Goal: Task Accomplishment & Management: Manage account settings

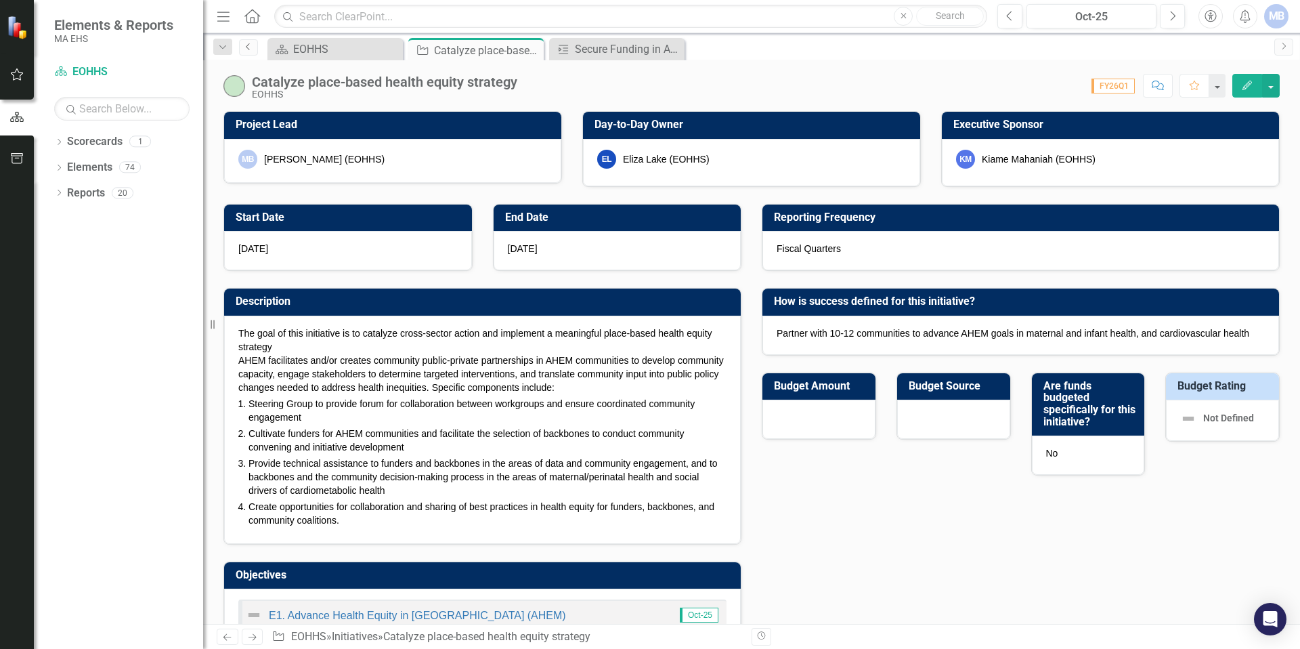
click at [247, 43] on icon "Previous" at bounding box center [248, 47] width 11 height 8
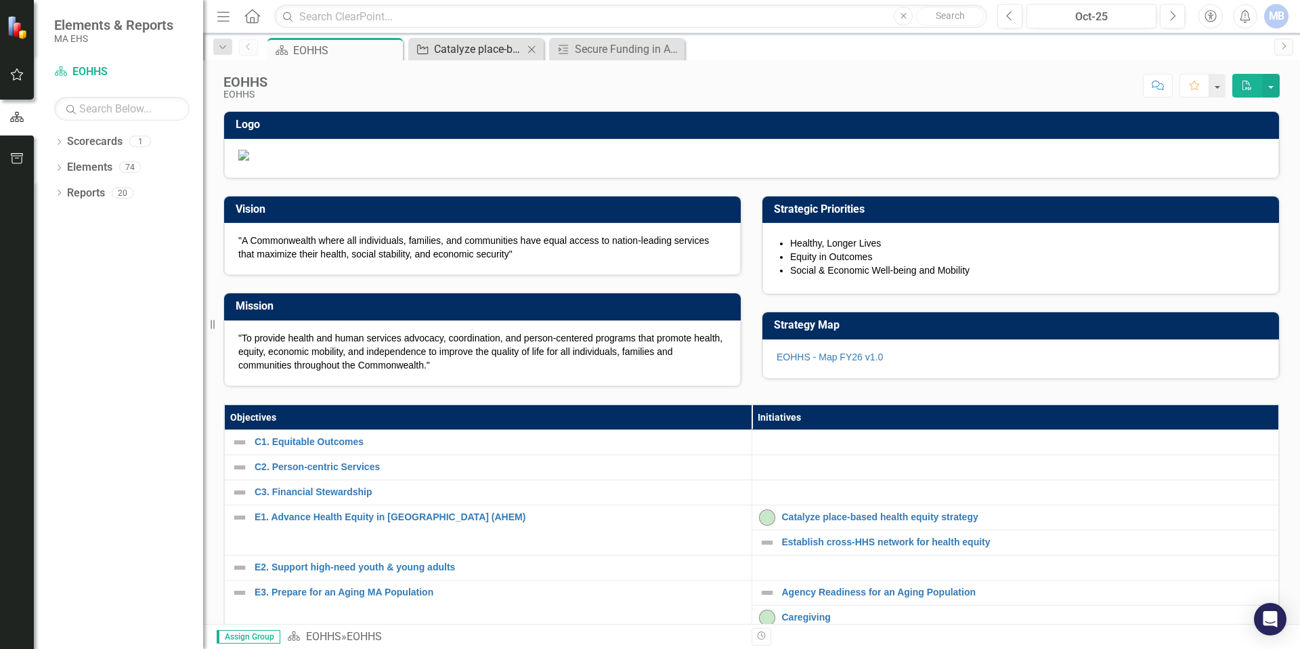
click at [444, 47] on div "Catalyze place-based health equity strategy" at bounding box center [478, 49] width 89 height 17
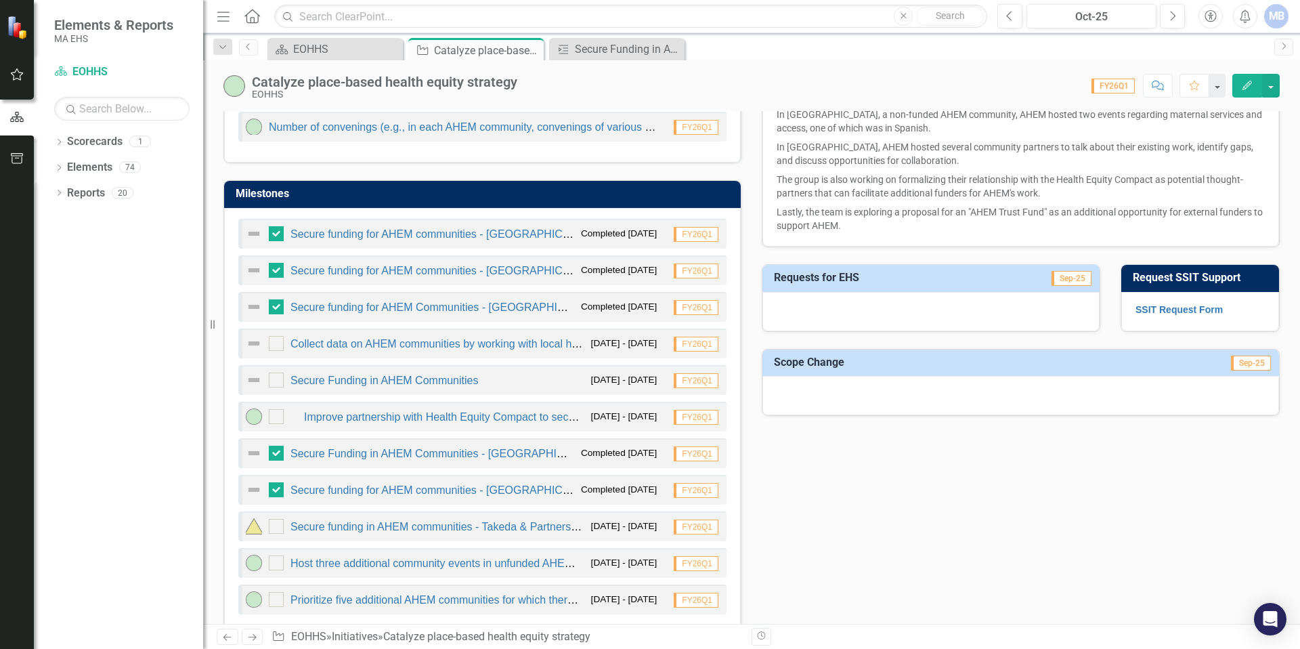
scroll to position [632, 0]
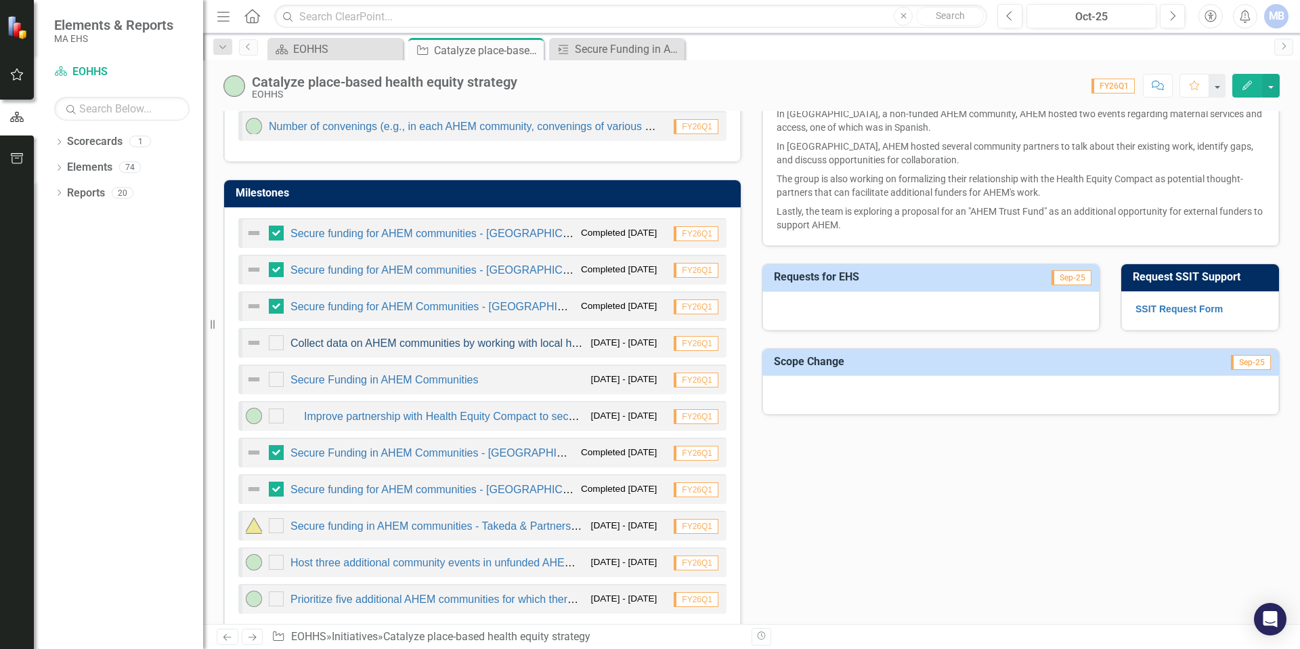
click at [415, 348] on link "Collect data on AHEM communities by working with local health experts" at bounding box center [461, 343] width 343 height 12
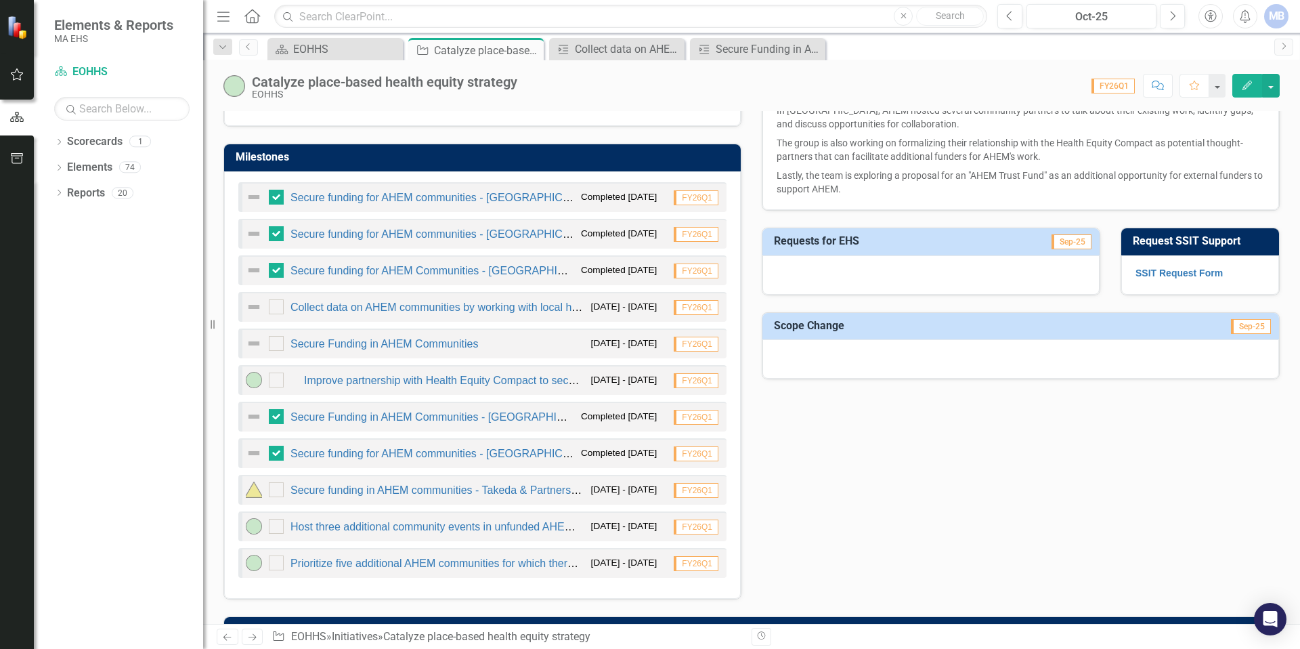
scroll to position [659, 0]
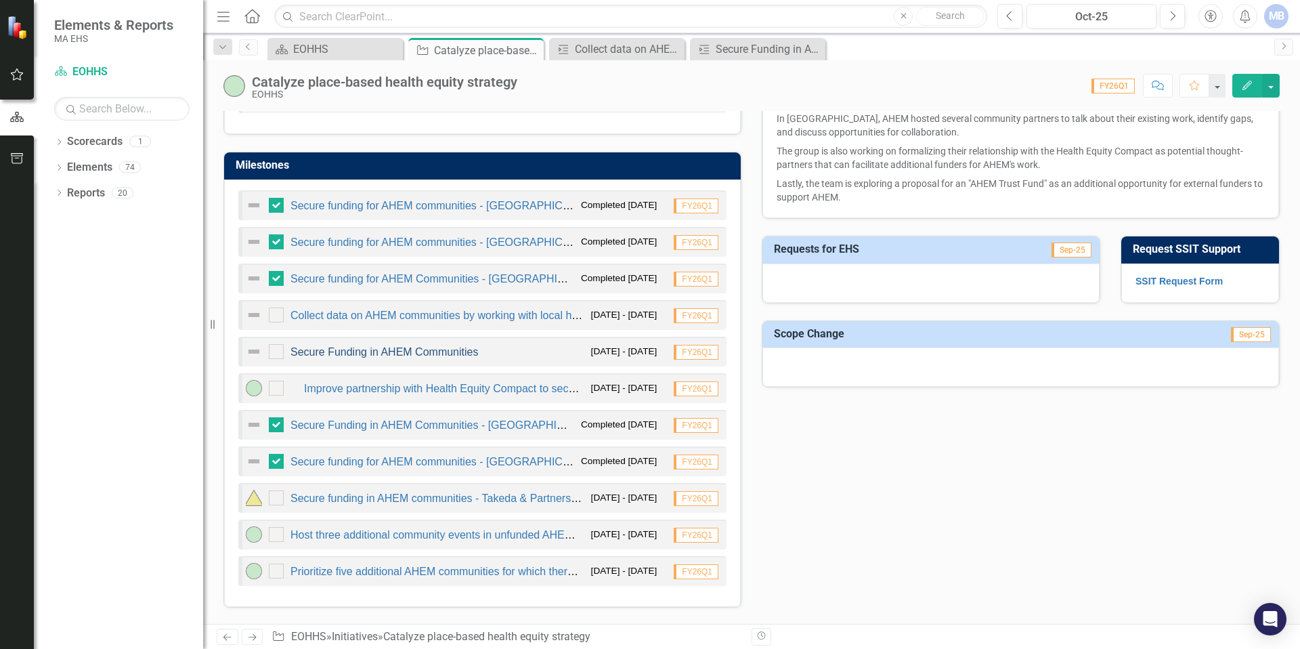
click at [310, 353] on link "Secure Funding in AHEM Communities" at bounding box center [384, 352] width 188 height 12
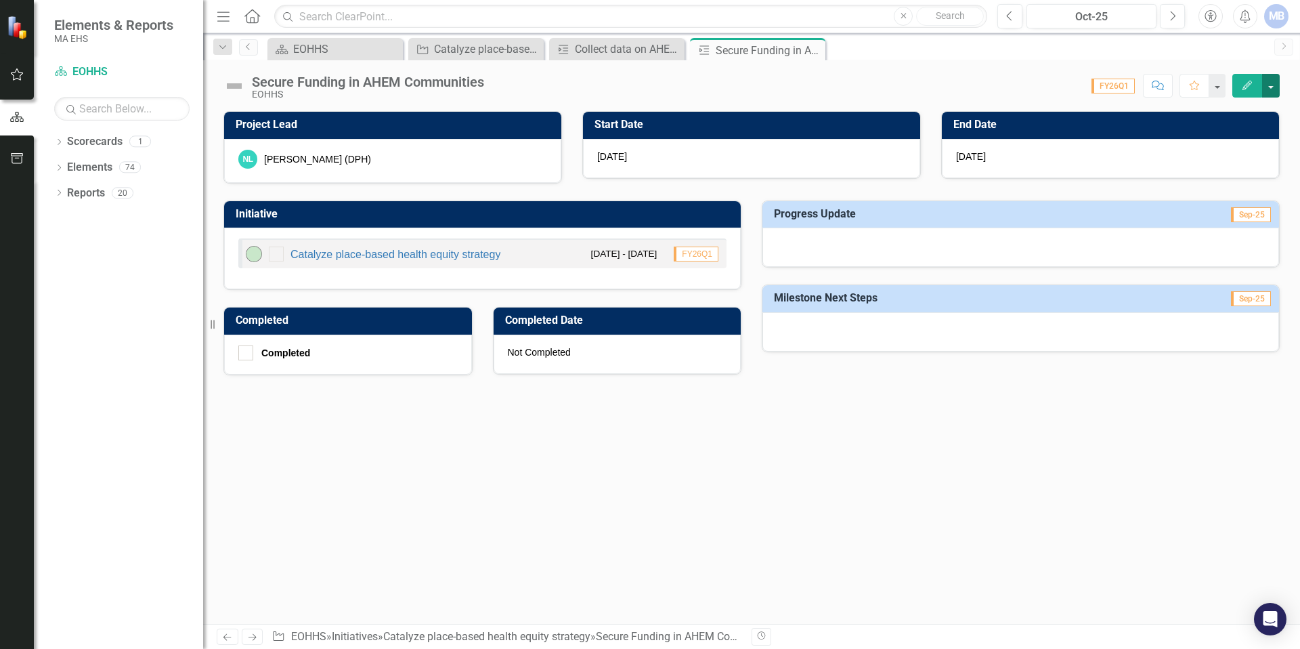
click at [1269, 82] on button "button" at bounding box center [1271, 86] width 18 height 24
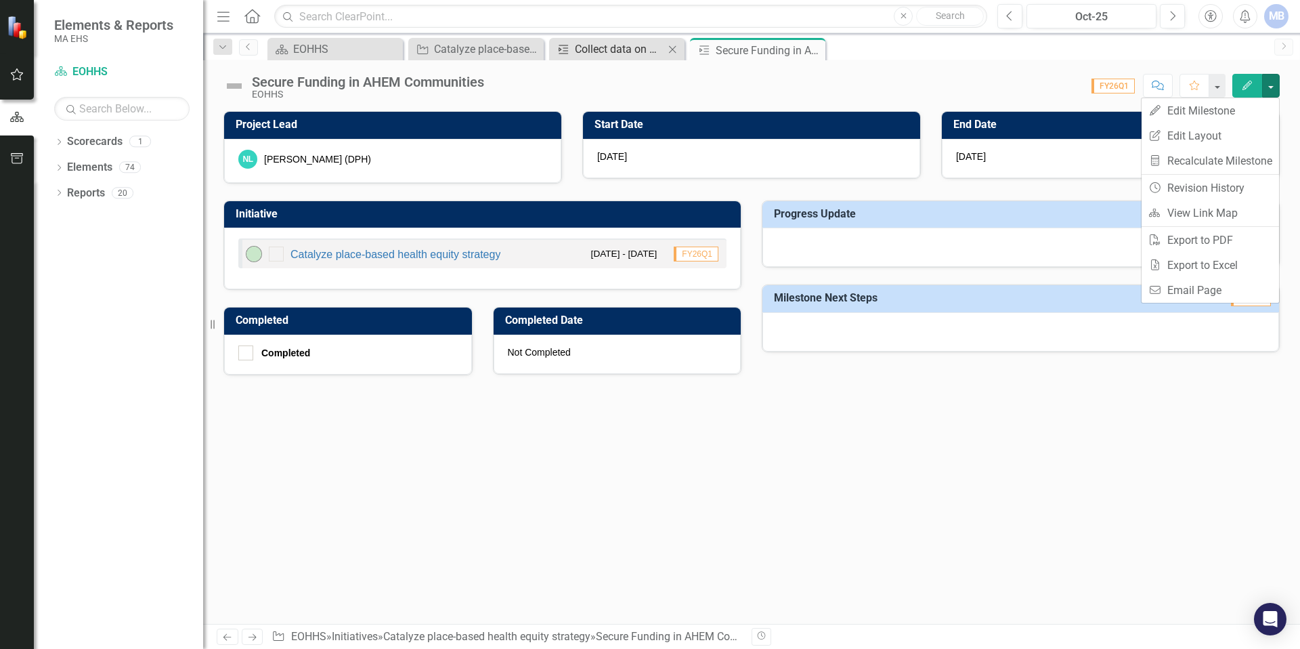
click at [661, 51] on div "Collect data on AHEM communities by working with local health experts" at bounding box center [619, 49] width 89 height 17
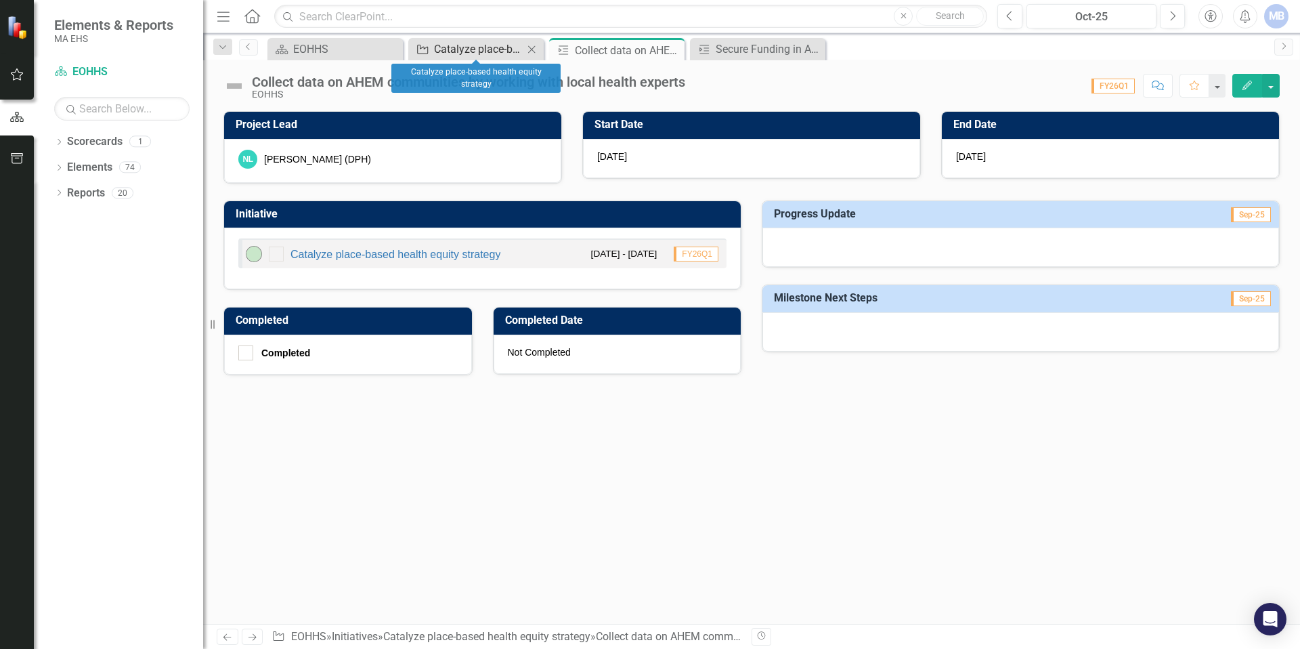
click at [487, 51] on div "Catalyze place-based health equity strategy" at bounding box center [478, 49] width 89 height 17
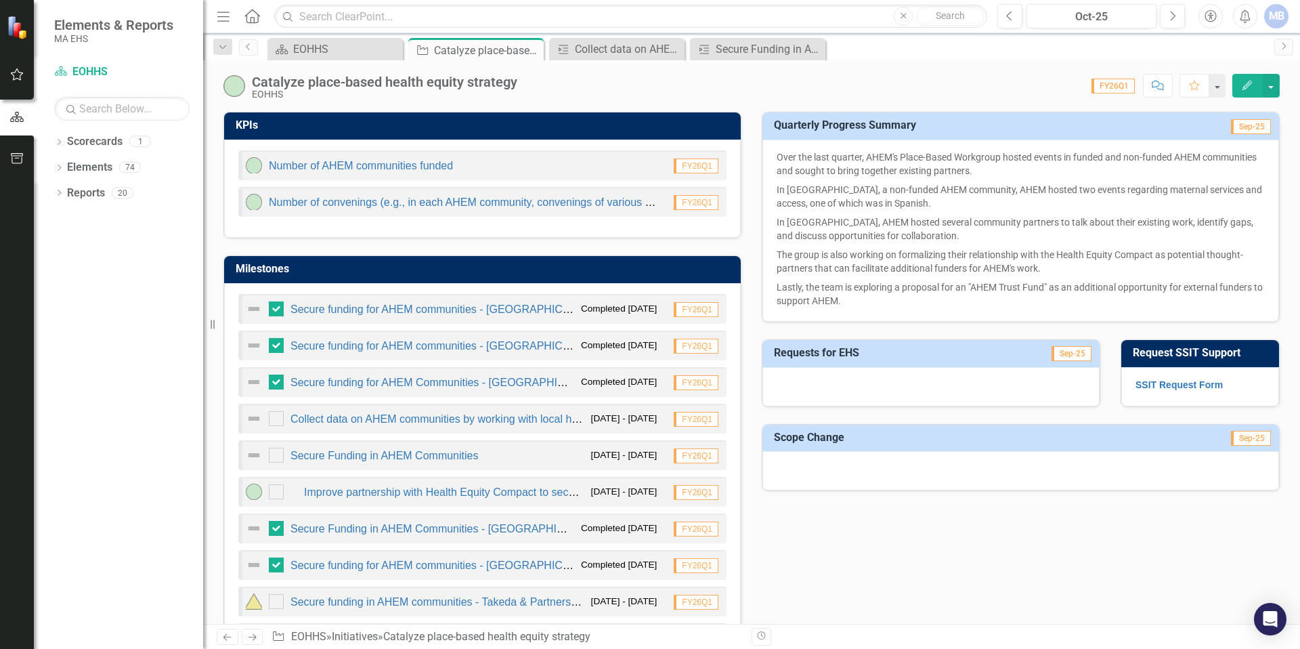
scroll to position [594, 0]
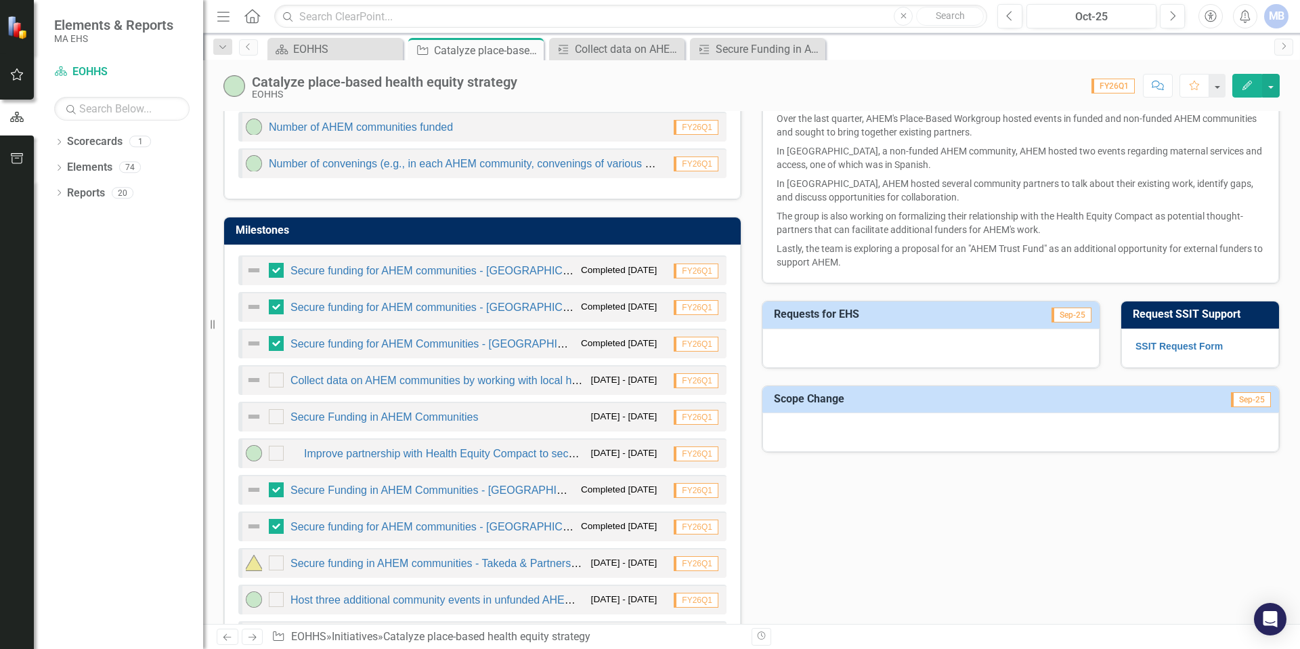
click at [1249, 83] on icon "button" at bounding box center [1246, 85] width 9 height 9
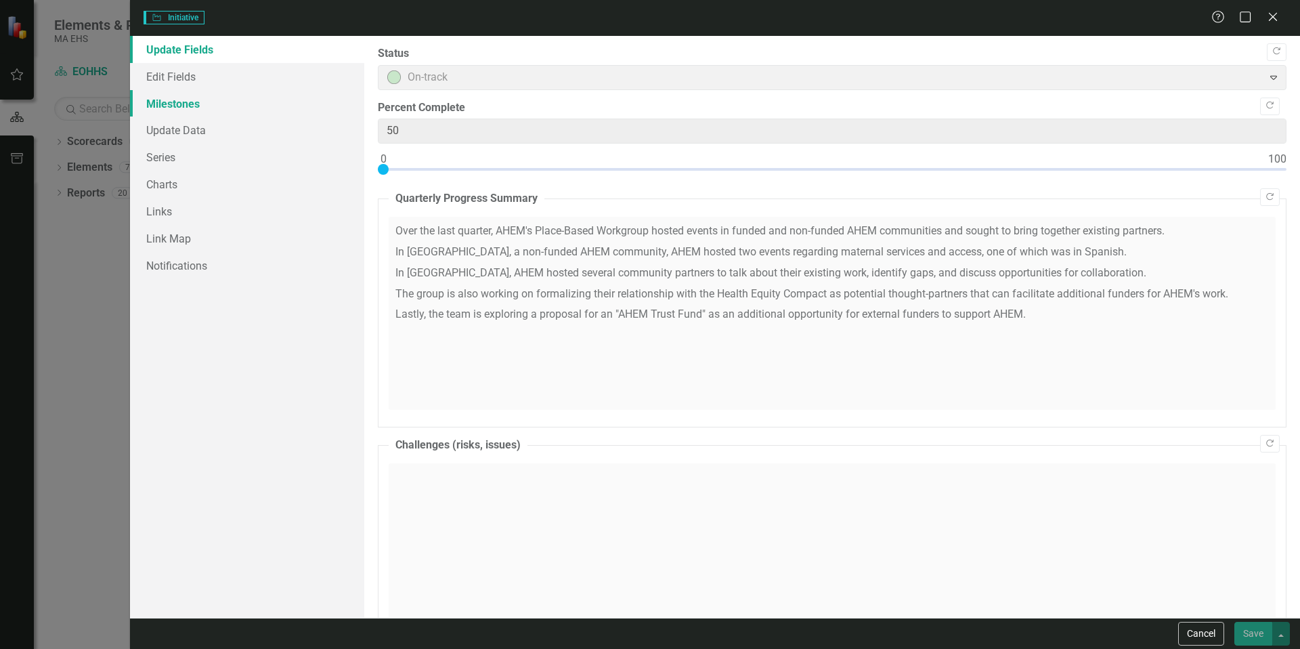
click at [165, 103] on link "Milestones" at bounding box center [247, 103] width 234 height 27
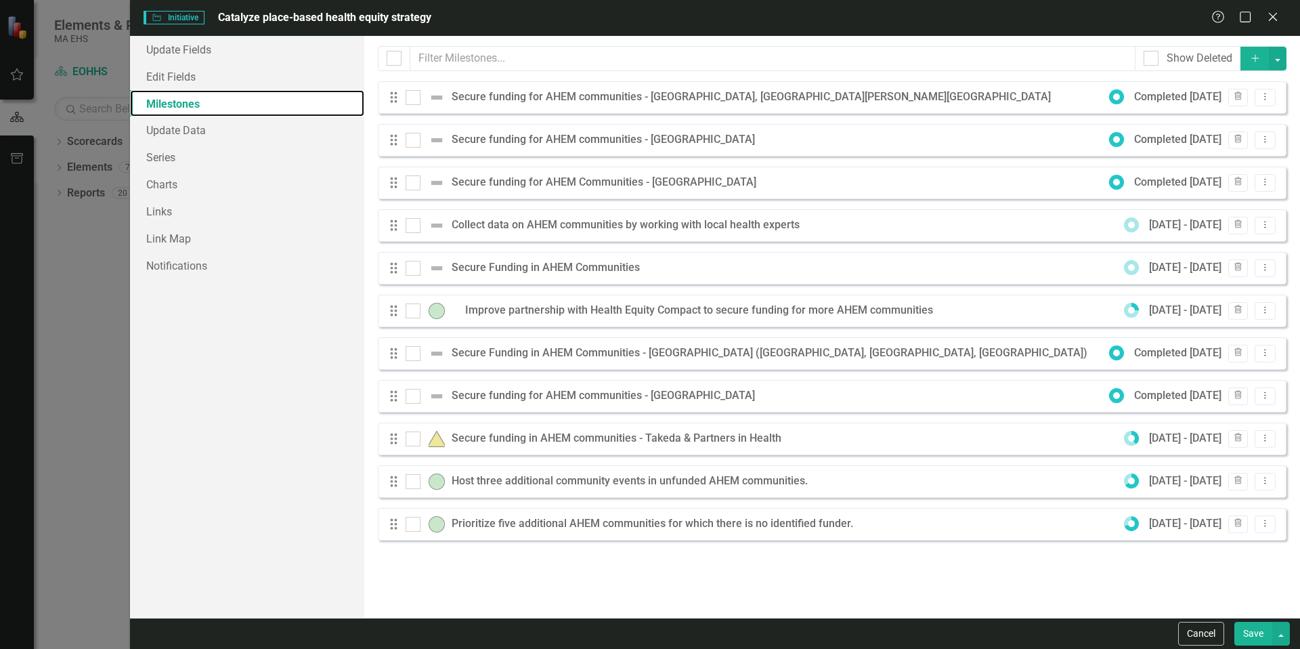
scroll to position [0, 0]
click at [1242, 265] on icon "Trash" at bounding box center [1238, 267] width 10 height 8
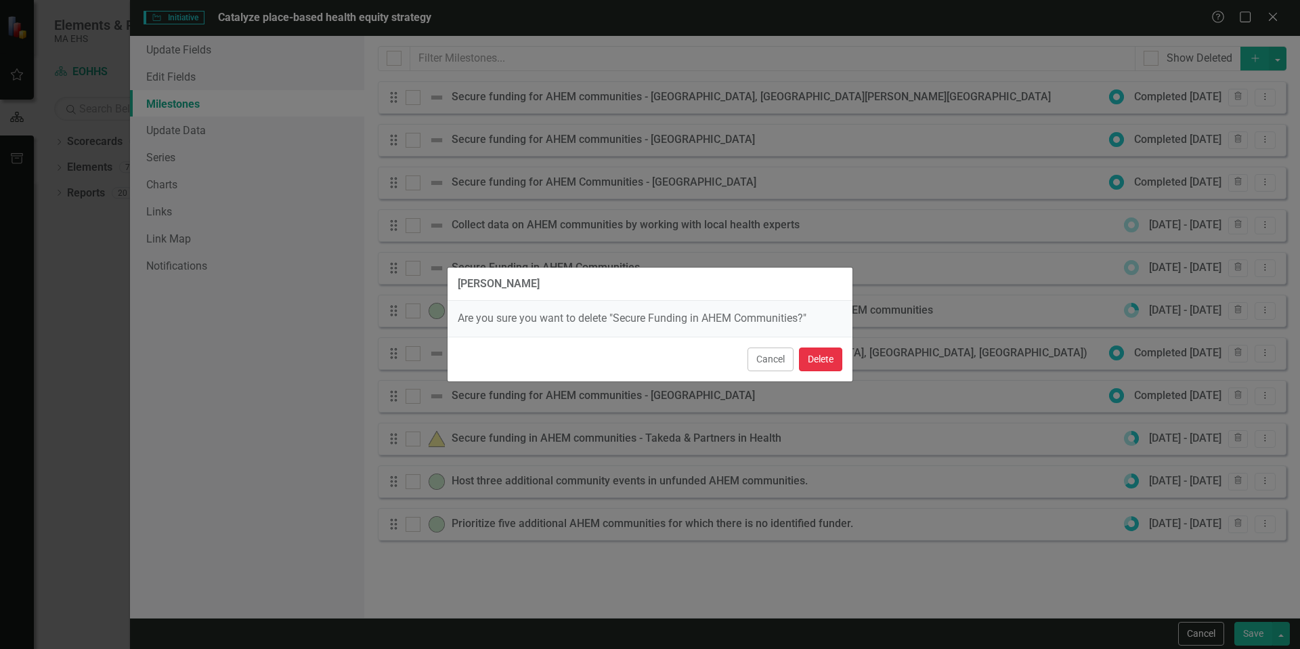
click at [817, 351] on button "Delete" at bounding box center [820, 359] width 43 height 24
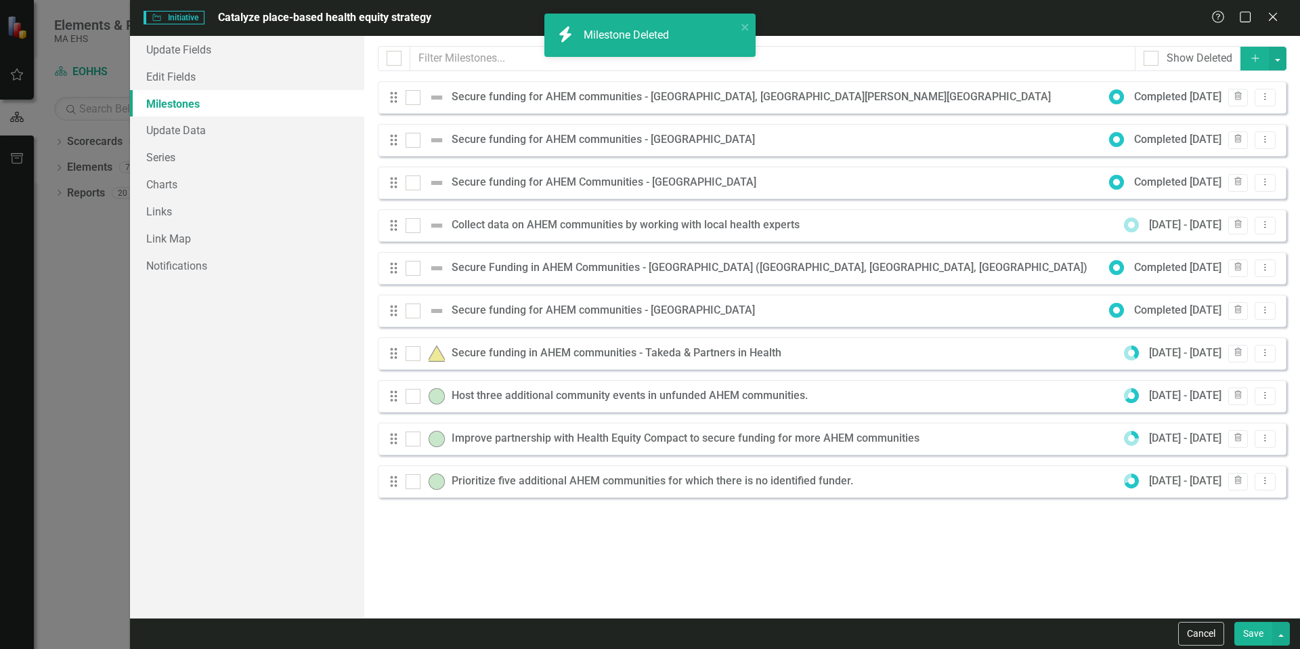
checkbox input "false"
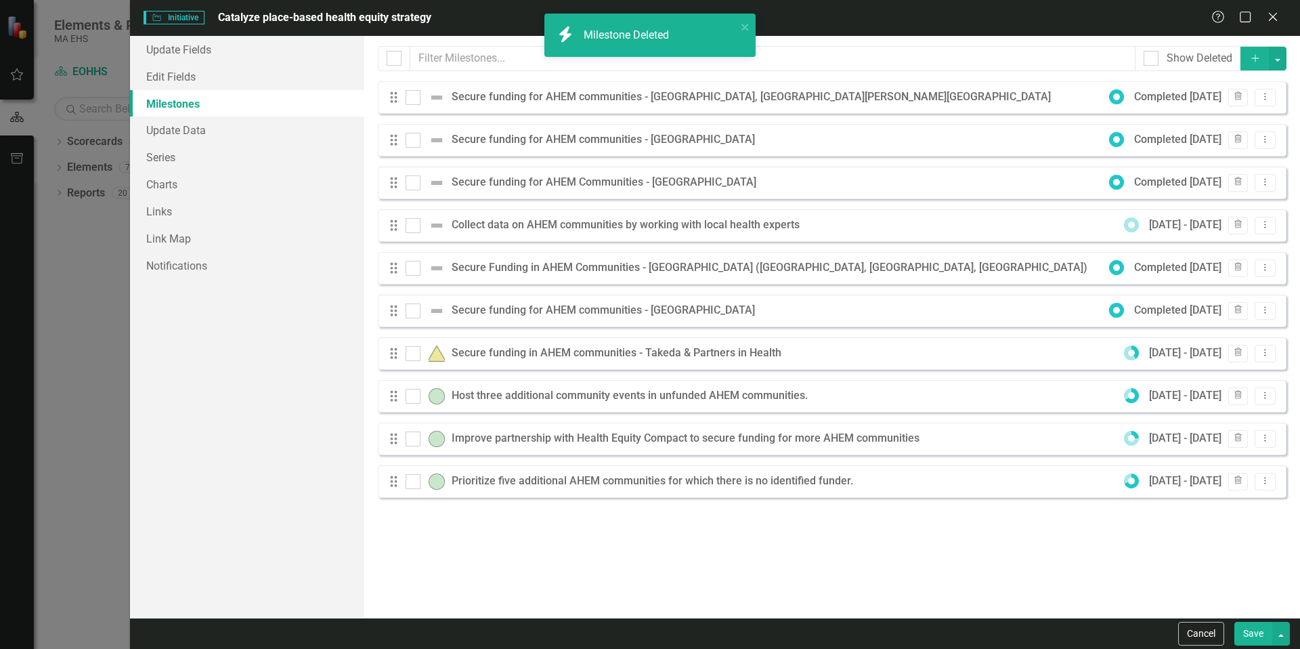
checkbox input "true"
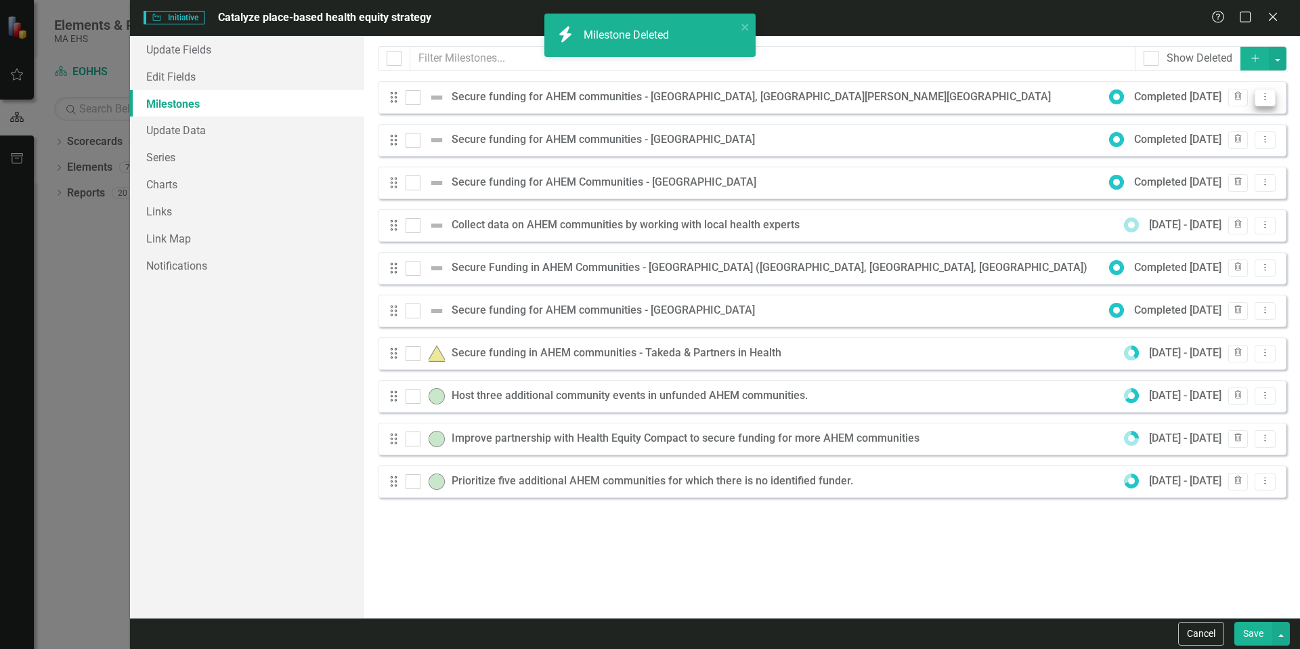
checkbox input "false"
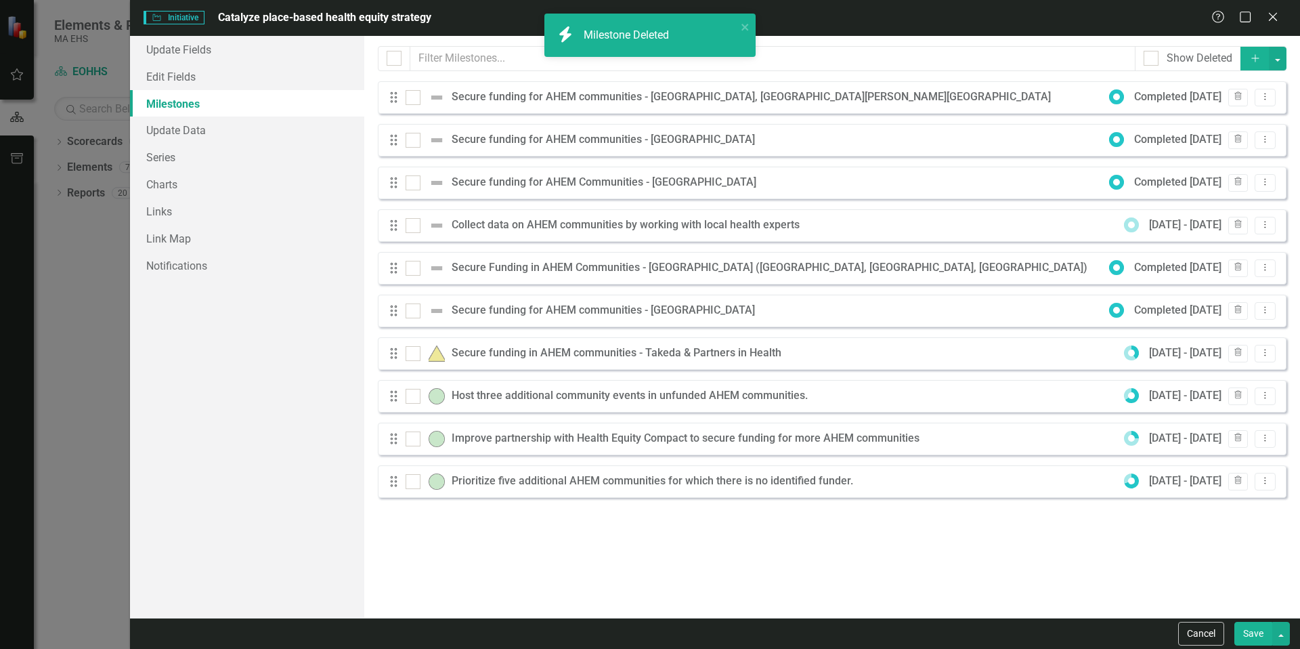
checkbox input "true"
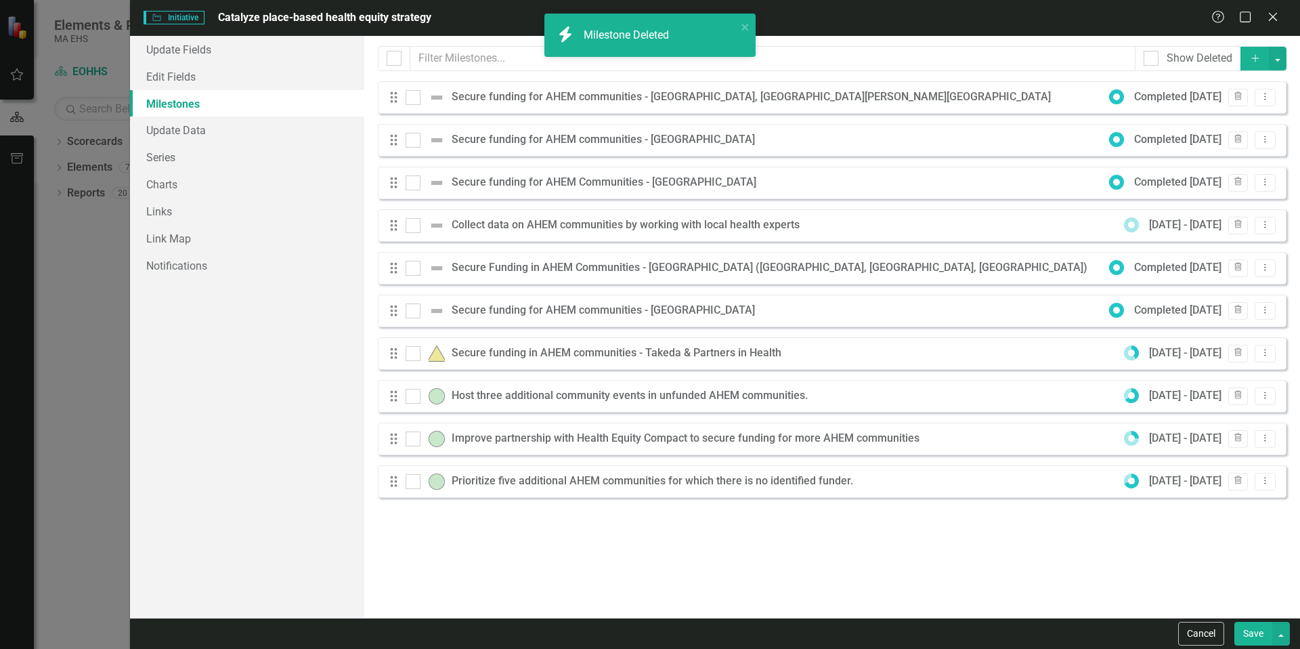
click at [1248, 633] on button "Save" at bounding box center [1253, 634] width 38 height 24
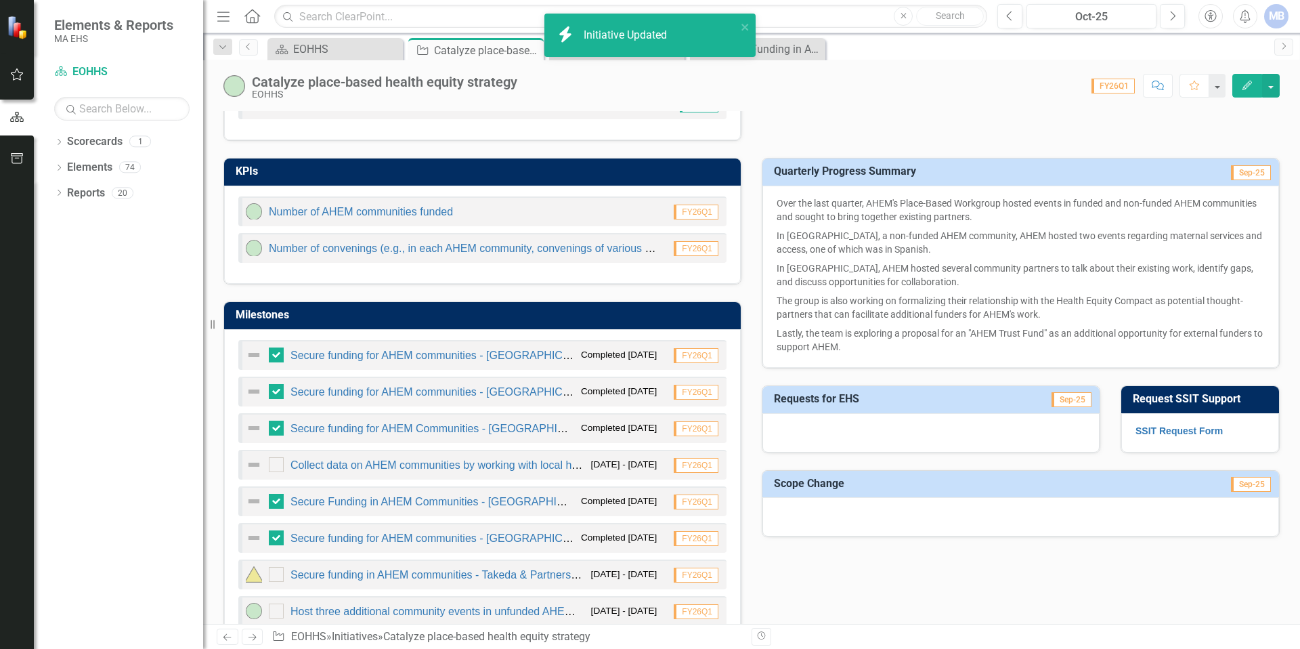
scroll to position [480, 0]
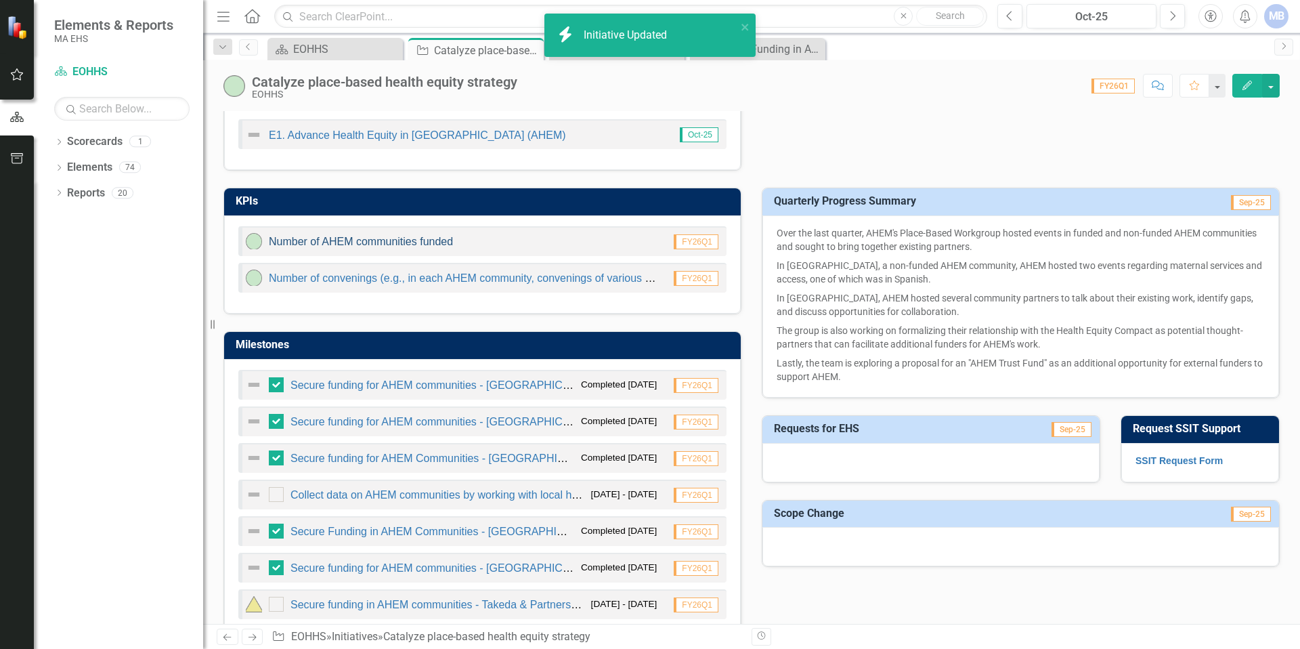
click at [351, 244] on link "Number of AHEM communities funded" at bounding box center [361, 242] width 184 height 12
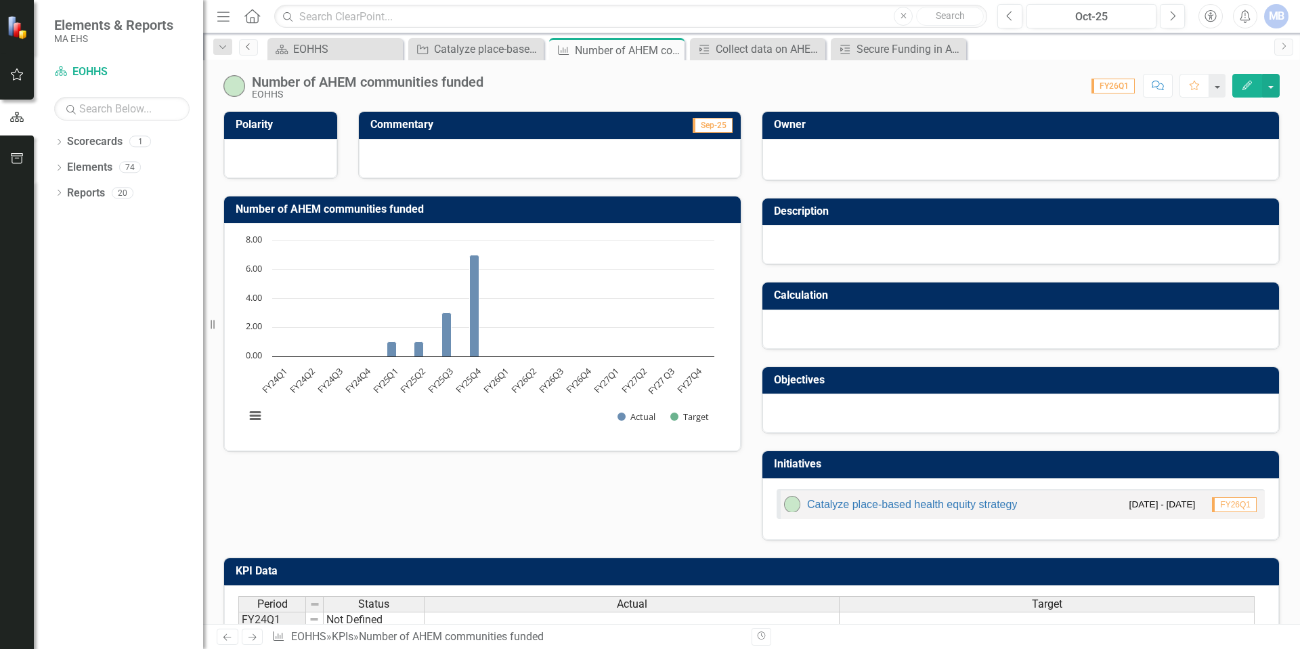
click at [251, 51] on link "Previous" at bounding box center [248, 47] width 19 height 16
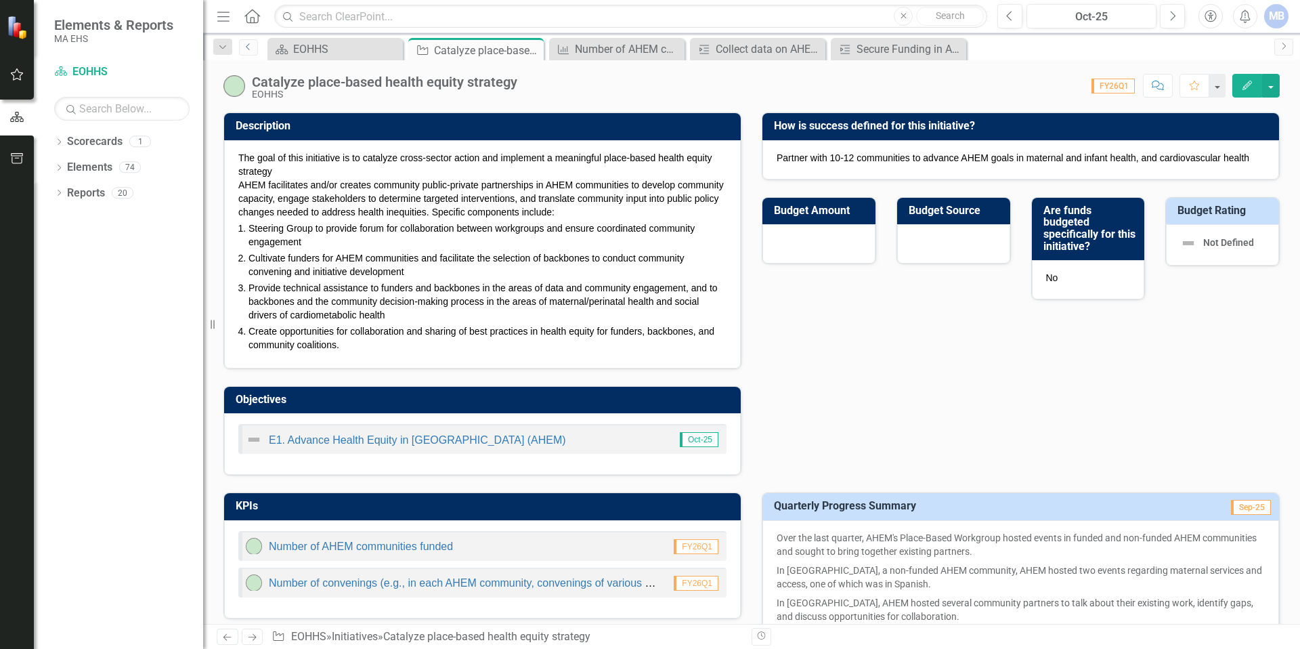
scroll to position [178, 0]
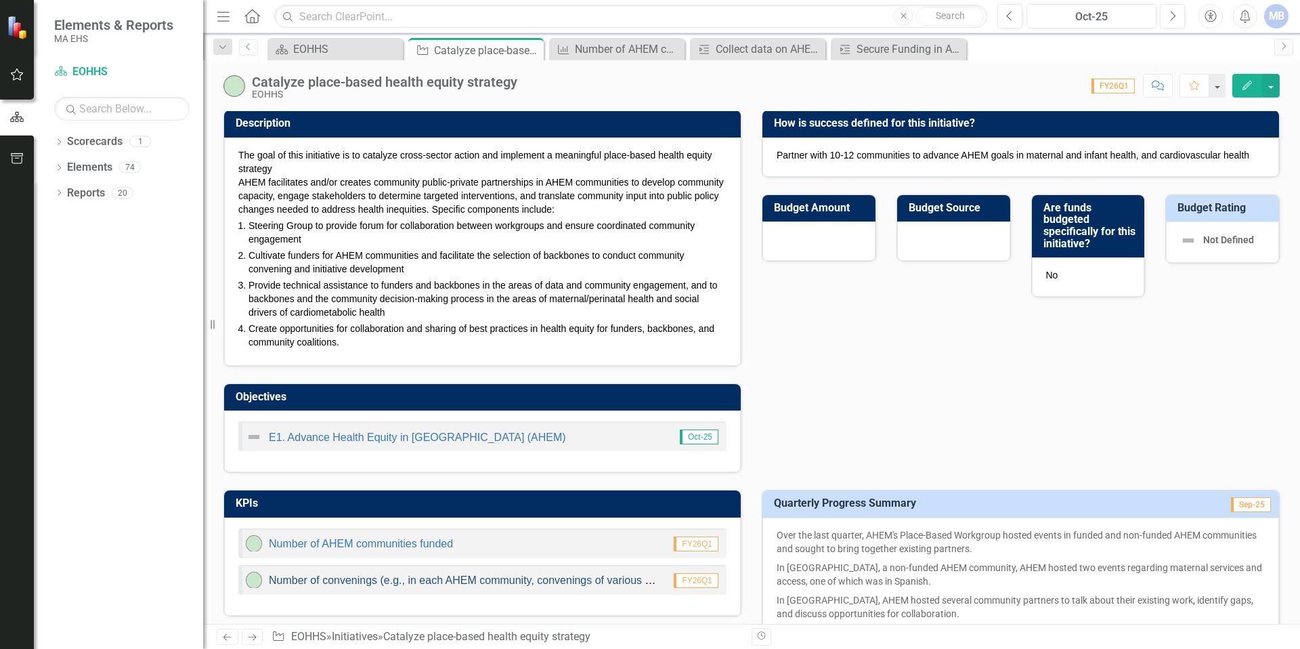
click at [402, 578] on link "Number of convenings (e.g., in each AHEM community, convenings of various indus…" at bounding box center [511, 580] width 484 height 12
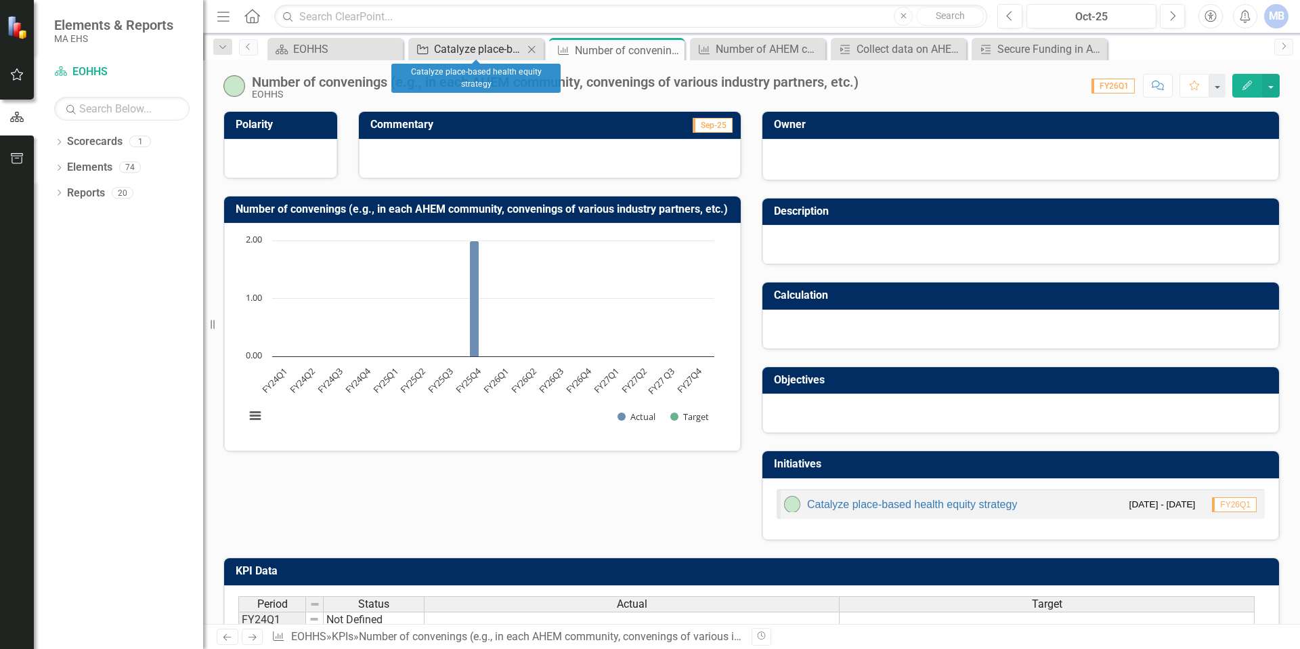
click at [483, 49] on div "Catalyze place-based health equity strategy" at bounding box center [478, 49] width 89 height 17
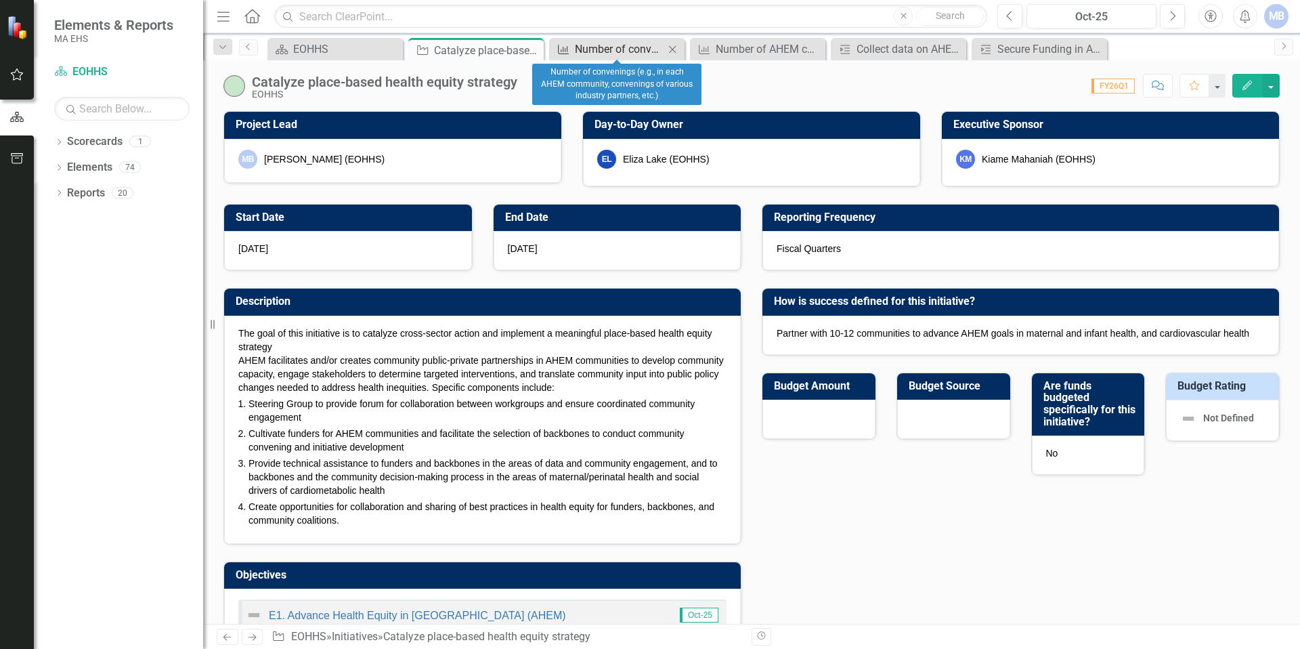
click at [585, 44] on div "Number of convenings (e.g., in each AHEM community, convenings of various indus…" at bounding box center [619, 49] width 89 height 17
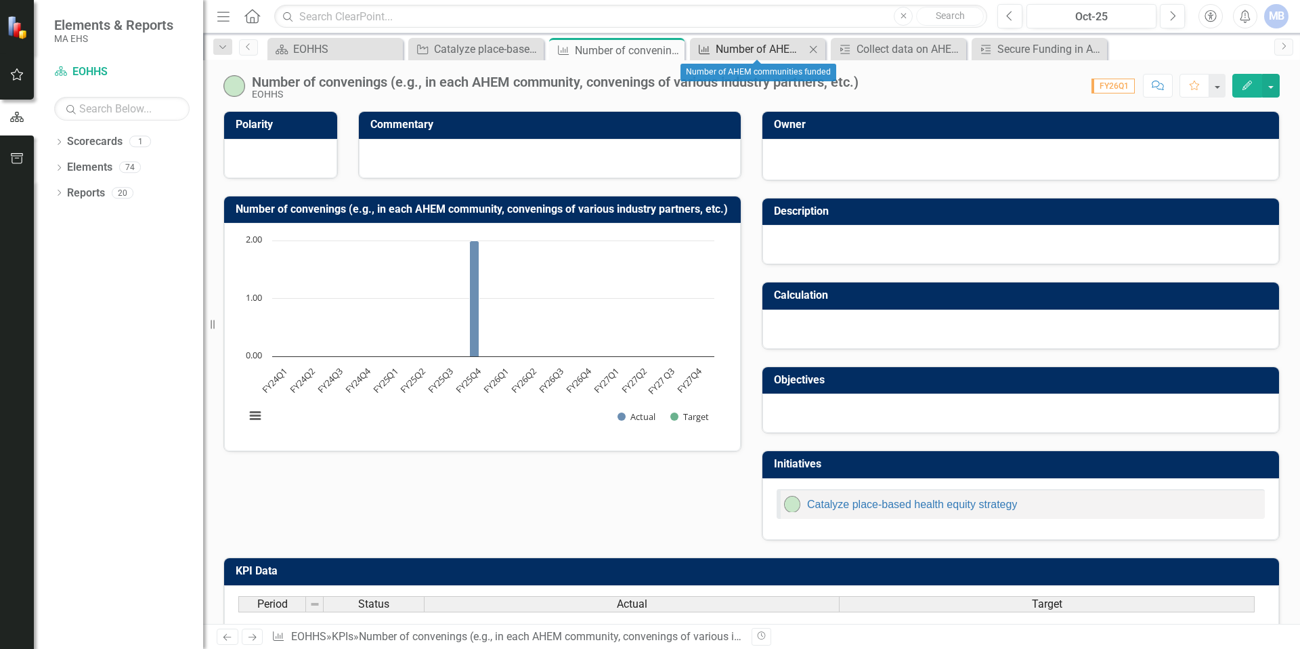
click at [747, 47] on div "Number of AHEM communities funded" at bounding box center [760, 49] width 89 height 17
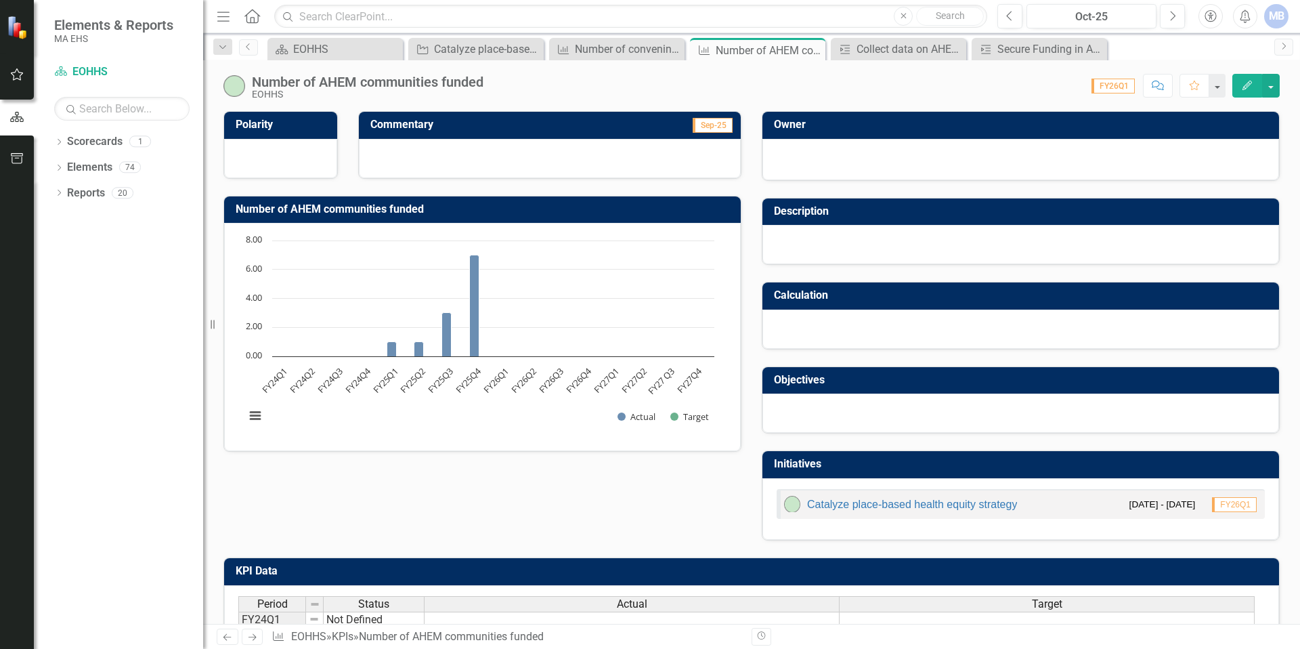
click at [1245, 83] on icon "Edit" at bounding box center [1247, 85] width 12 height 9
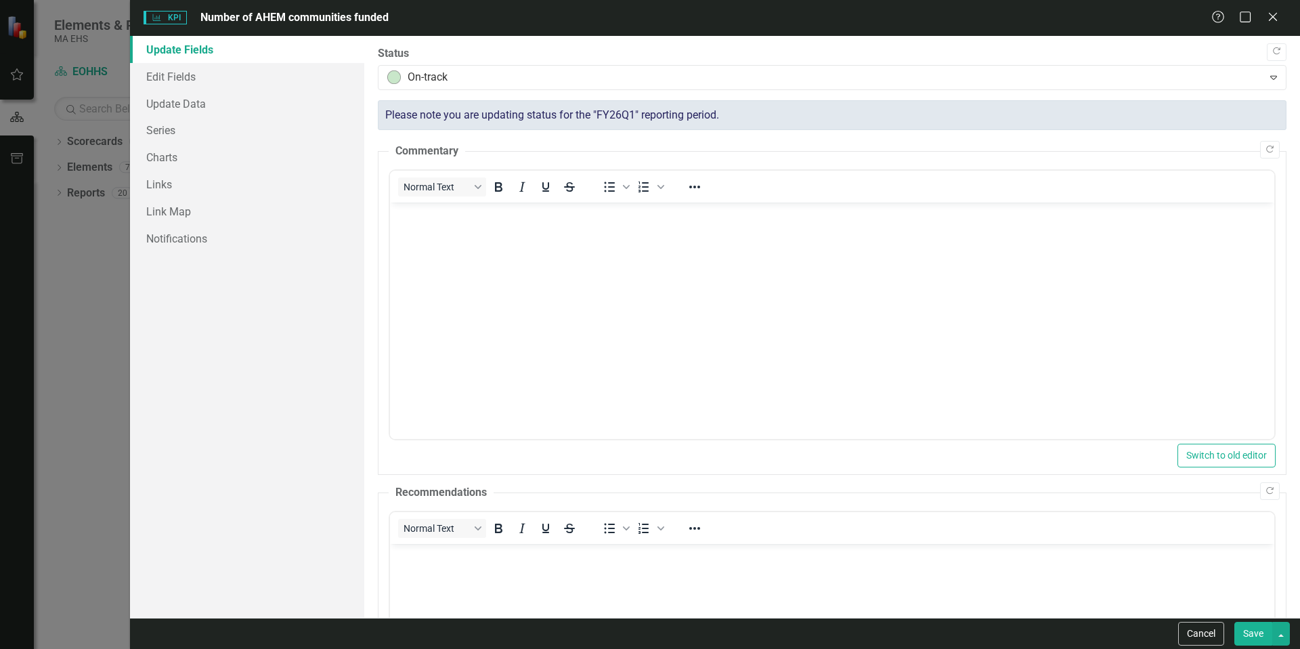
click at [529, 265] on body "Rich Text Area. Press ALT-0 for help." at bounding box center [831, 303] width 884 height 203
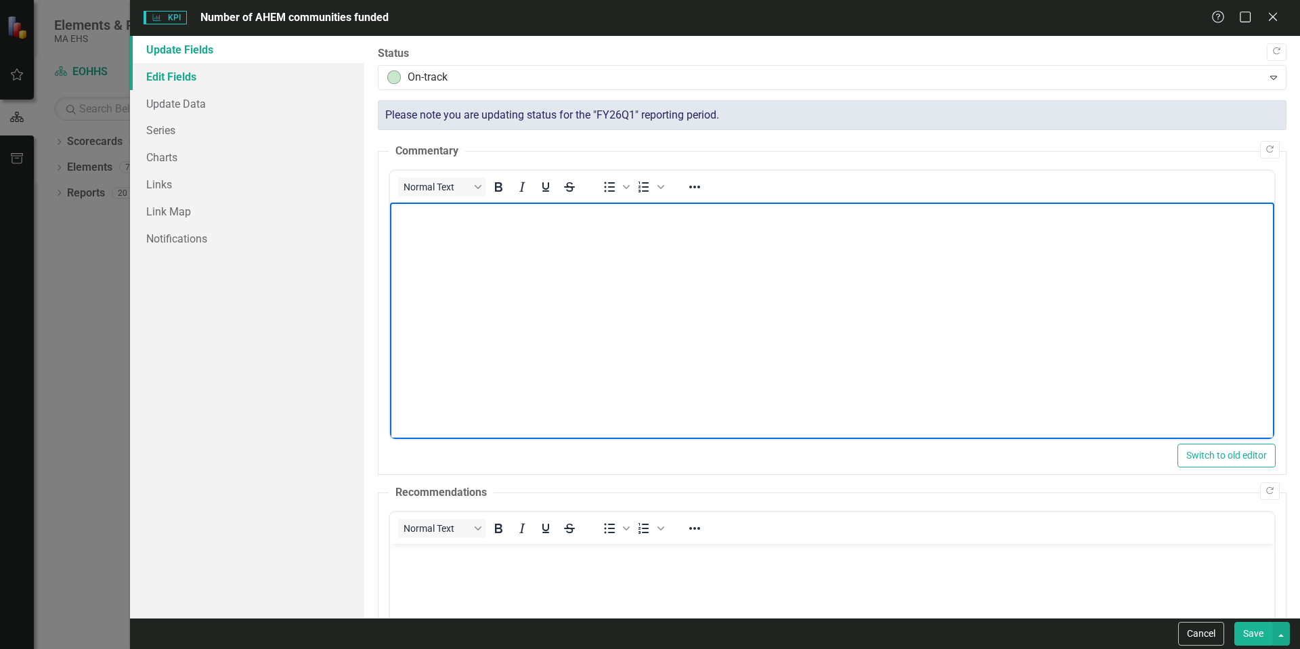
click at [201, 68] on link "Edit Fields" at bounding box center [247, 76] width 234 height 27
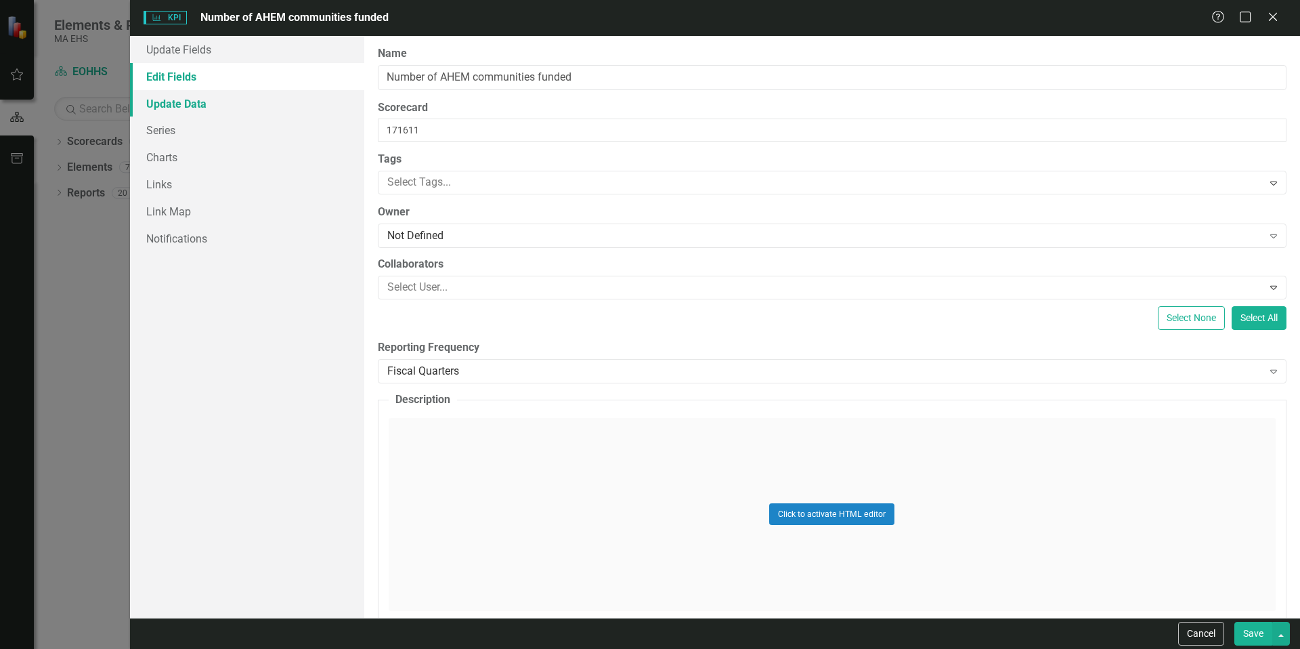
click at [200, 110] on link "Update Data" at bounding box center [247, 103] width 234 height 27
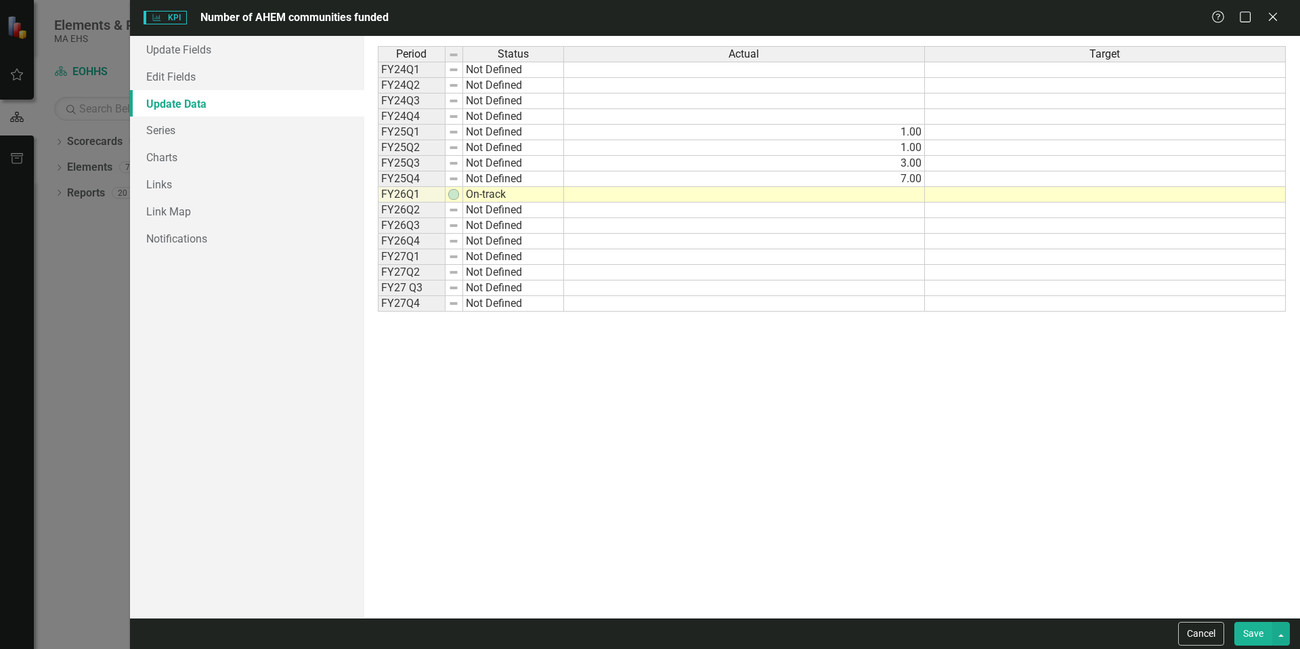
click at [982, 213] on td at bounding box center [1105, 210] width 361 height 16
click at [1274, 19] on icon at bounding box center [1272, 17] width 10 height 10
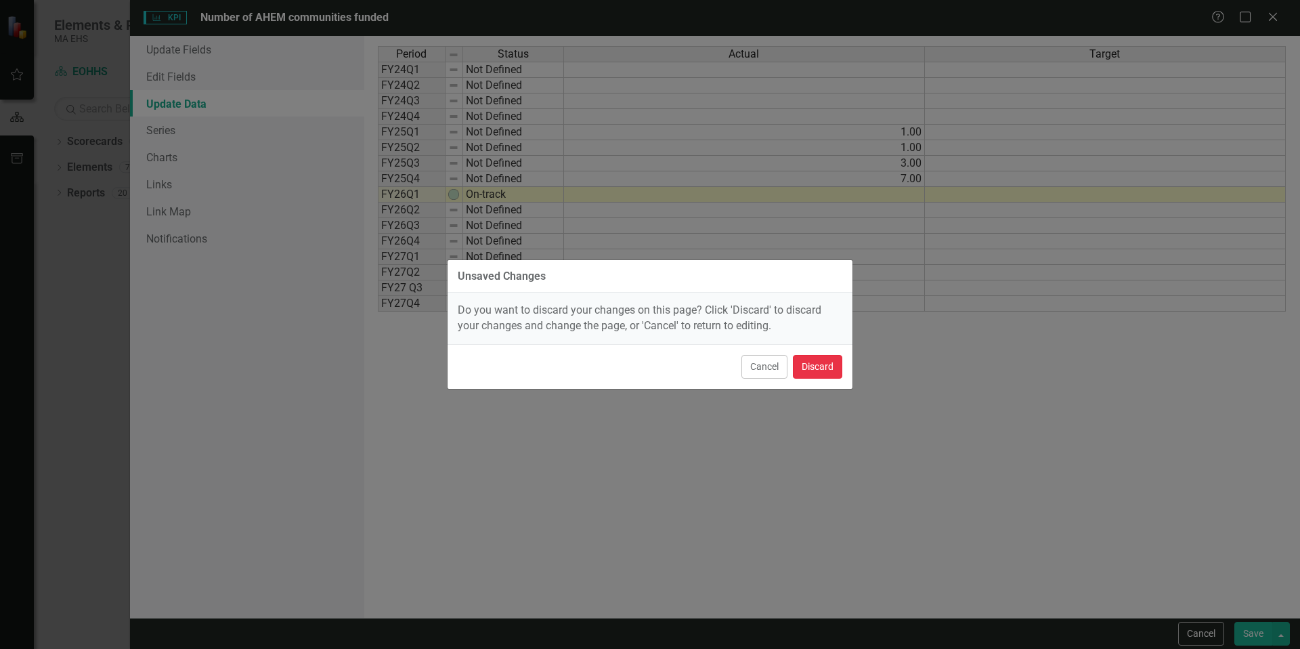
click at [825, 368] on button "Discard" at bounding box center [817, 367] width 49 height 24
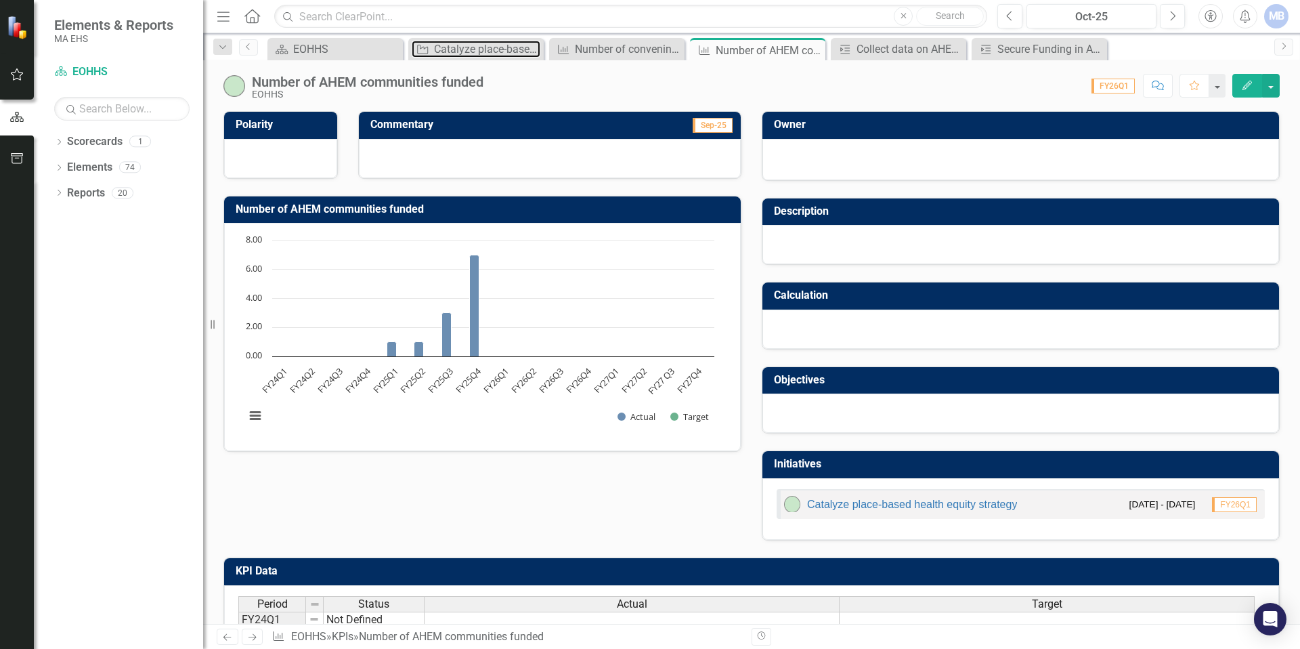
drag, startPoint x: 438, startPoint y: 56, endPoint x: 601, endPoint y: 34, distance: 164.7
click at [438, 56] on div "Catalyze place-based health equity strategy" at bounding box center [487, 49] width 106 height 17
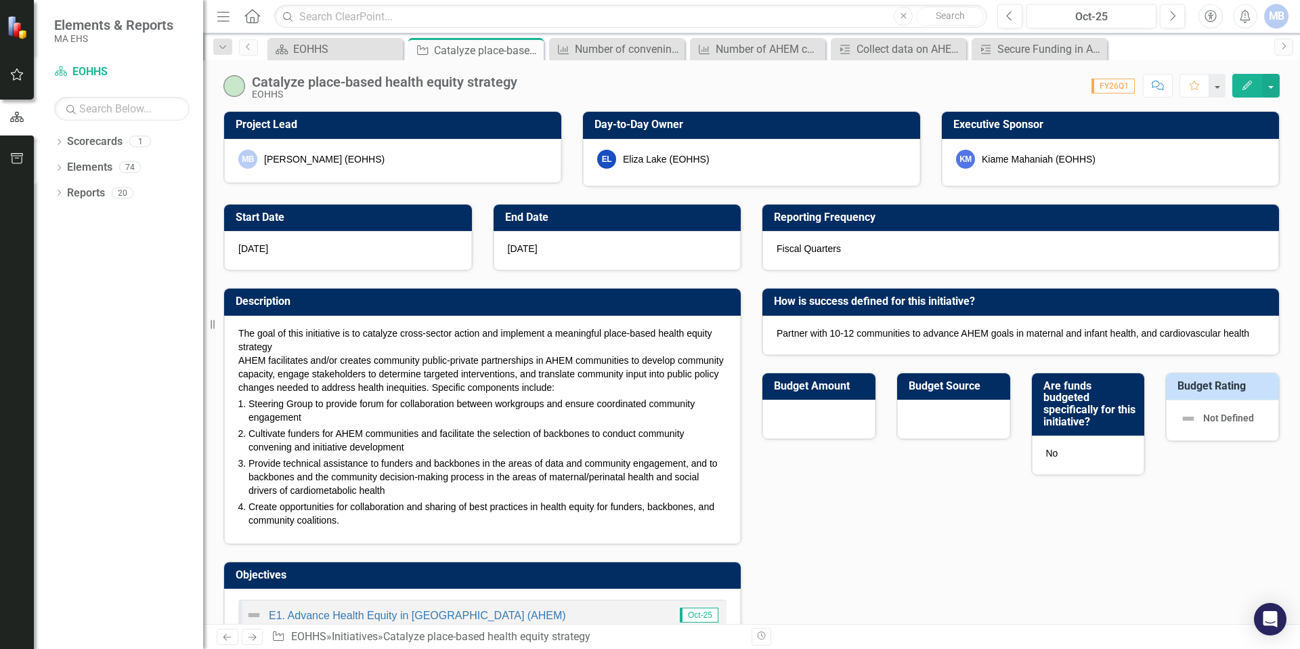
click at [1261, 91] on button "Edit" at bounding box center [1247, 86] width 30 height 24
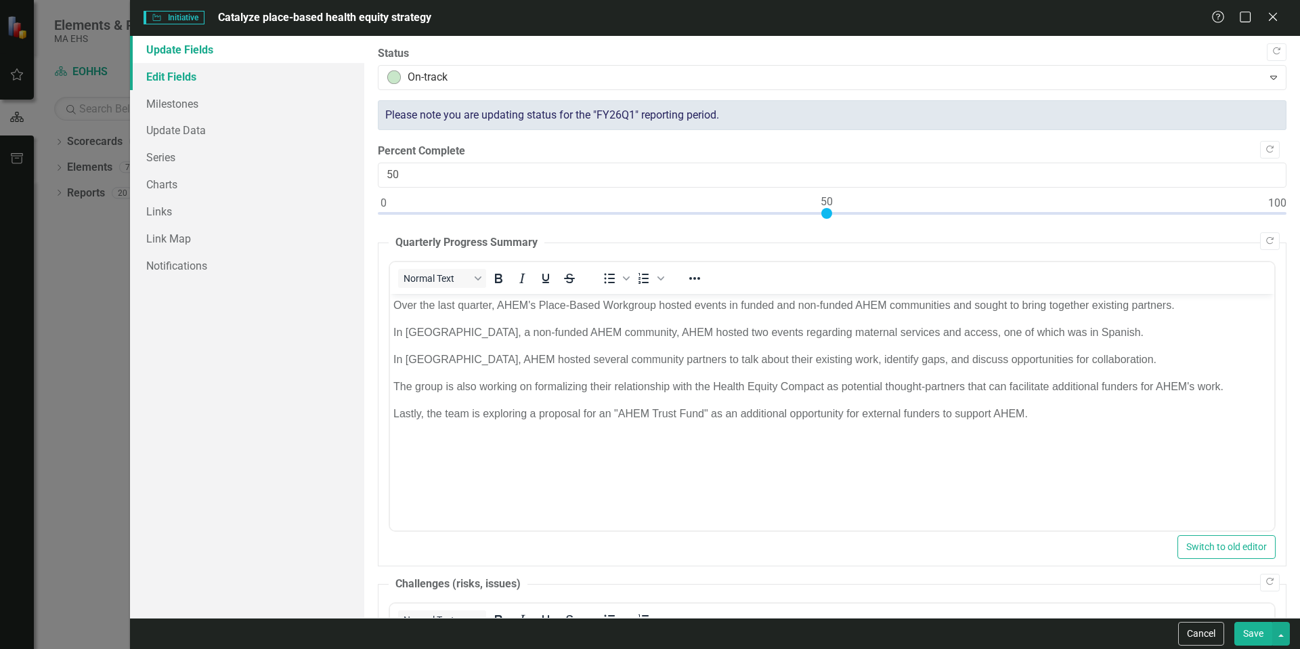
click at [224, 77] on link "Edit Fields" at bounding box center [247, 76] width 234 height 27
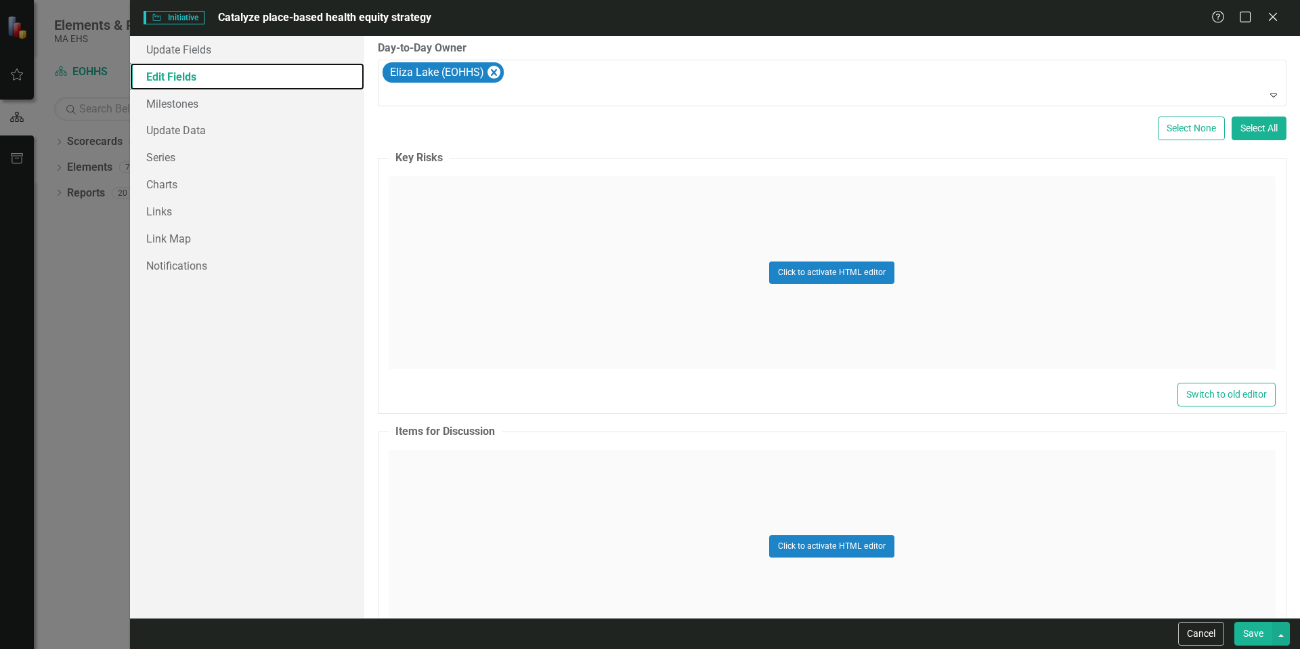
scroll to position [914, 0]
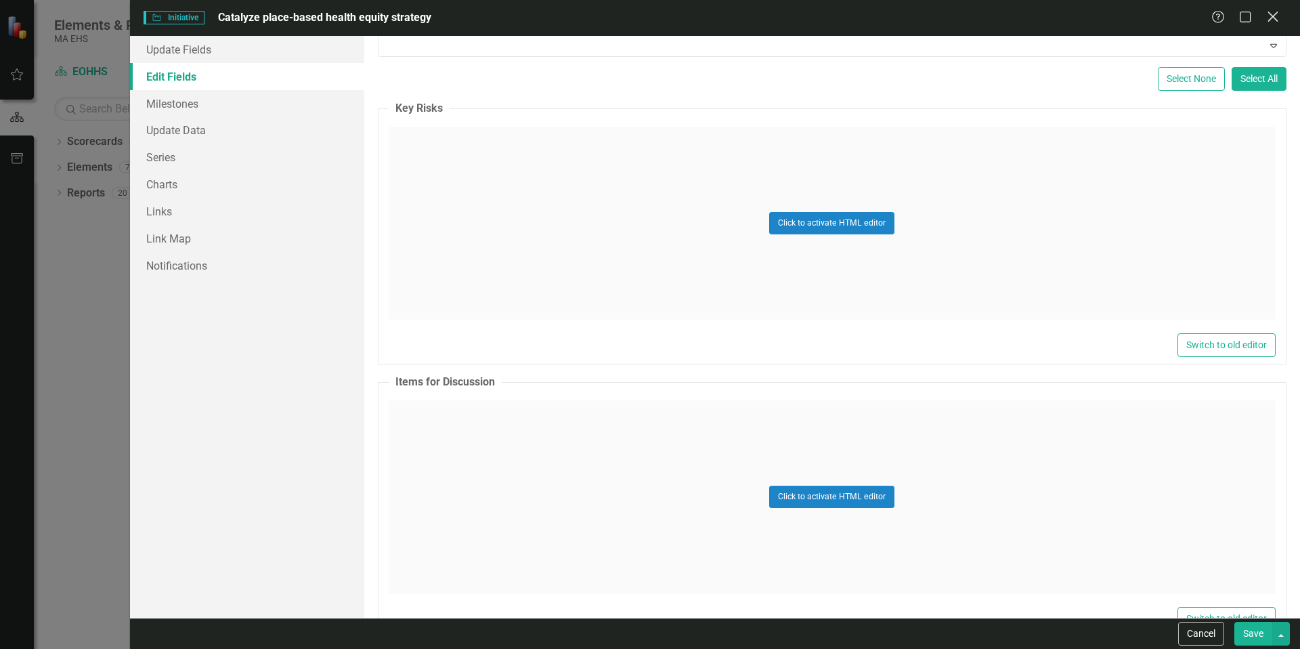
click at [1278, 18] on icon "Close" at bounding box center [1272, 16] width 17 height 13
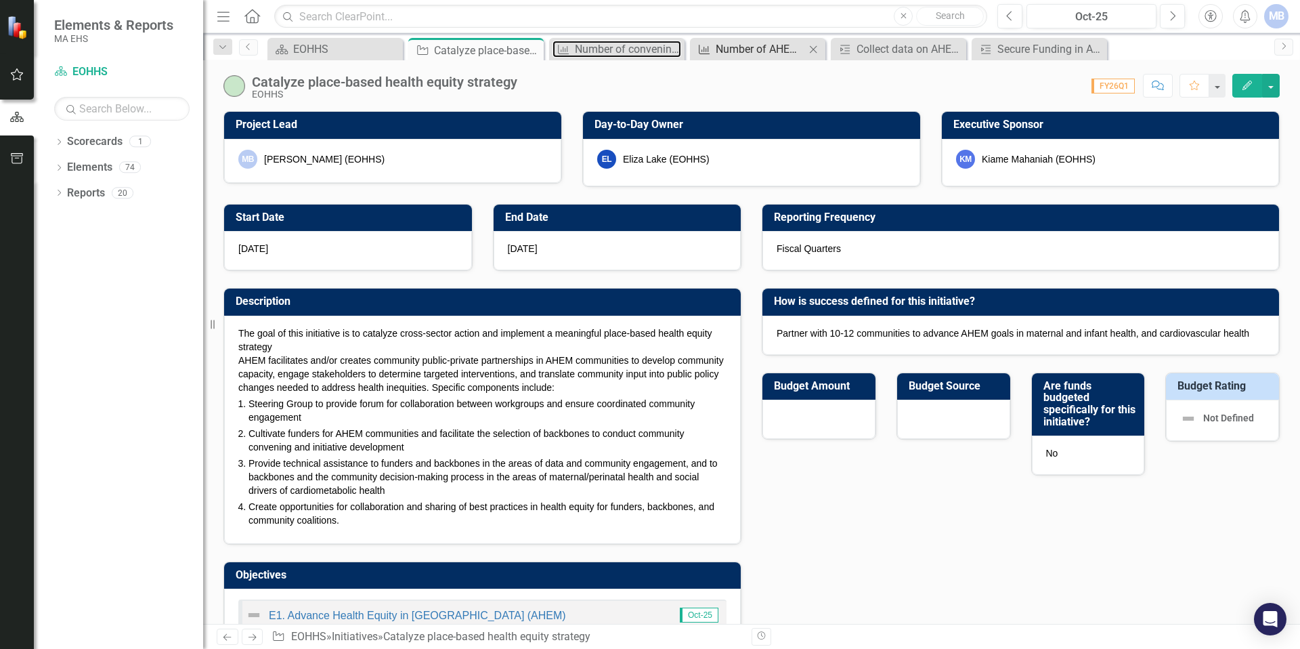
drag, startPoint x: 632, startPoint y: 53, endPoint x: 734, endPoint y: 47, distance: 101.7
click at [633, 53] on div "Number of convenings (e.g., in each AHEM community, convenings of various indus…" at bounding box center [628, 49] width 106 height 17
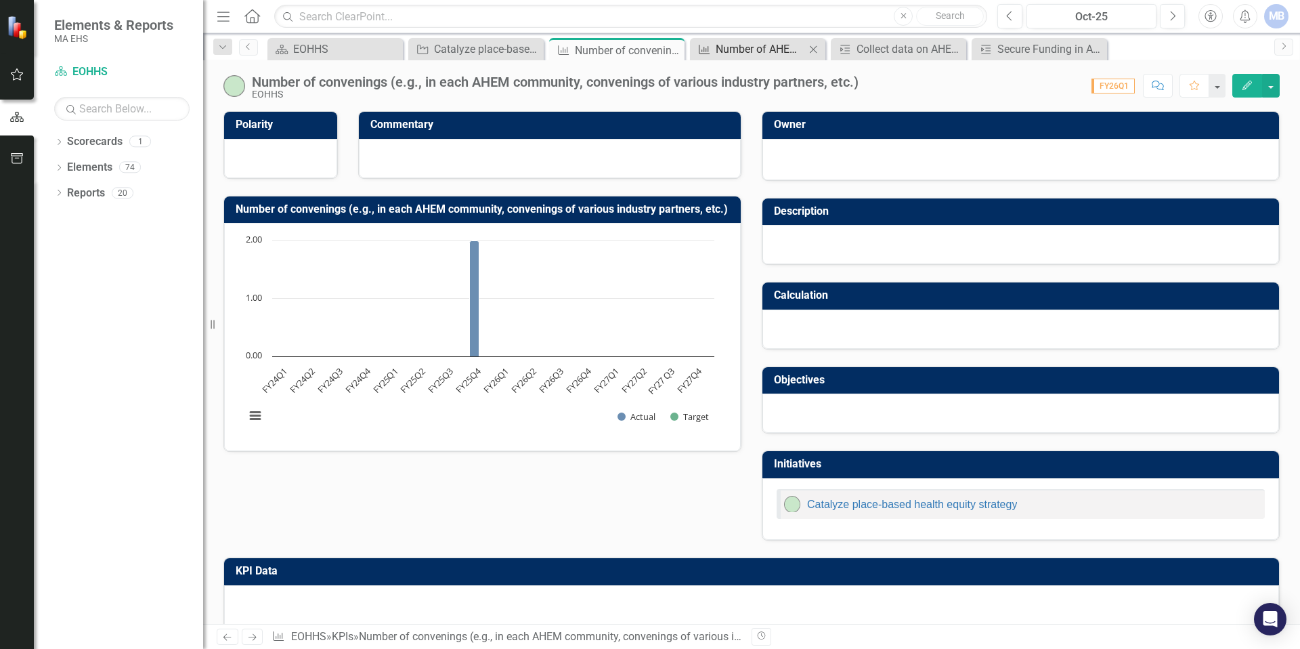
click at [735, 47] on div "Number of AHEM communities funded" at bounding box center [760, 49] width 89 height 17
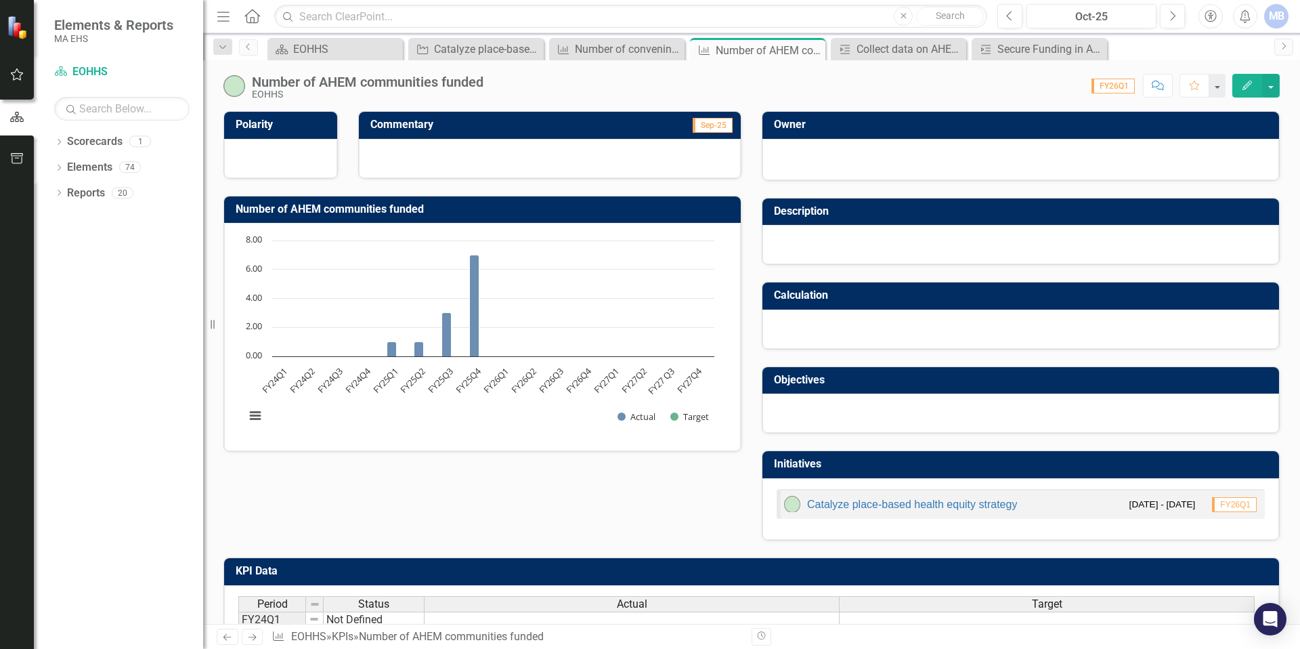
click at [1242, 83] on icon "Edit" at bounding box center [1247, 85] width 12 height 9
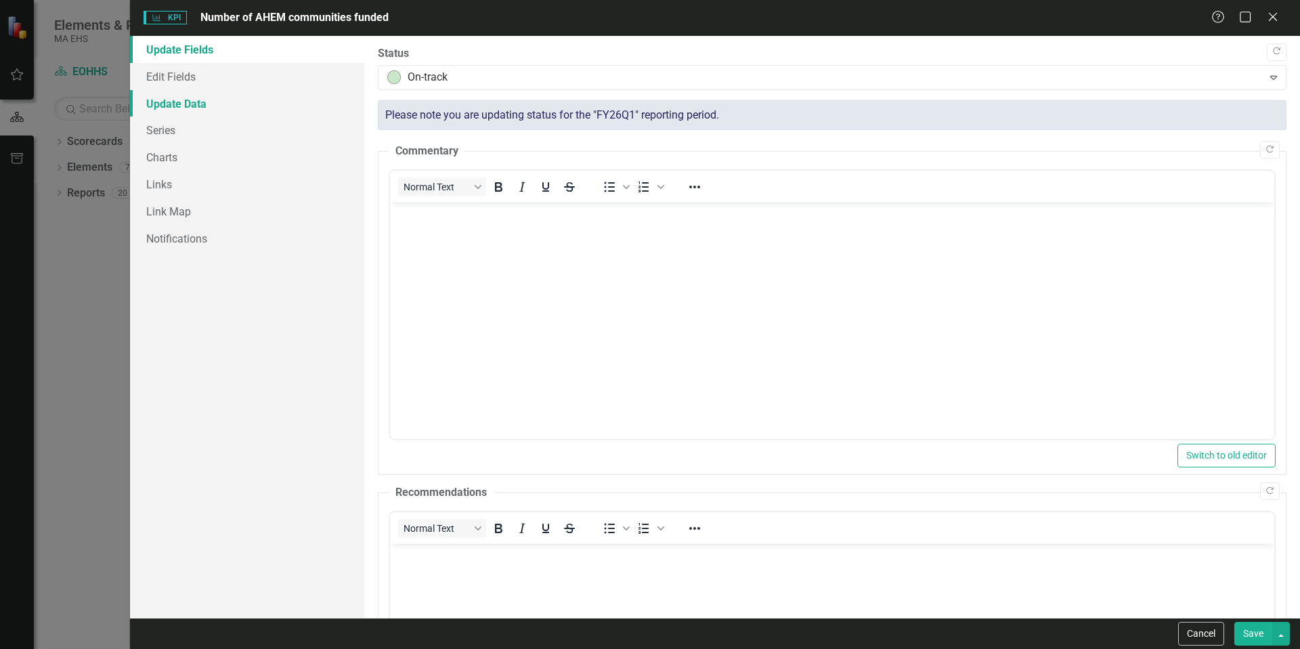
click at [201, 98] on link "Update Data" at bounding box center [247, 103] width 234 height 27
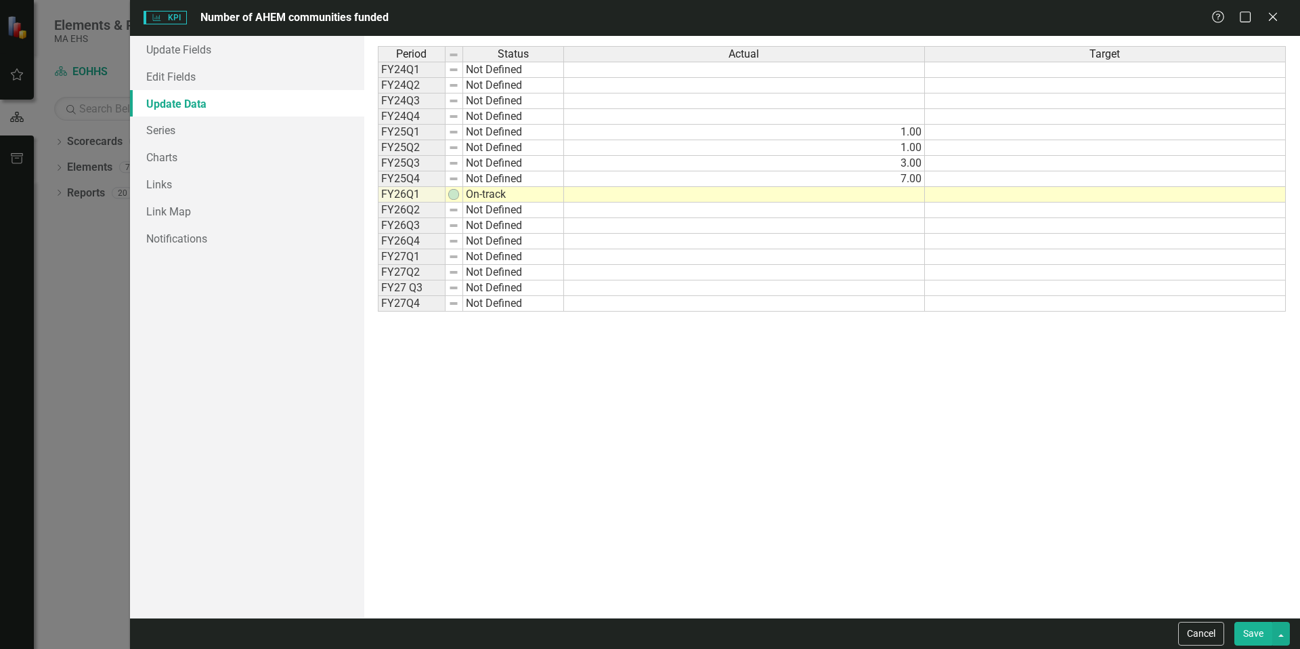
click at [911, 129] on td "1.00" at bounding box center [744, 133] width 361 height 16
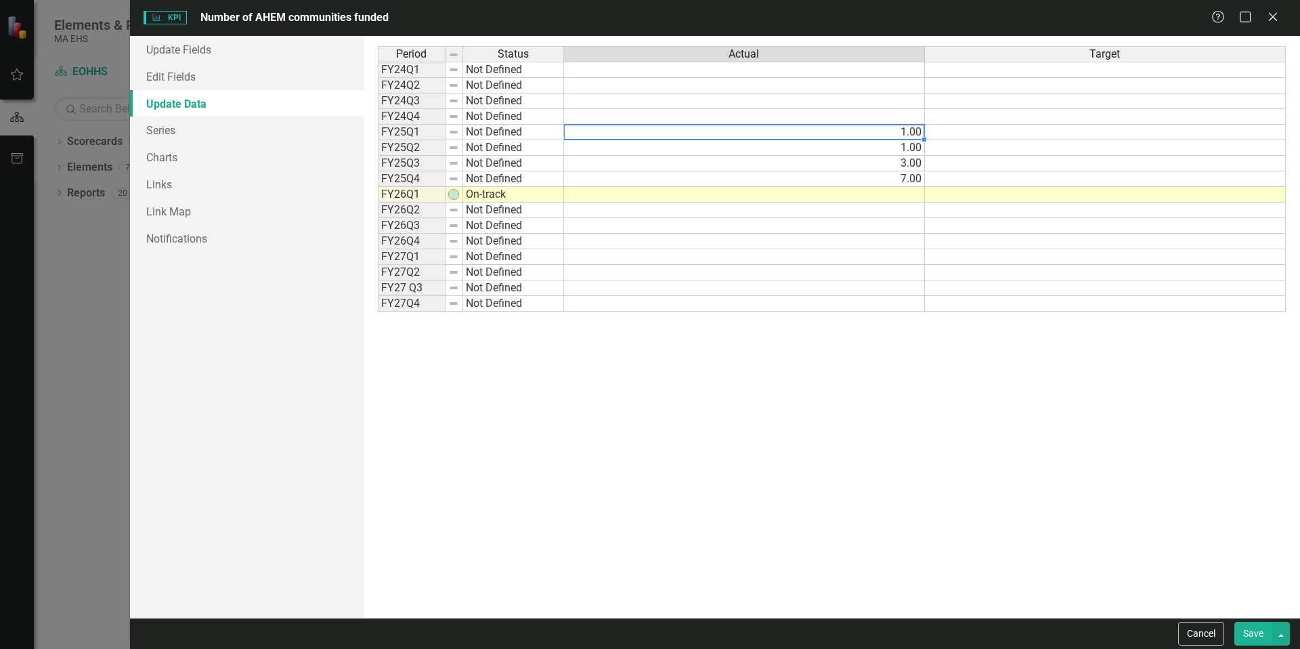
type textarea "3"
drag, startPoint x: 830, startPoint y: 397, endPoint x: 834, endPoint y: 260, distance: 136.8
click at [830, 396] on div "Period Status Actual Target FY24Q1 Not Defined FY24Q2 Not Defined FY24Q3 Not De…" at bounding box center [832, 326] width 909 height 561
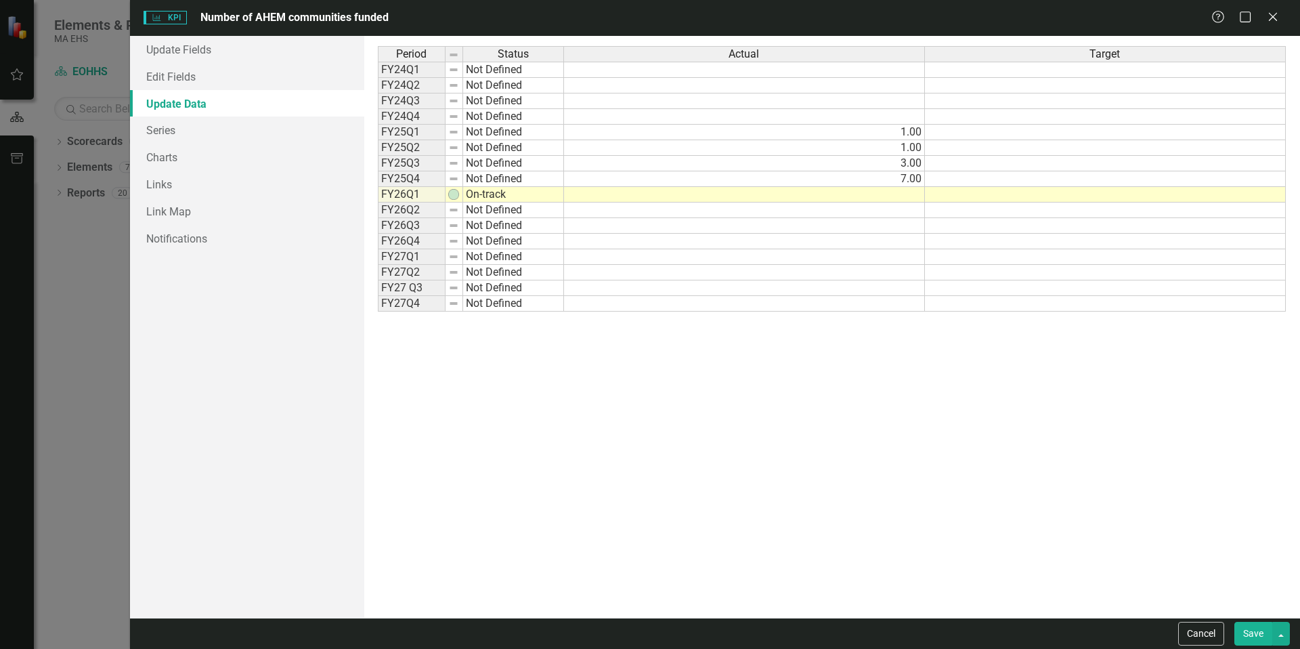
click at [909, 164] on td "3.00" at bounding box center [744, 164] width 361 height 16
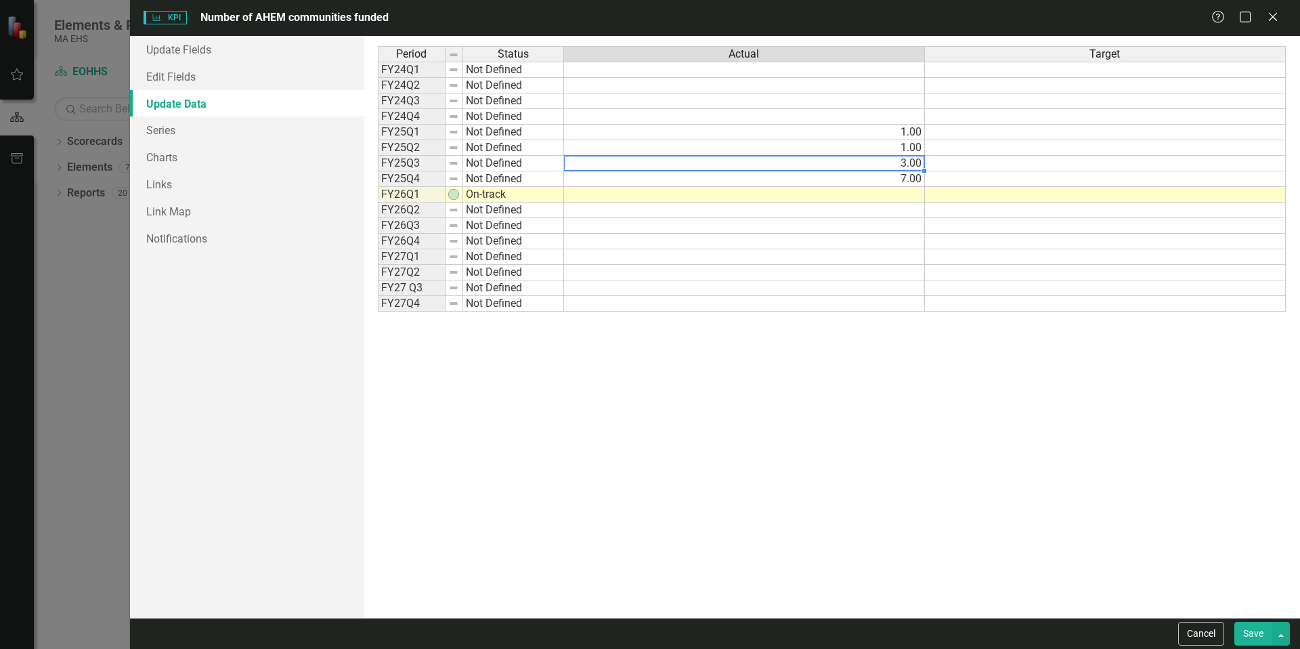
click at [900, 150] on td "1.00" at bounding box center [744, 148] width 361 height 16
type textarea "2"
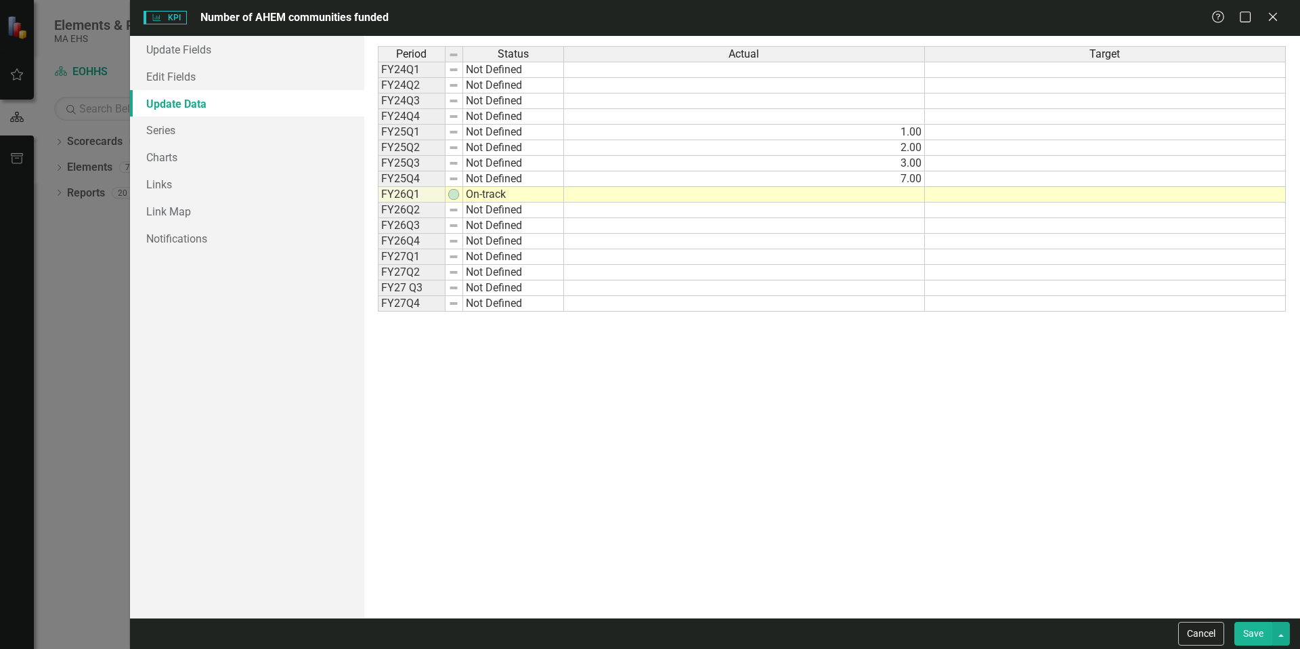
click at [800, 324] on div "Period Status Actual Target FY24Q1 Not Defined FY24Q2 Not Defined FY24Q3 Not De…" at bounding box center [832, 326] width 909 height 561
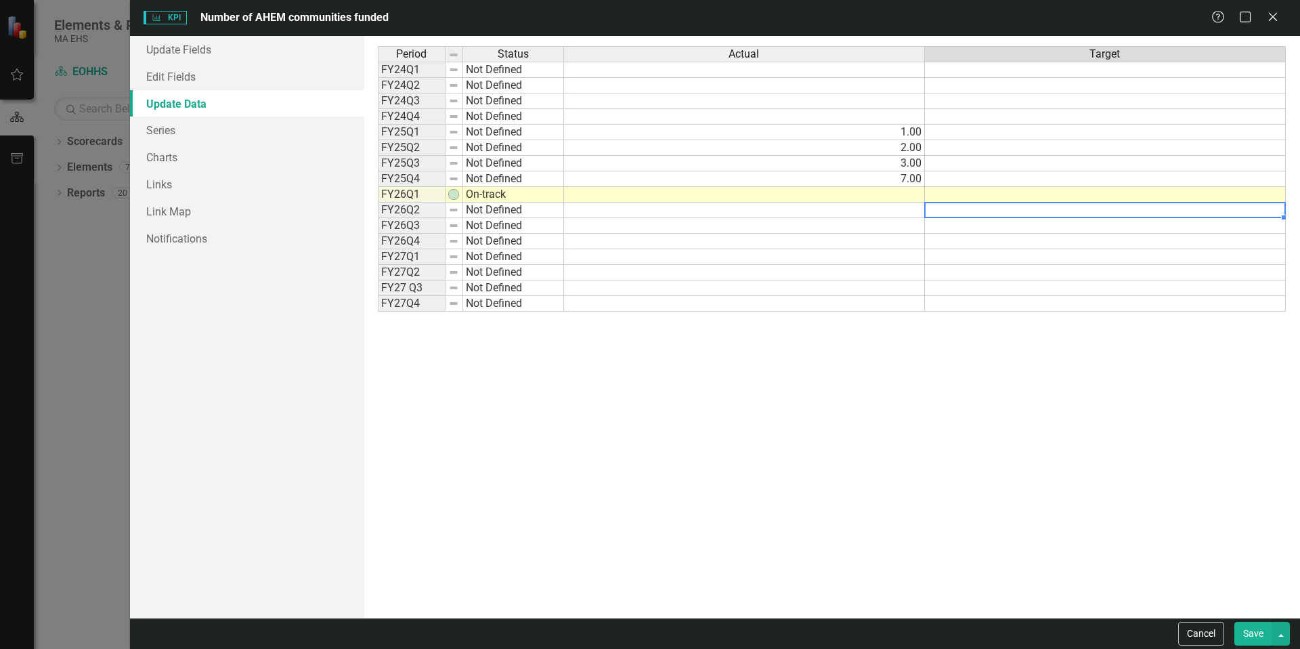
click at [997, 211] on td at bounding box center [1105, 210] width 361 height 16
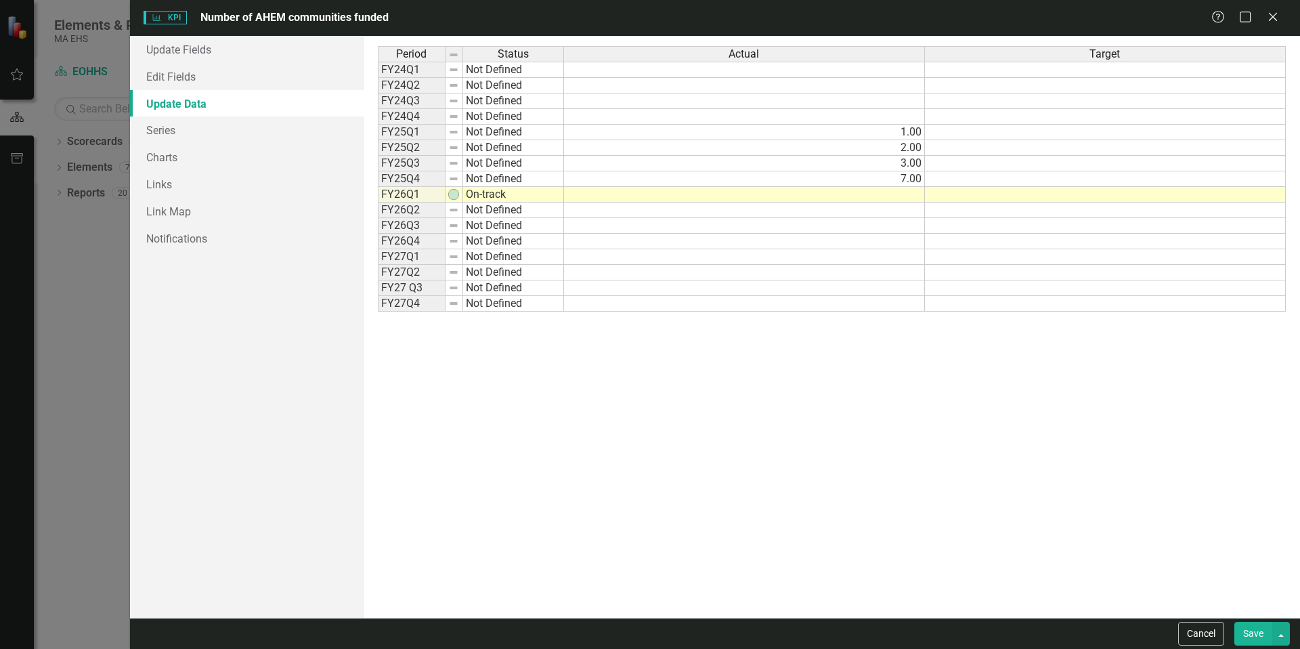
click at [1261, 631] on button "Save" at bounding box center [1253, 634] width 38 height 24
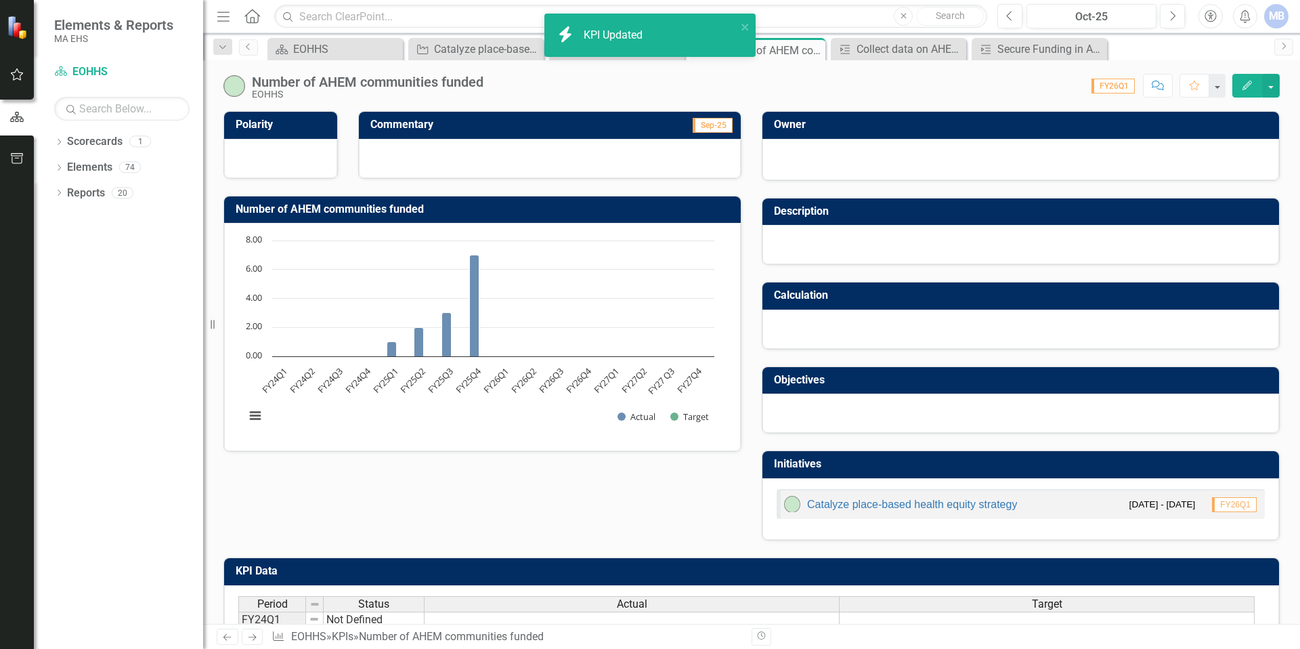
click at [452, 509] on div "Polarity Commentary Sep-25 Number of AHEM communities funded Chart Bar chart wi…" at bounding box center [751, 317] width 1077 height 446
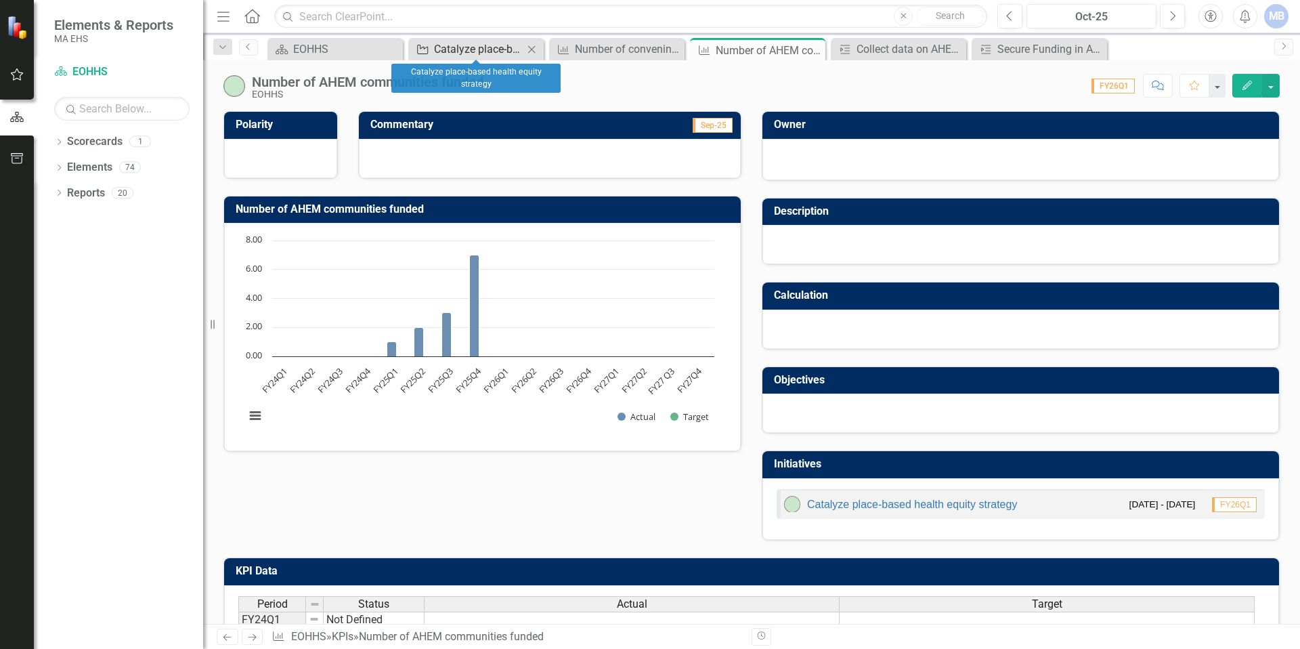
click at [475, 51] on div "Catalyze place-based health equity strategy" at bounding box center [478, 49] width 89 height 17
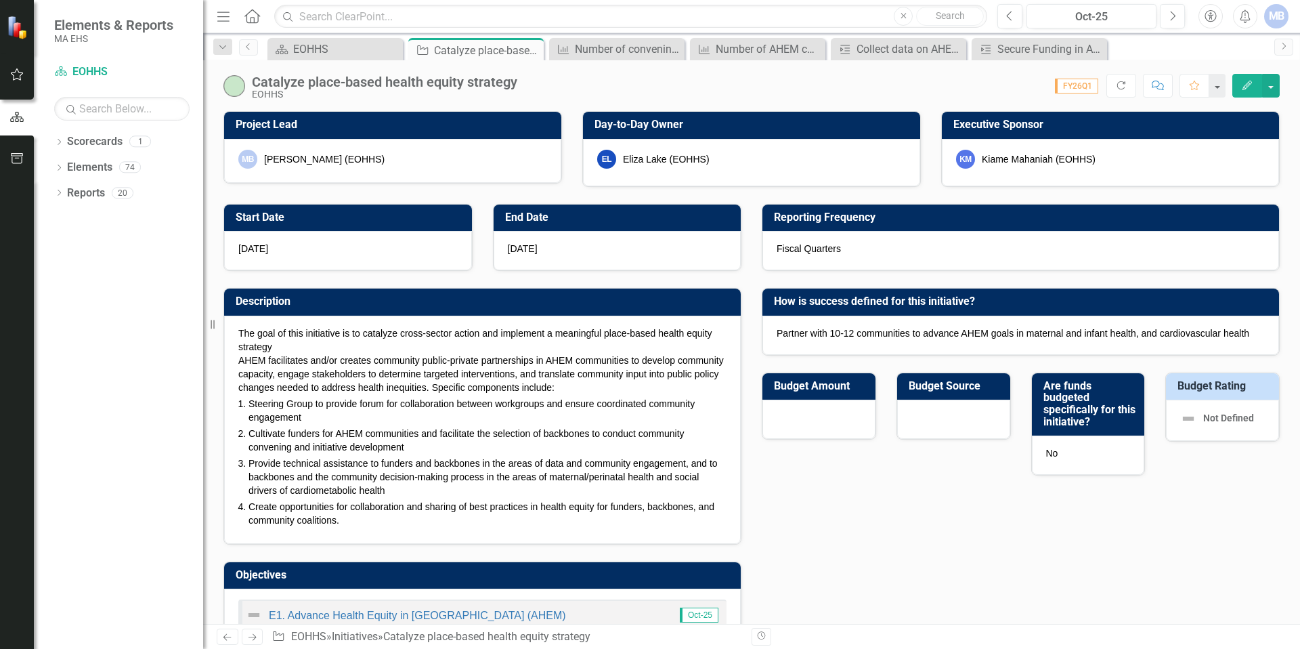
scroll to position [1, 0]
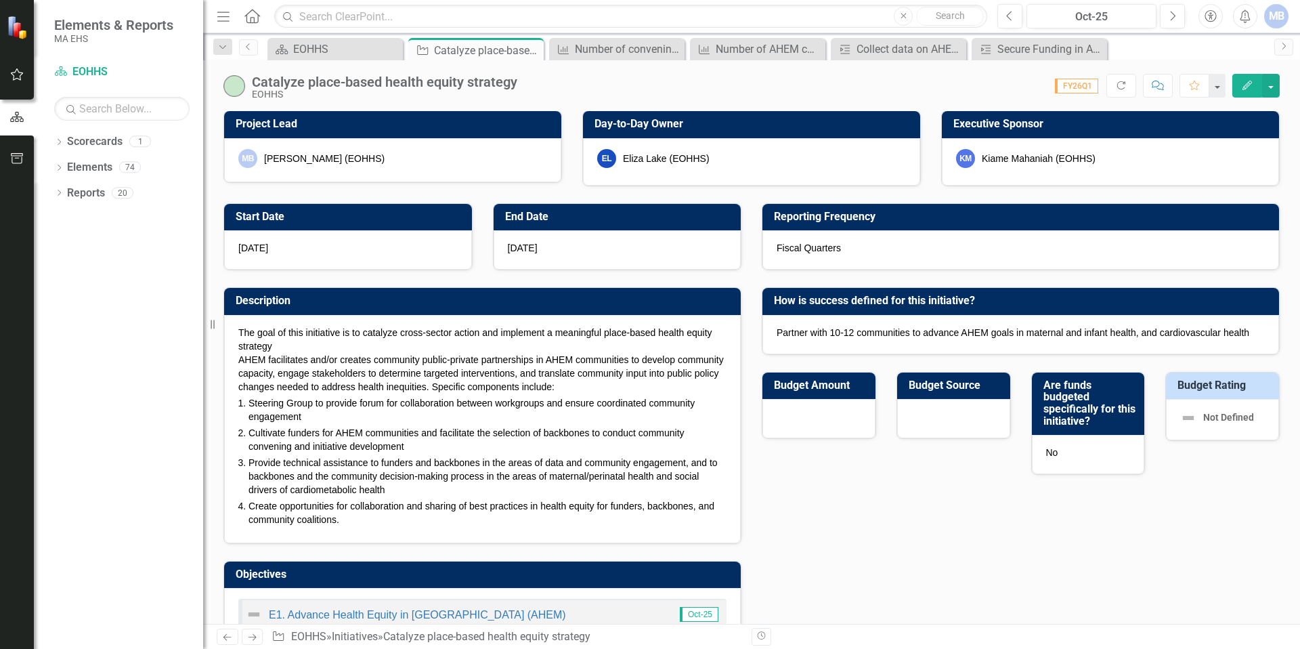
click at [1238, 80] on button "Edit" at bounding box center [1247, 86] width 30 height 24
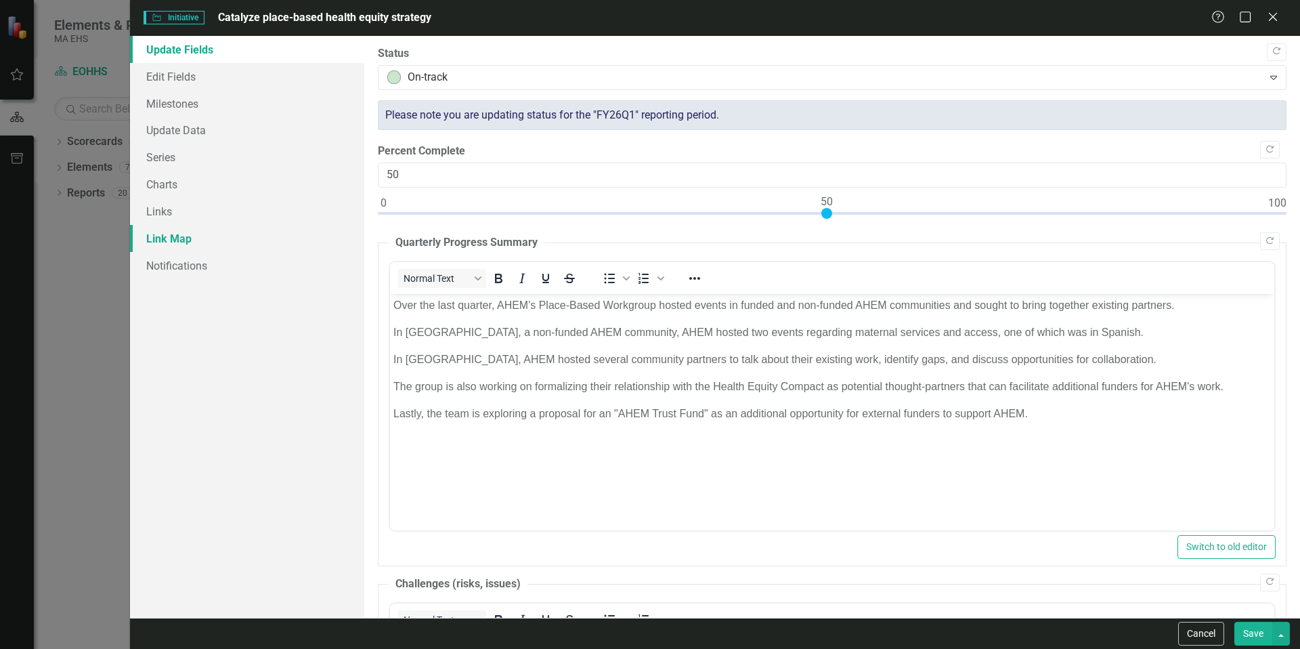
scroll to position [0, 0]
click at [166, 76] on link "Edit Fields" at bounding box center [247, 76] width 234 height 27
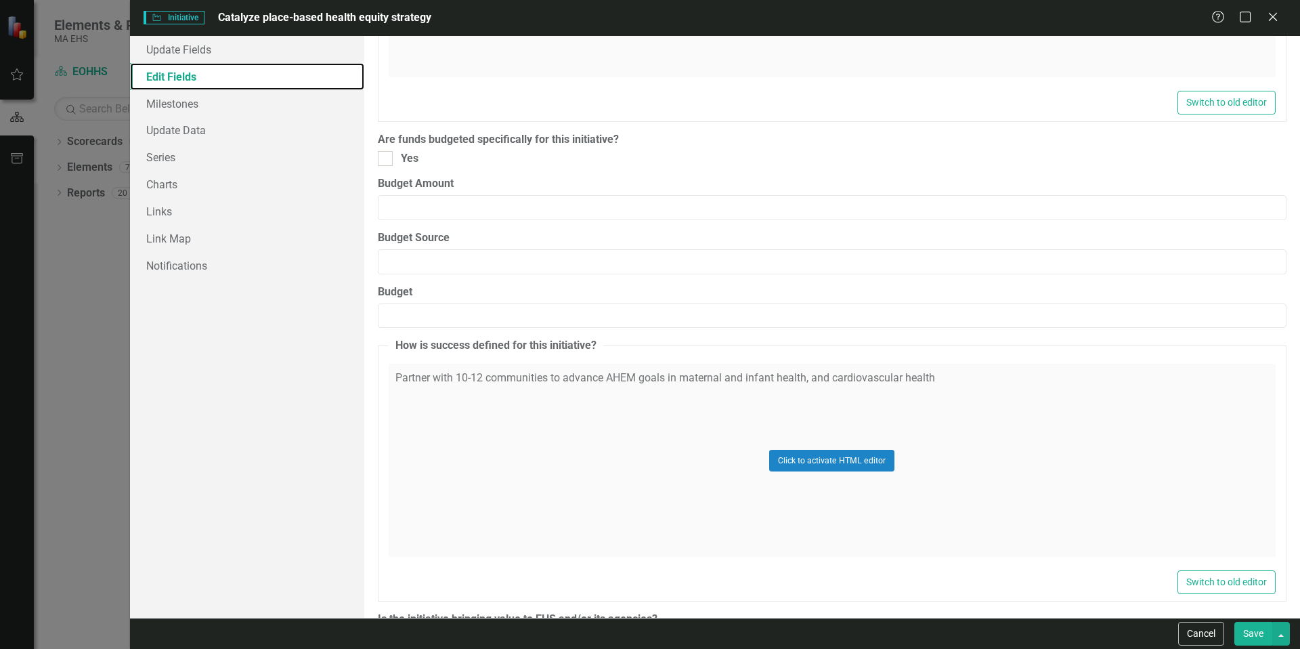
scroll to position [1714, 0]
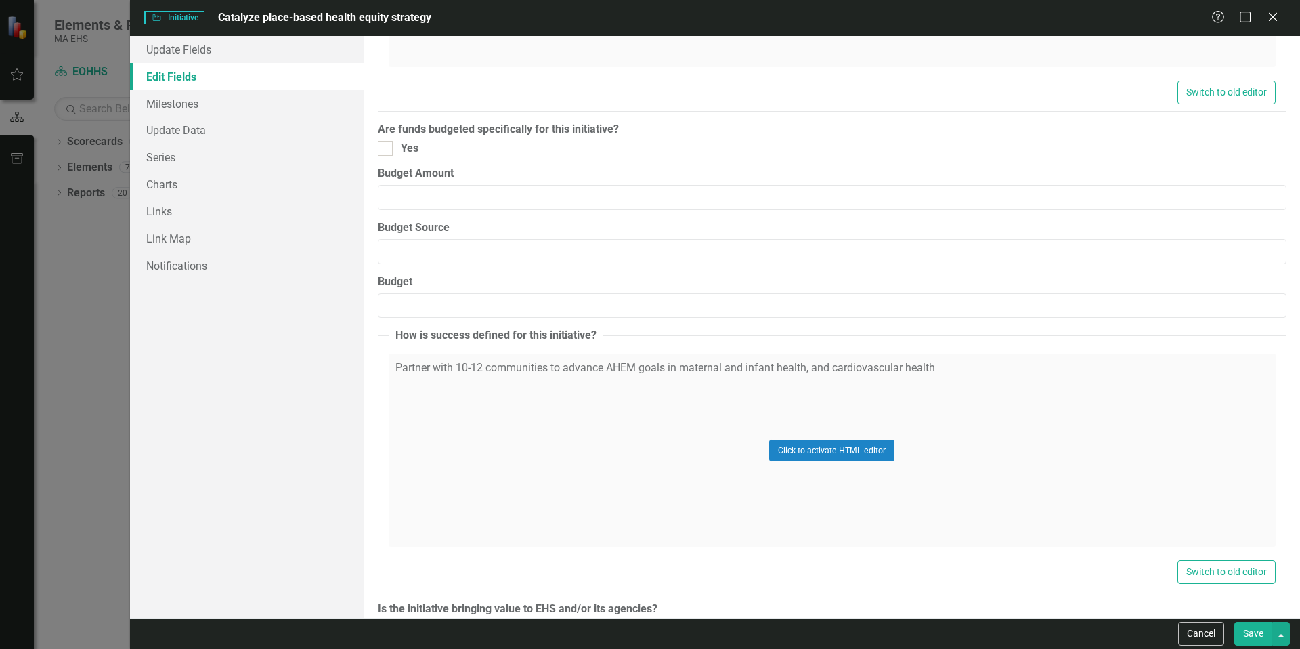
click at [825, 421] on div "Click to activate HTML editor" at bounding box center [832, 449] width 887 height 193
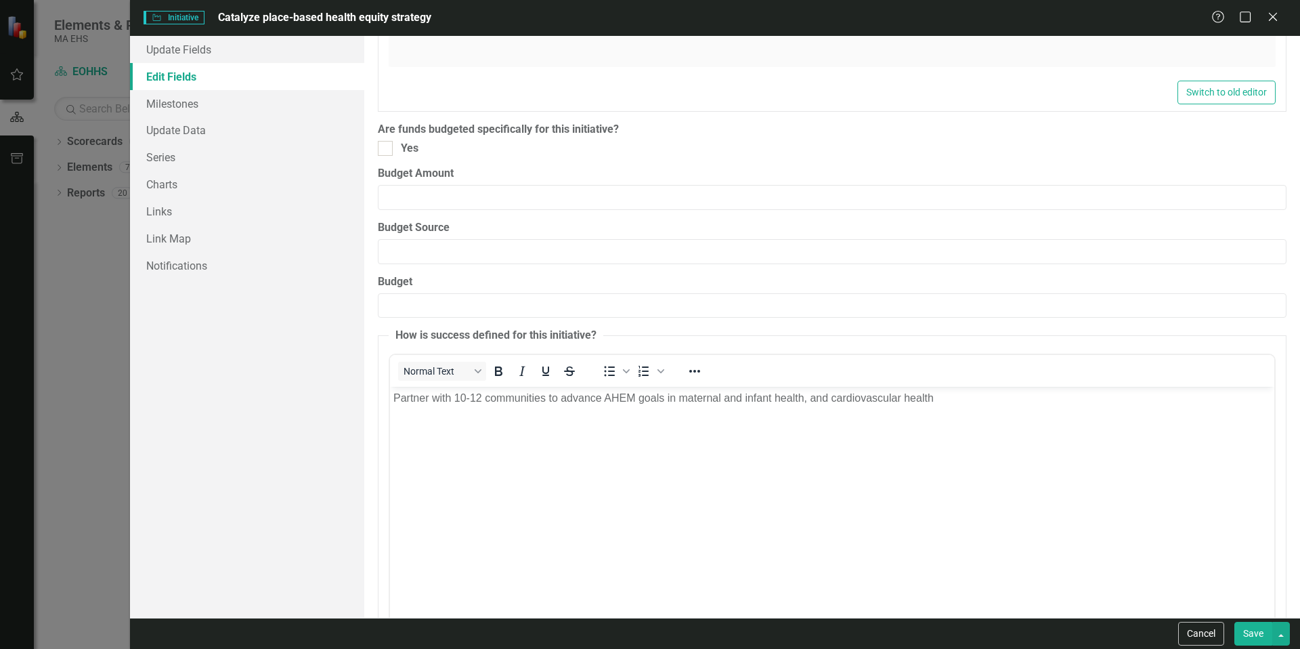
scroll to position [0, 0]
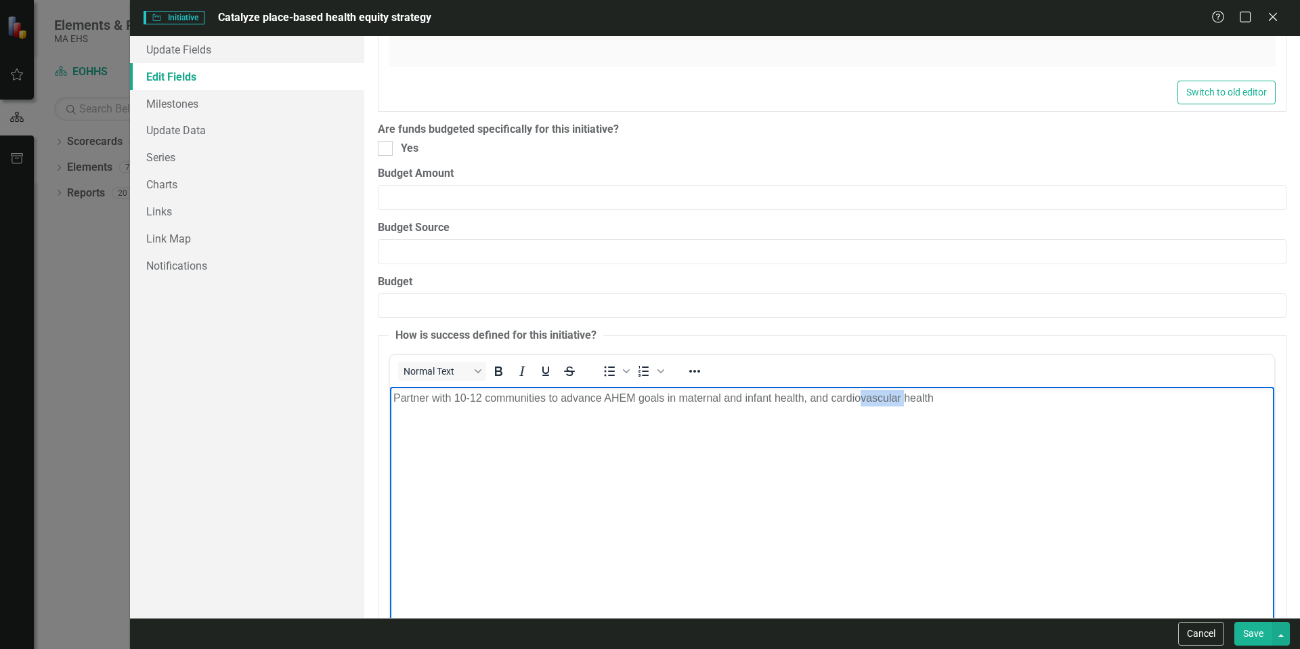
drag, startPoint x: 903, startPoint y: 397, endPoint x: 859, endPoint y: 399, distance: 44.1
click at [859, 399] on p "Partner with 10-12 communities to advance AHEM goals in maternal and infant hea…" at bounding box center [831, 398] width 877 height 16
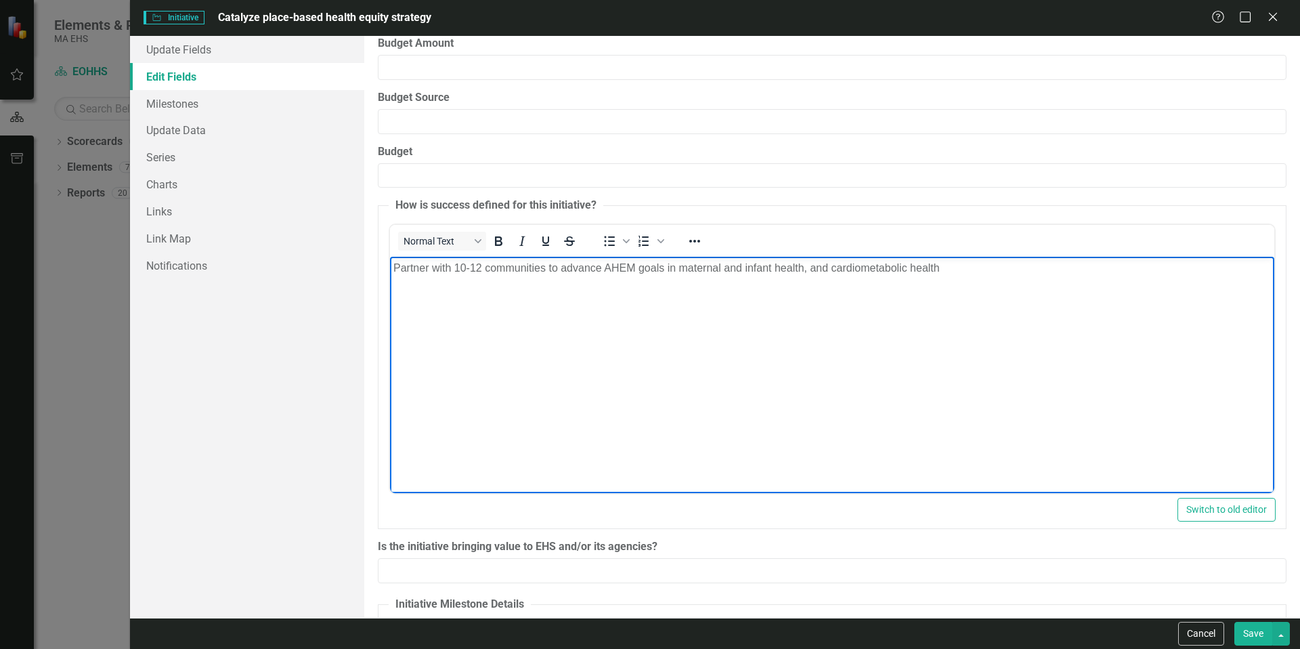
scroll to position [1846, 0]
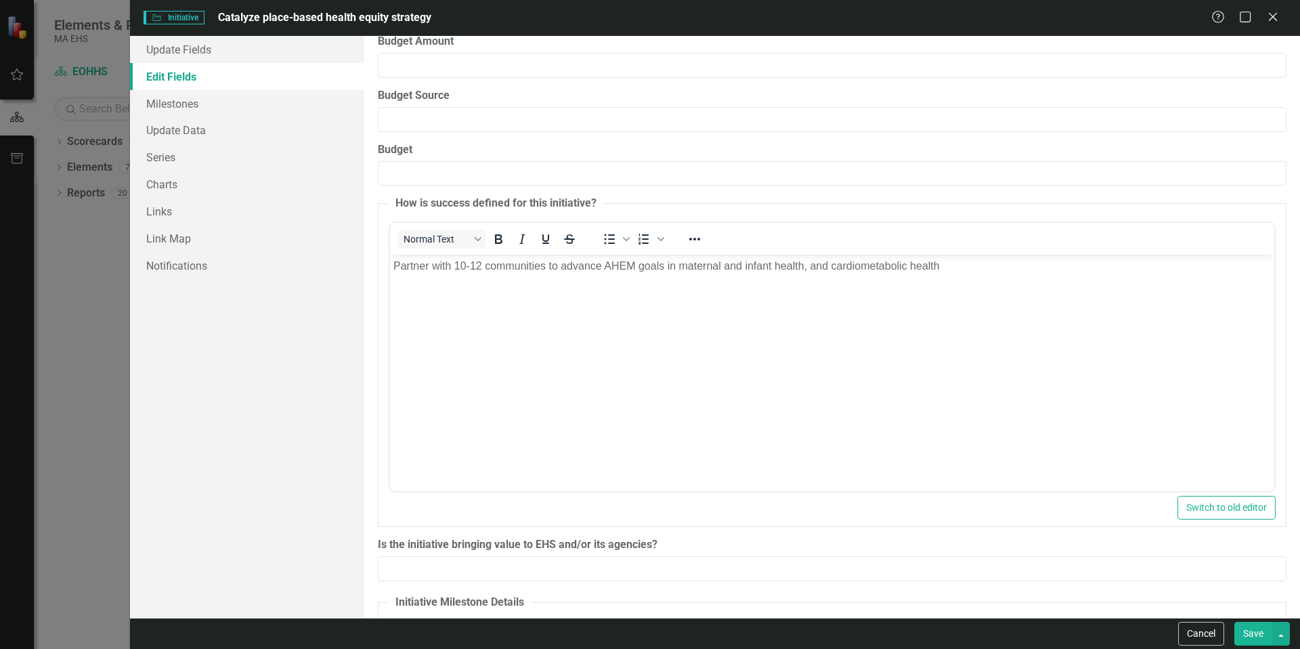
click at [1263, 634] on button "Save" at bounding box center [1253, 634] width 38 height 24
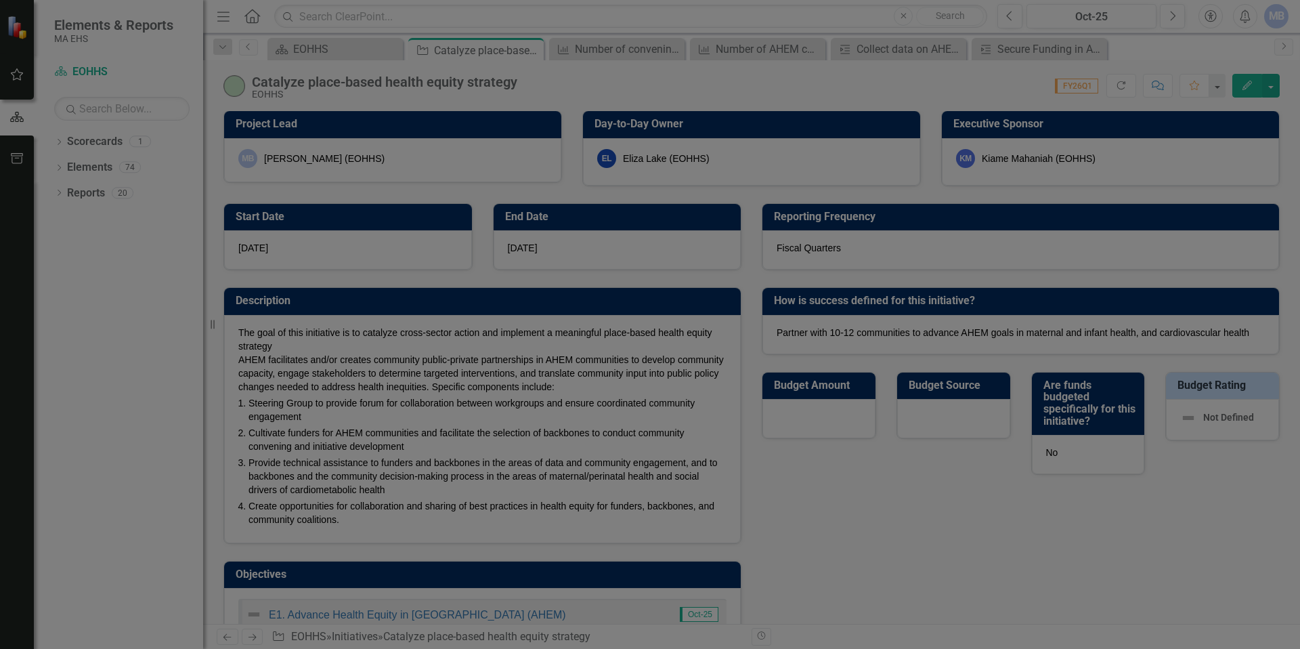
checkbox input "false"
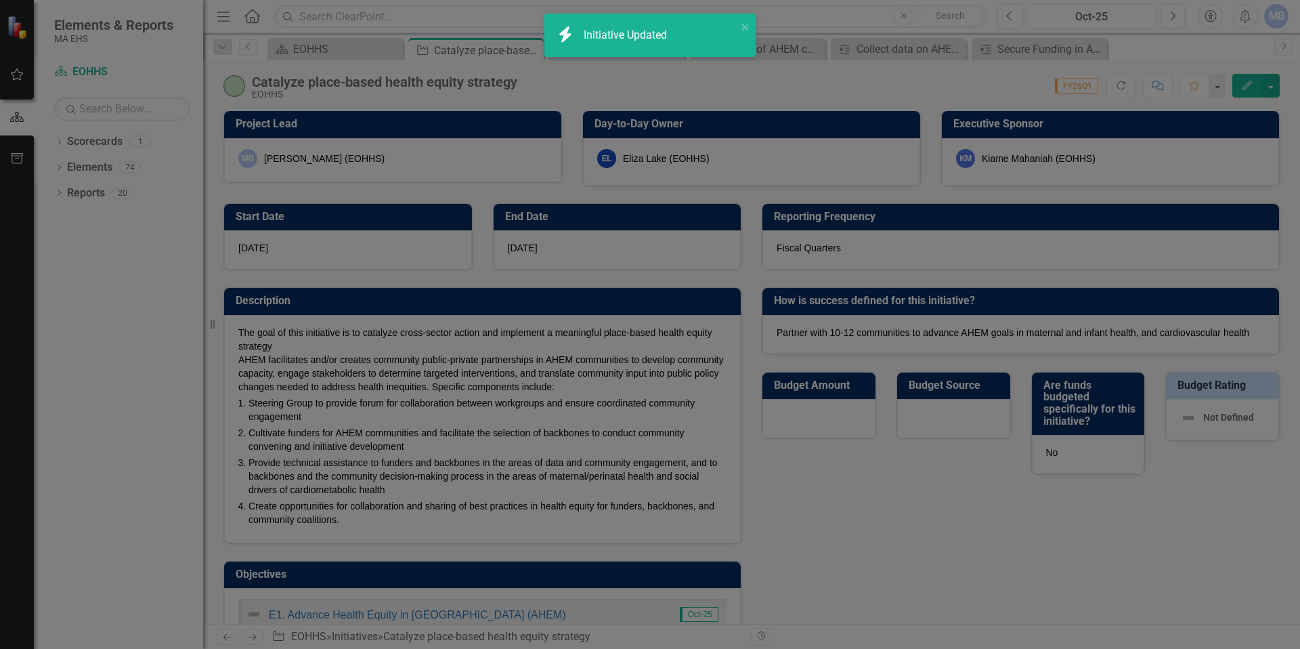
checkbox input "true"
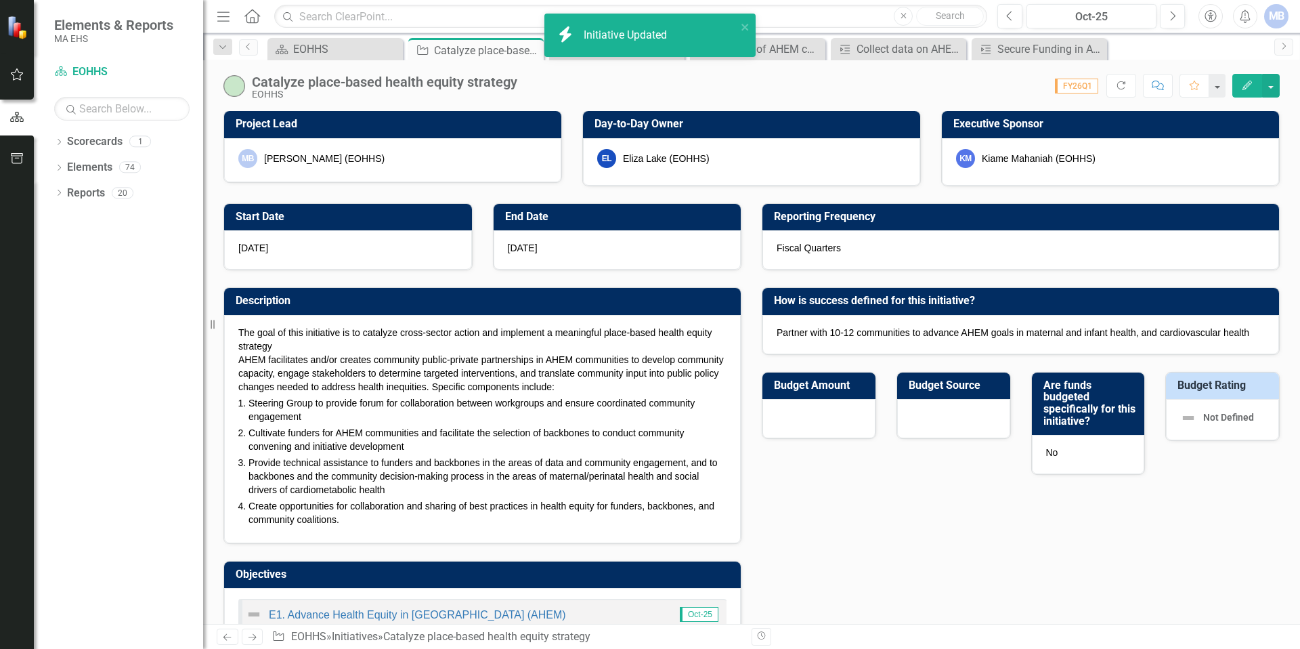
checkbox input "false"
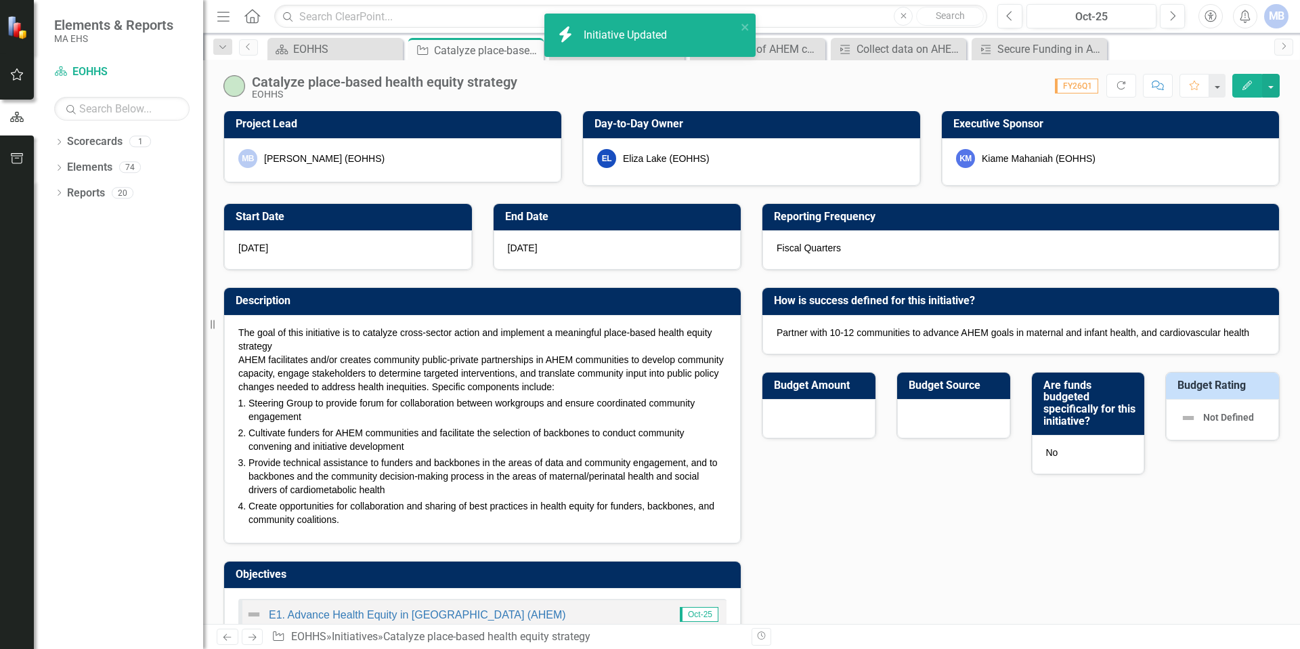
checkbox input "true"
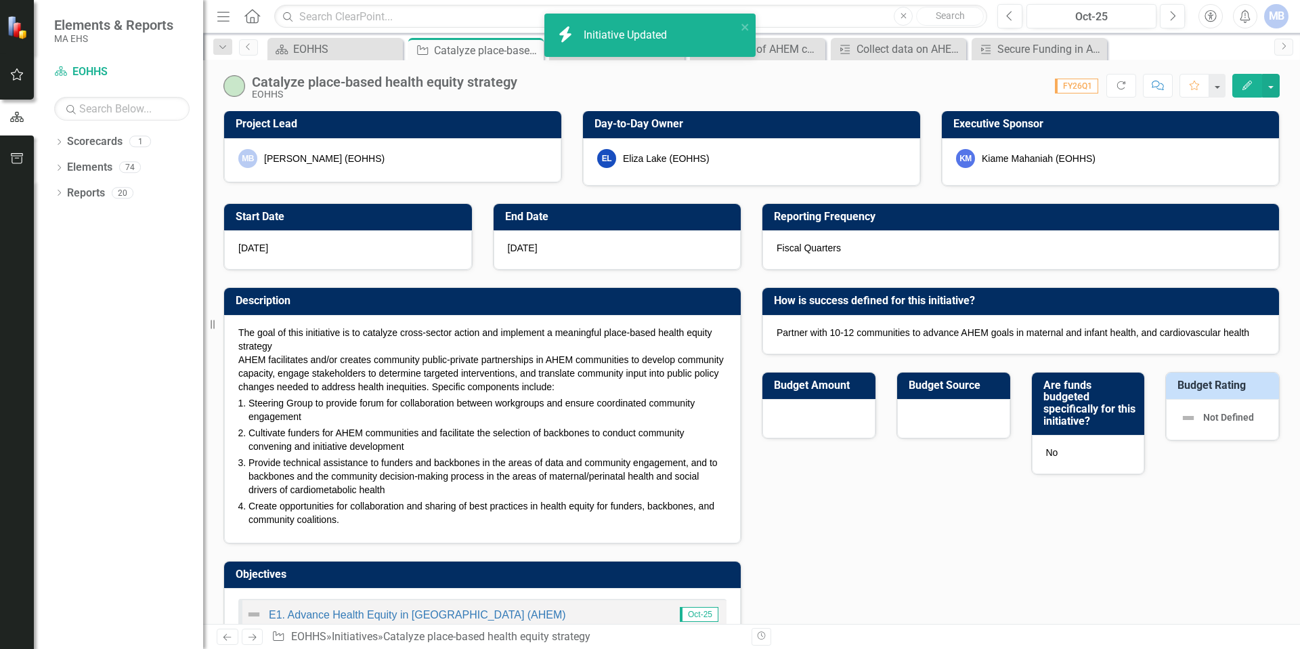
drag, startPoint x: 569, startPoint y: 360, endPoint x: 592, endPoint y: 351, distance: 25.3
click at [569, 360] on span "AHEM facilitates and/or creates community public-private partnerships in AHEM c…" at bounding box center [480, 373] width 485 height 38
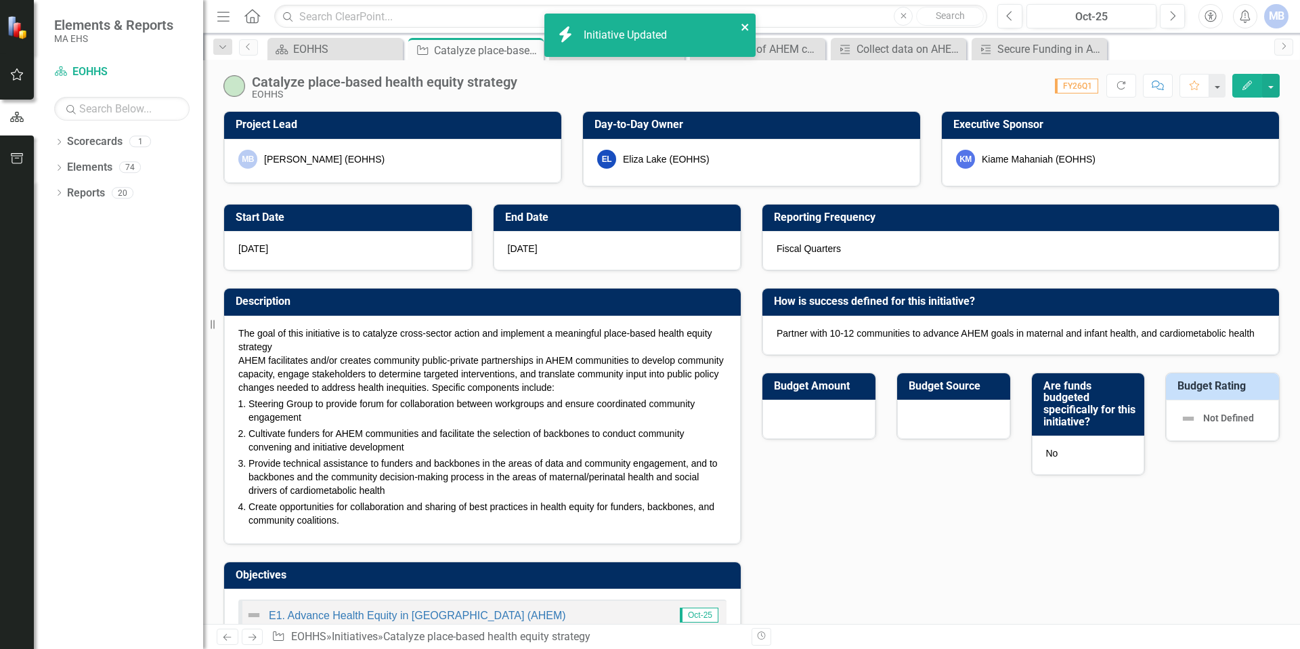
click at [744, 22] on icon "close" at bounding box center [745, 27] width 9 height 11
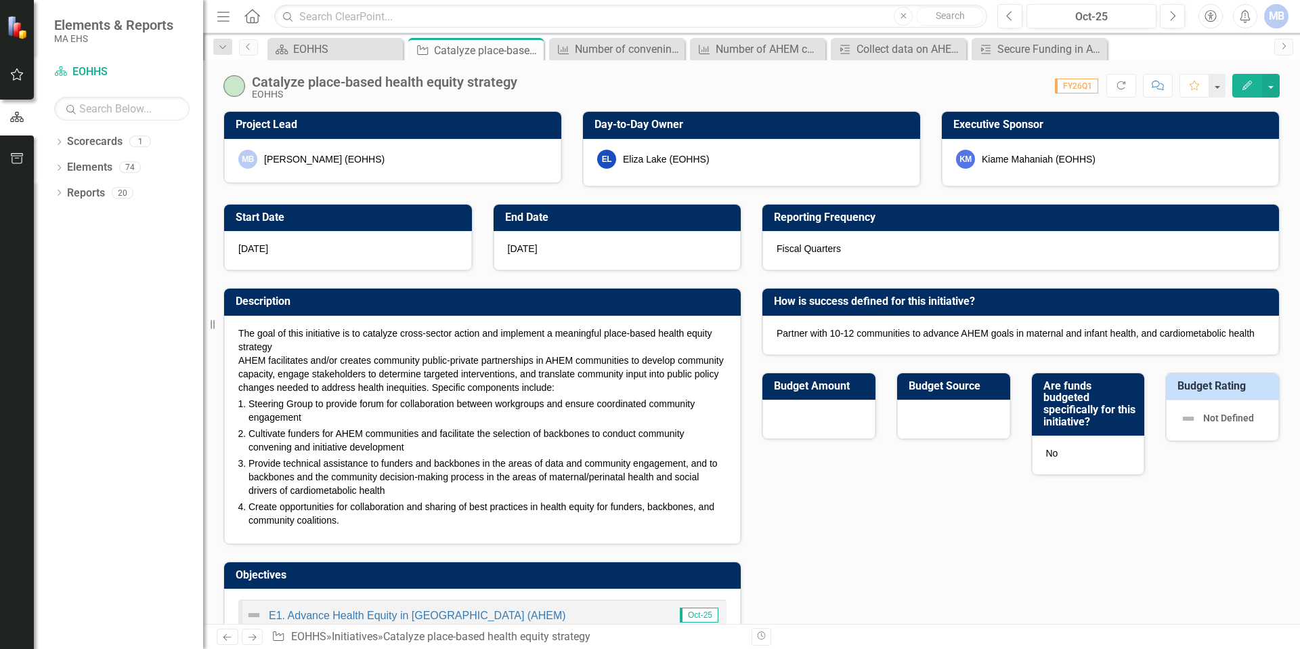
click at [1244, 86] on icon "button" at bounding box center [1246, 85] width 9 height 9
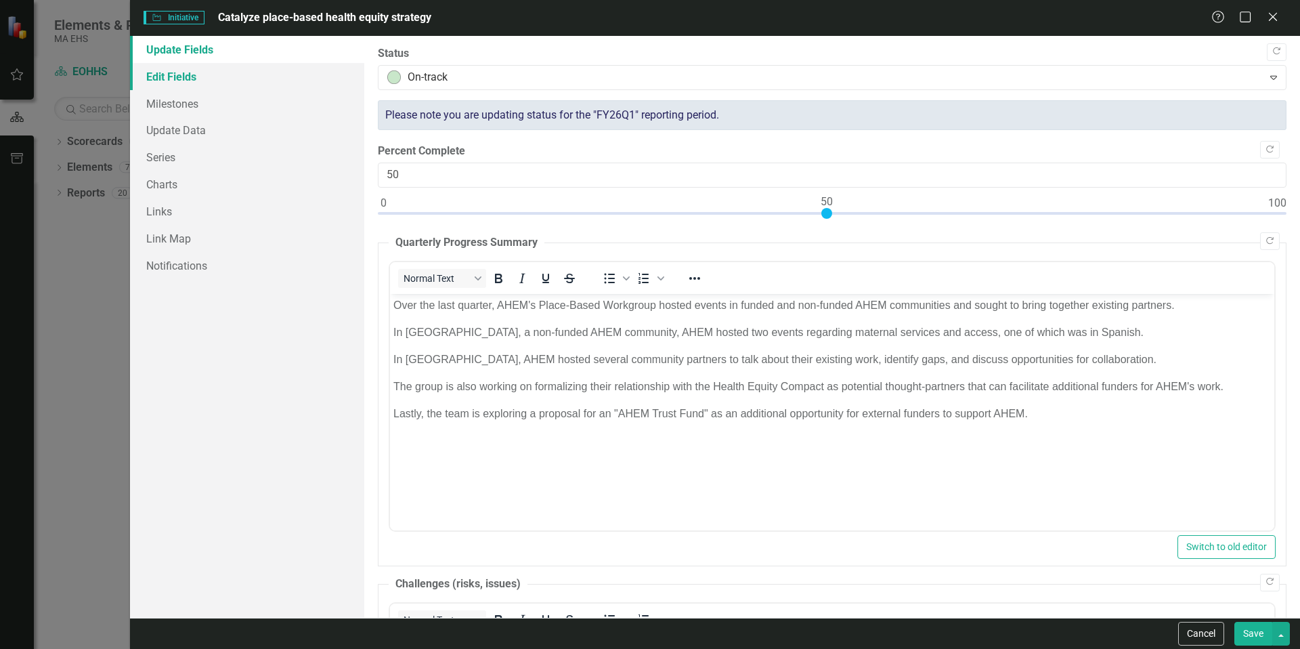
click at [192, 71] on link "Edit Fields" at bounding box center [247, 76] width 234 height 27
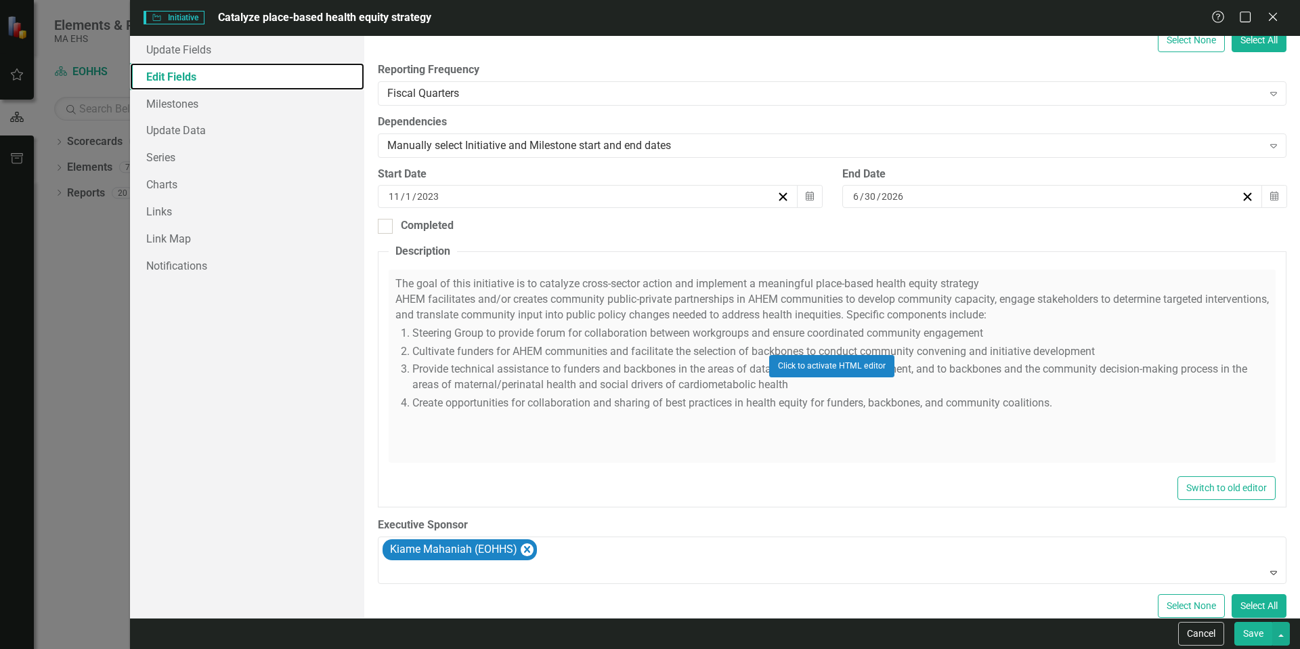
scroll to position [290, 0]
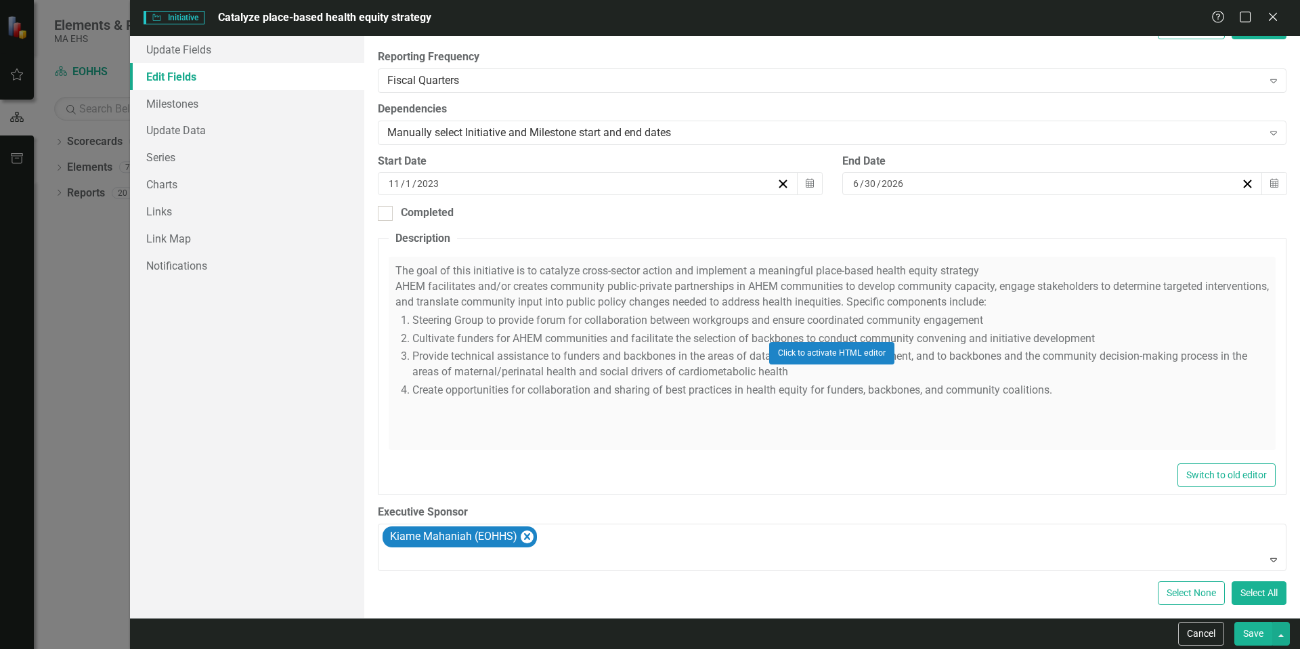
click at [626, 333] on div "Click to activate HTML editor" at bounding box center [832, 353] width 887 height 193
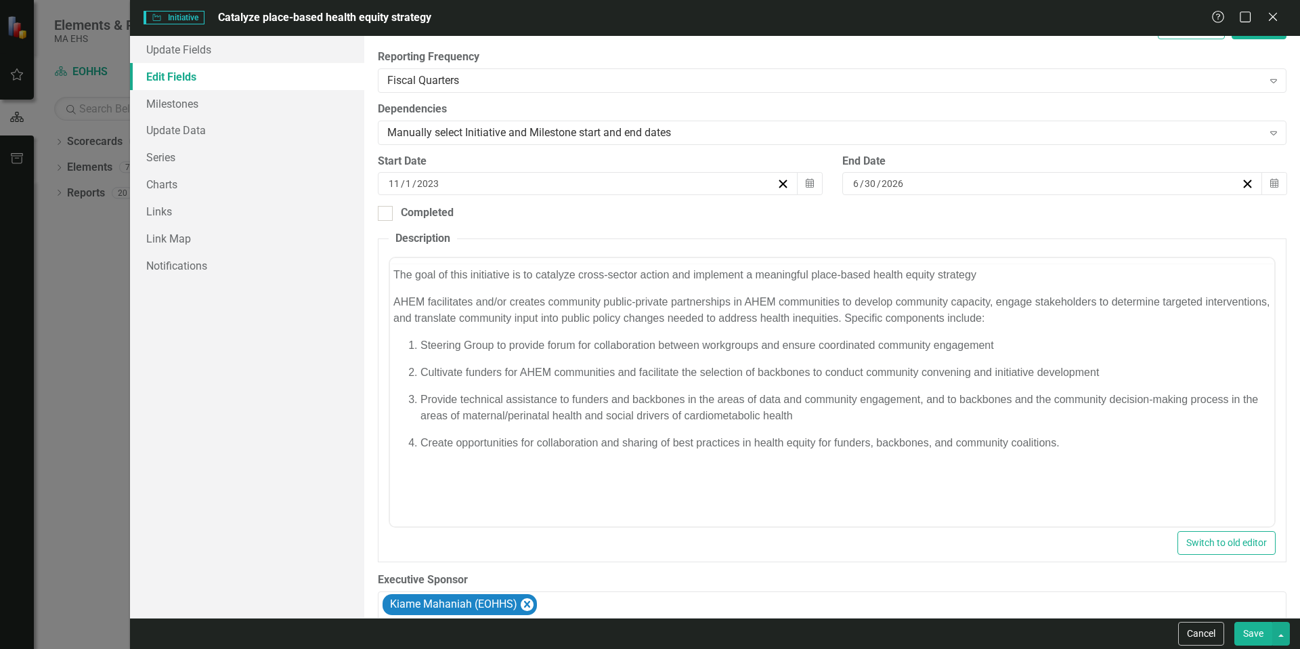
scroll to position [0, 0]
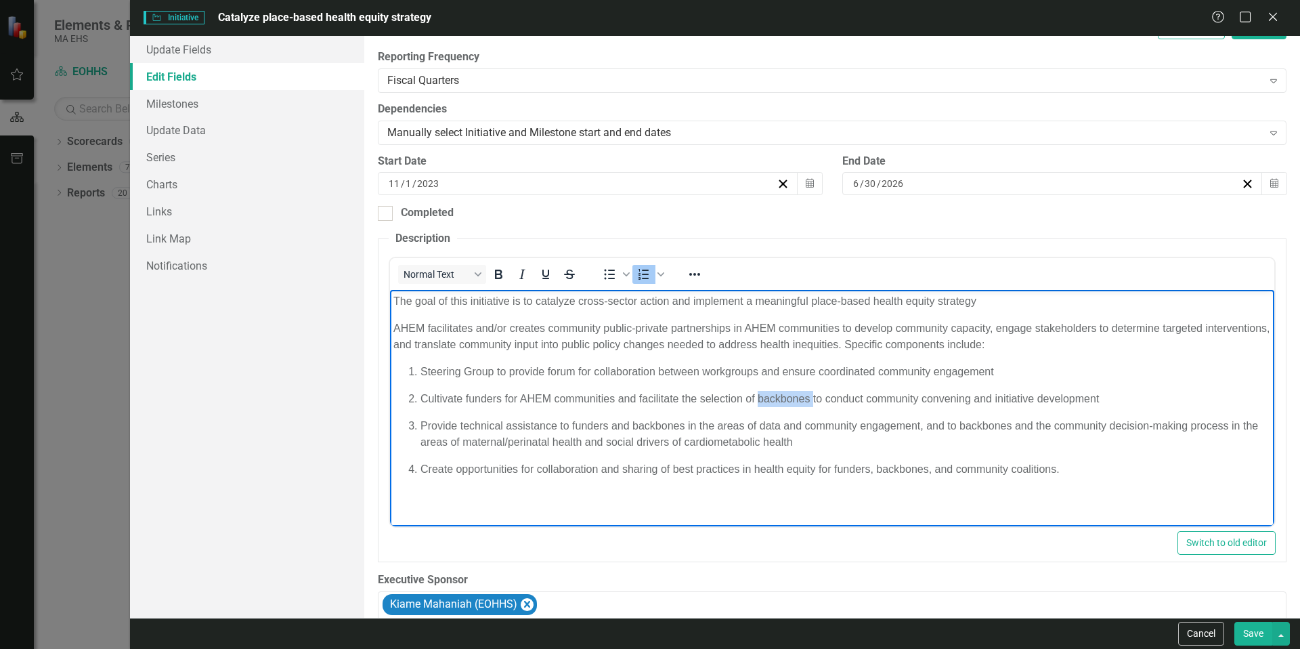
drag, startPoint x: 760, startPoint y: 399, endPoint x: 813, endPoint y: 398, distance: 53.5
click at [813, 398] on span "Cultivate funders for AHEM communities and facilitate the selection of backbone…" at bounding box center [759, 399] width 678 height 12
drag, startPoint x: 1011, startPoint y: 426, endPoint x: 961, endPoint y: 427, distance: 49.4
click at [961, 427] on span "Provide technical assistance to funders and backbones in the areas of data and …" at bounding box center [839, 434] width 838 height 28
drag, startPoint x: 924, startPoint y: 470, endPoint x: 875, endPoint y: 471, distance: 49.4
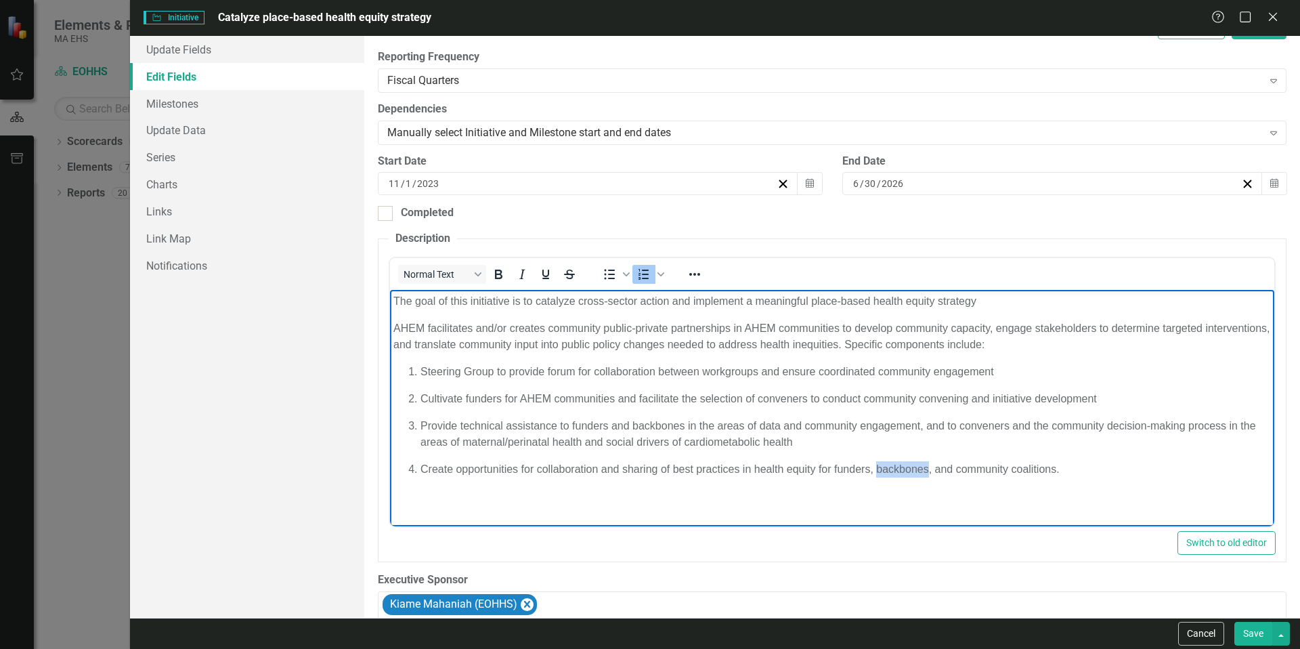
click at [874, 471] on span "Create opportunities for collaboration and sharing of best practices in health …" at bounding box center [739, 469] width 639 height 12
click at [1036, 366] on p "Steering Group to provide forum for collaboration between workgroups and ensure…" at bounding box center [845, 374] width 850 height 16
click at [1037, 378] on p "Steering Group to provide forum for collaboration between workgroups and ensure…" at bounding box center [845, 374] width 850 height 16
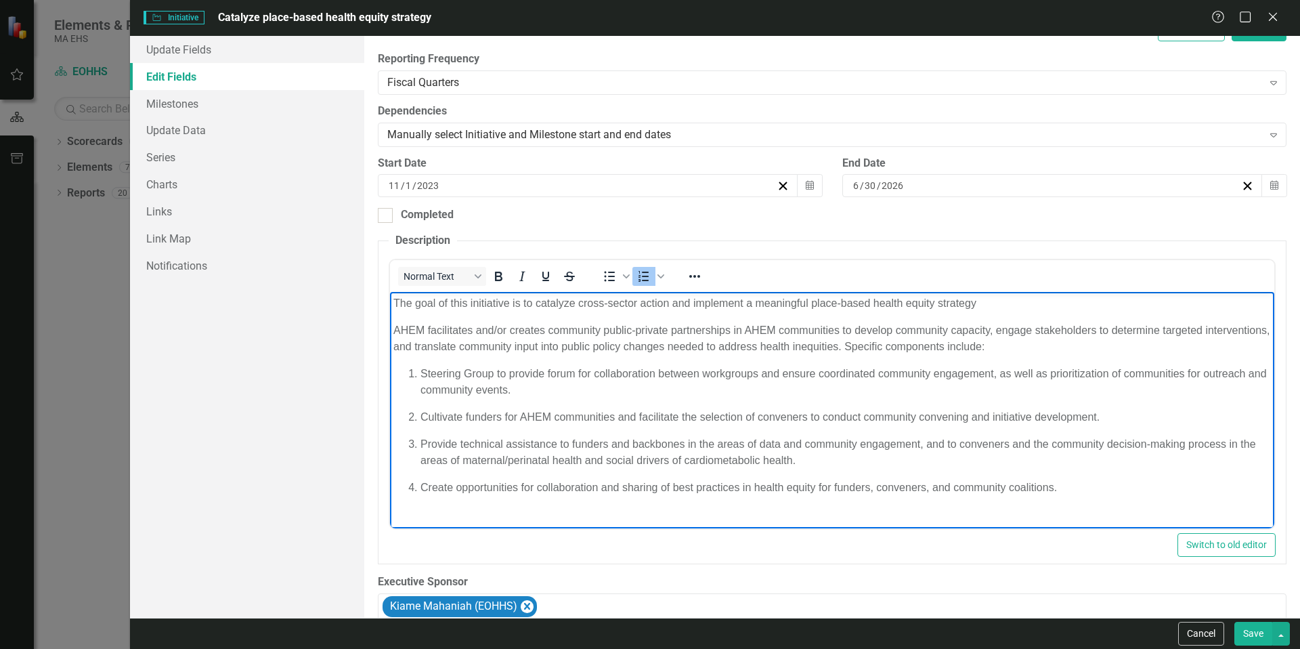
click at [1254, 631] on button "Save" at bounding box center [1253, 634] width 38 height 24
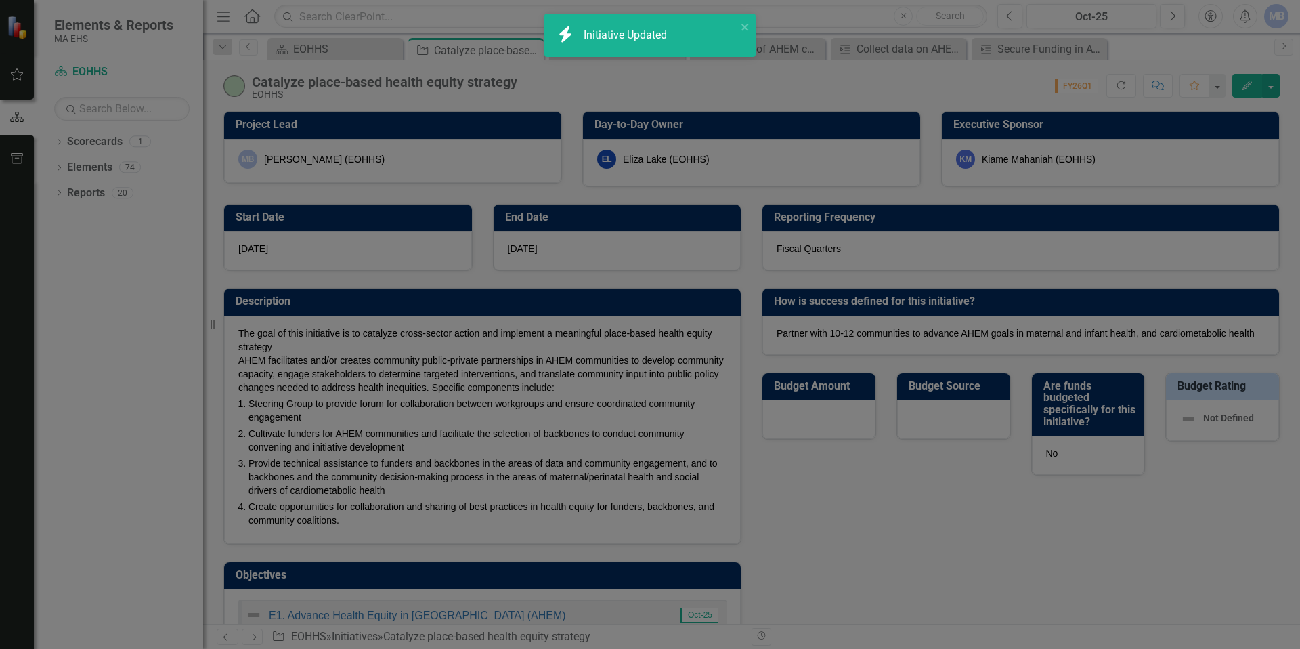
checkbox input "false"
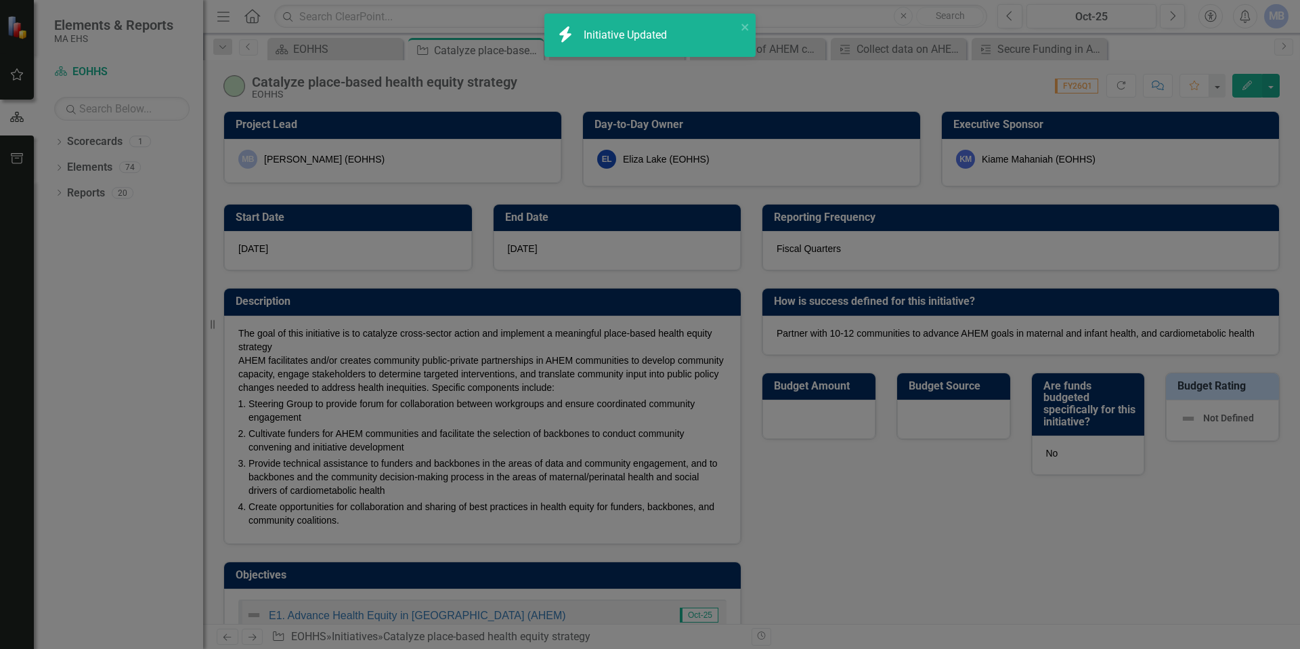
checkbox input "true"
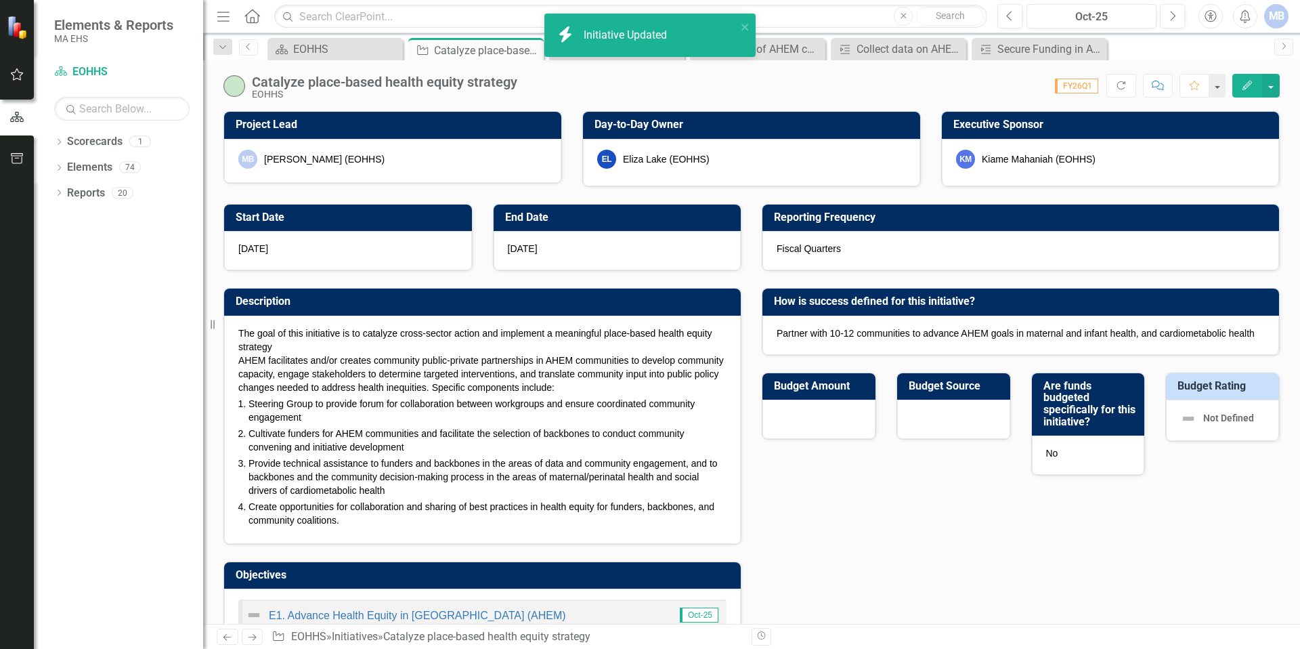
checkbox input "false"
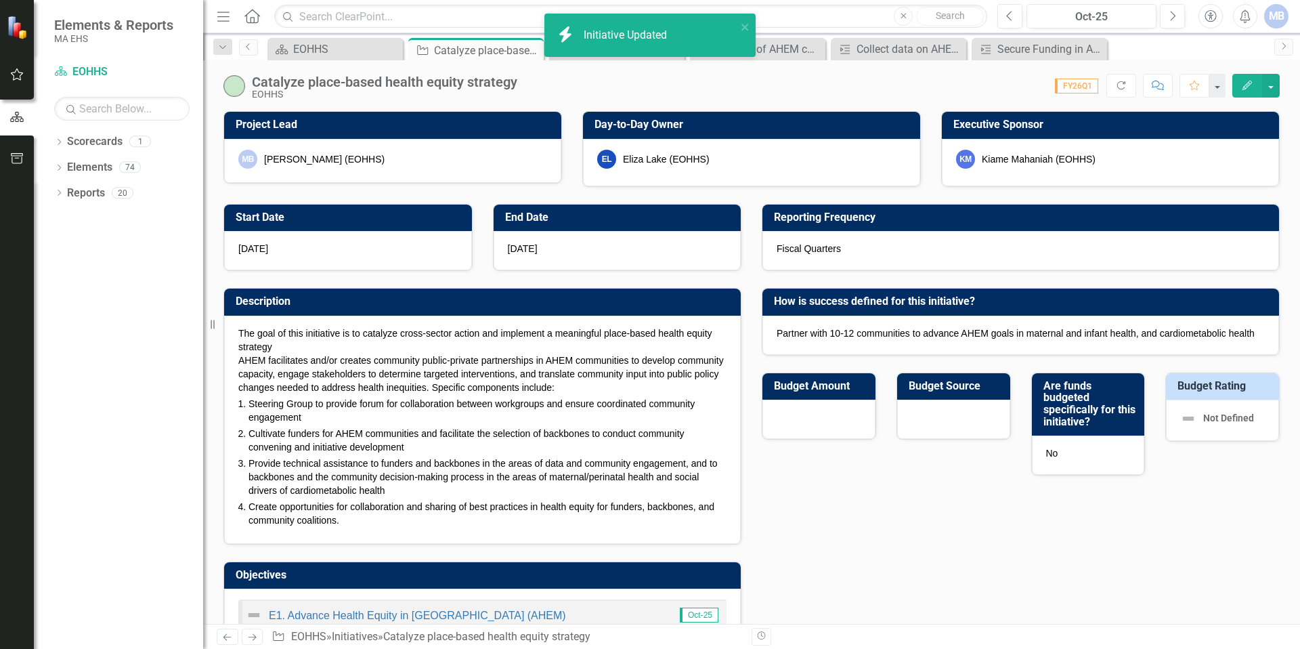
checkbox input "true"
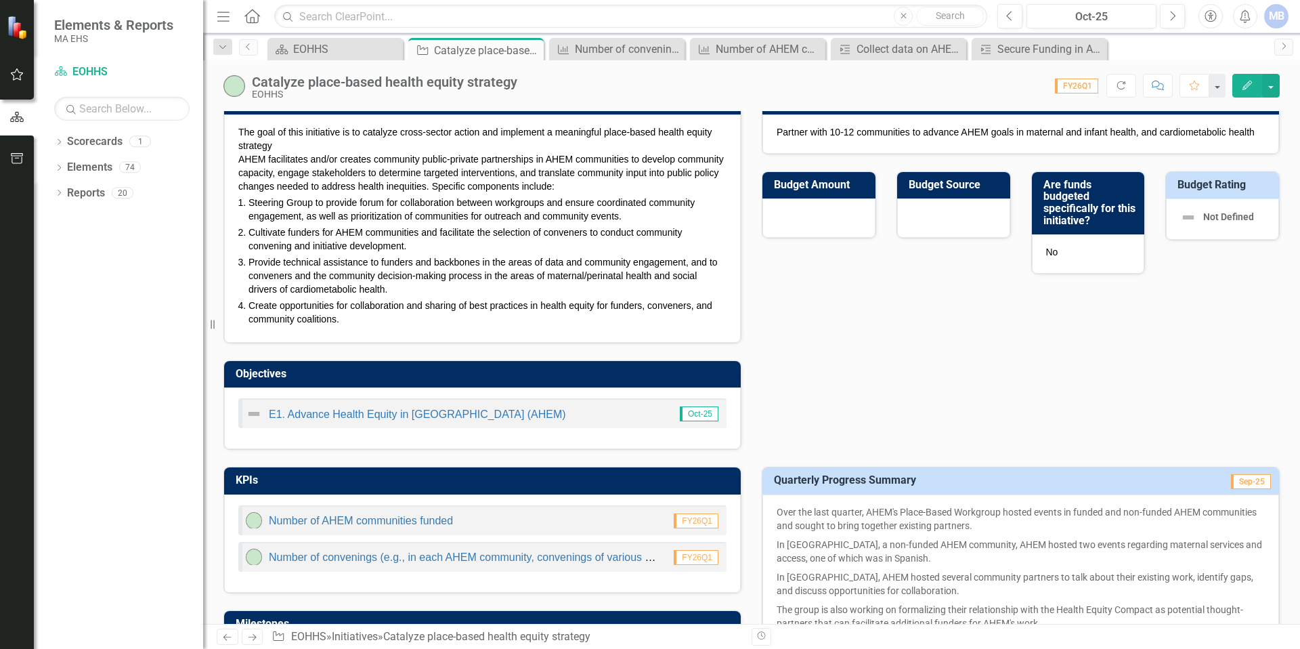
scroll to position [221, 0]
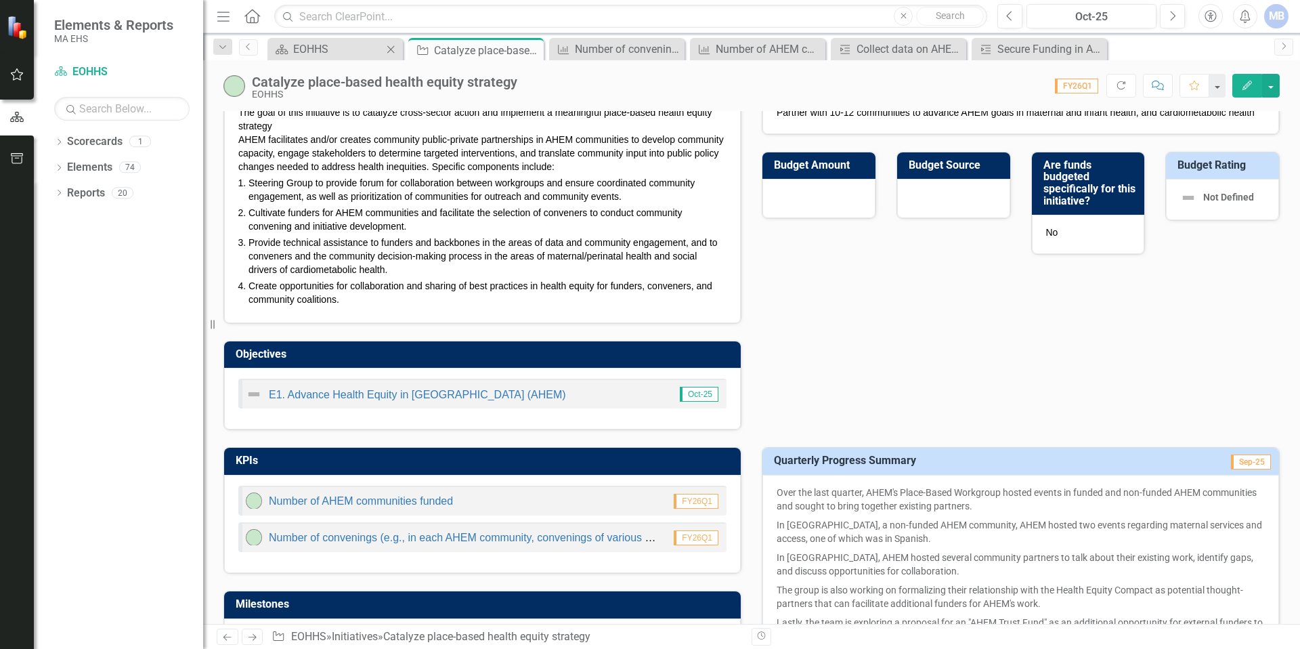
click at [344, 35] on div "Dropdown Search Scorecard EOHHS Close Initiative Catalyze place-based health eq…" at bounding box center [751, 46] width 1097 height 27
drag, startPoint x: 341, startPoint y: 50, endPoint x: 347, endPoint y: 46, distance: 7.3
click at [342, 49] on div "EOHHS" at bounding box center [337, 49] width 89 height 17
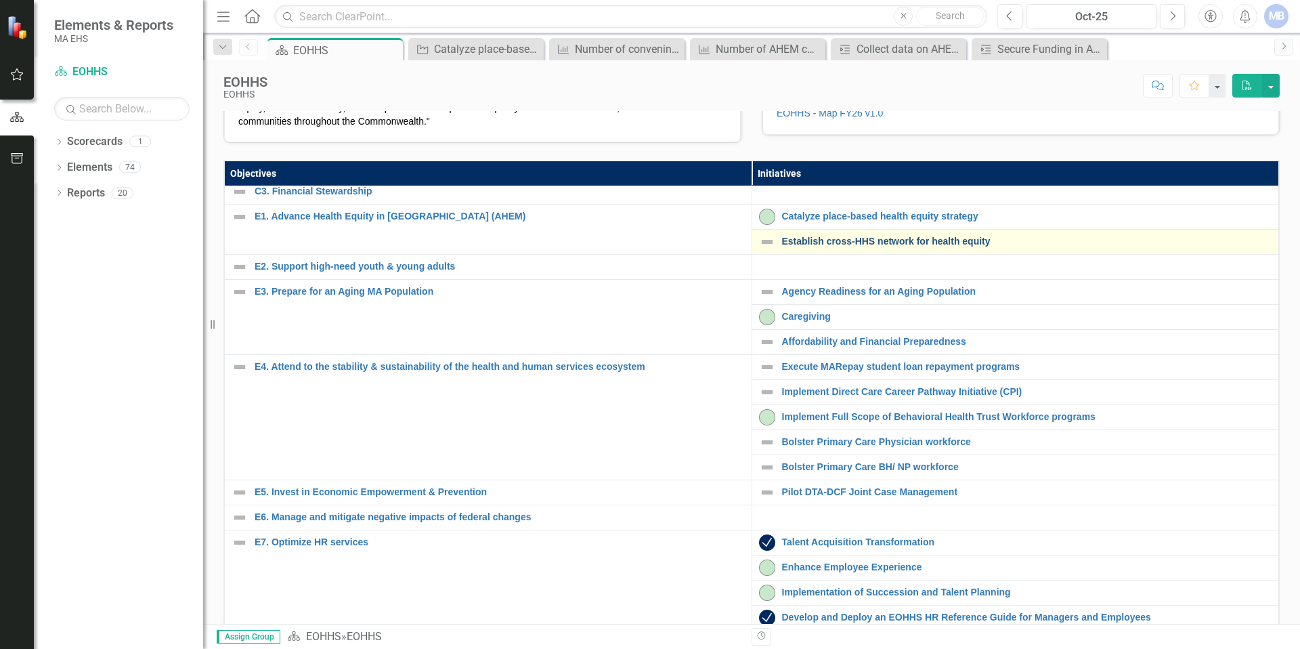
scroll to position [56, 0]
click at [809, 248] on link "Establish cross-HHS network for health equity" at bounding box center [1027, 243] width 490 height 10
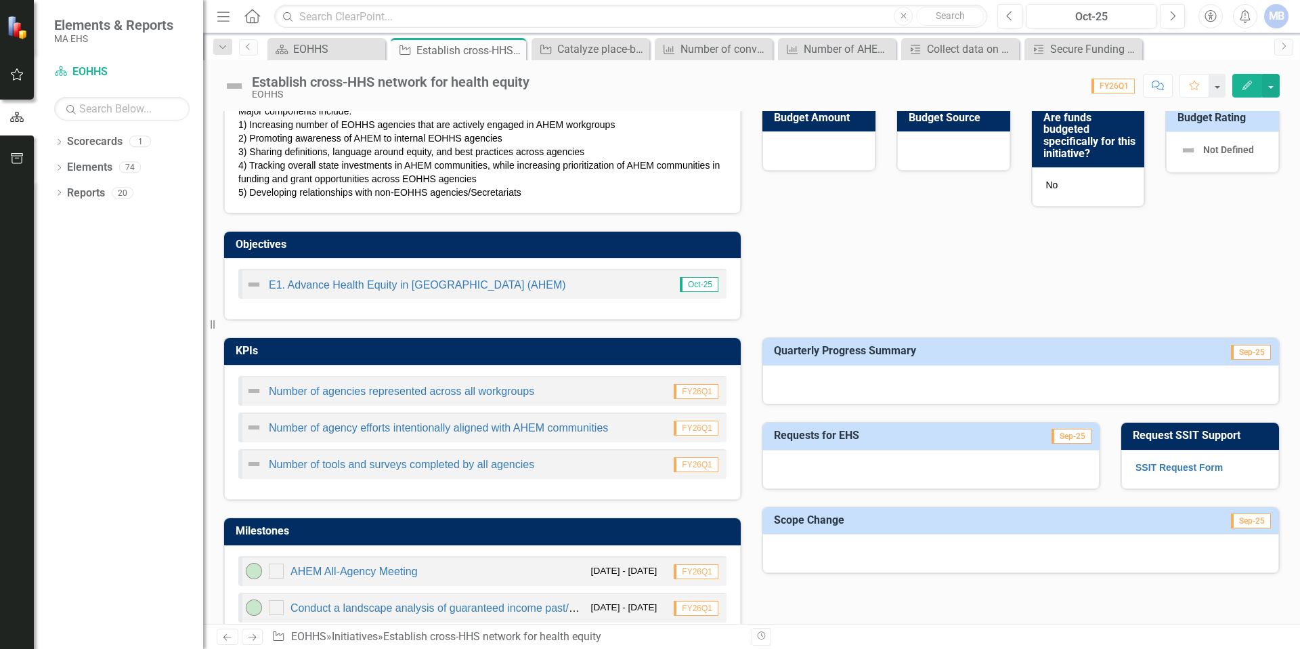
scroll to position [267, 0]
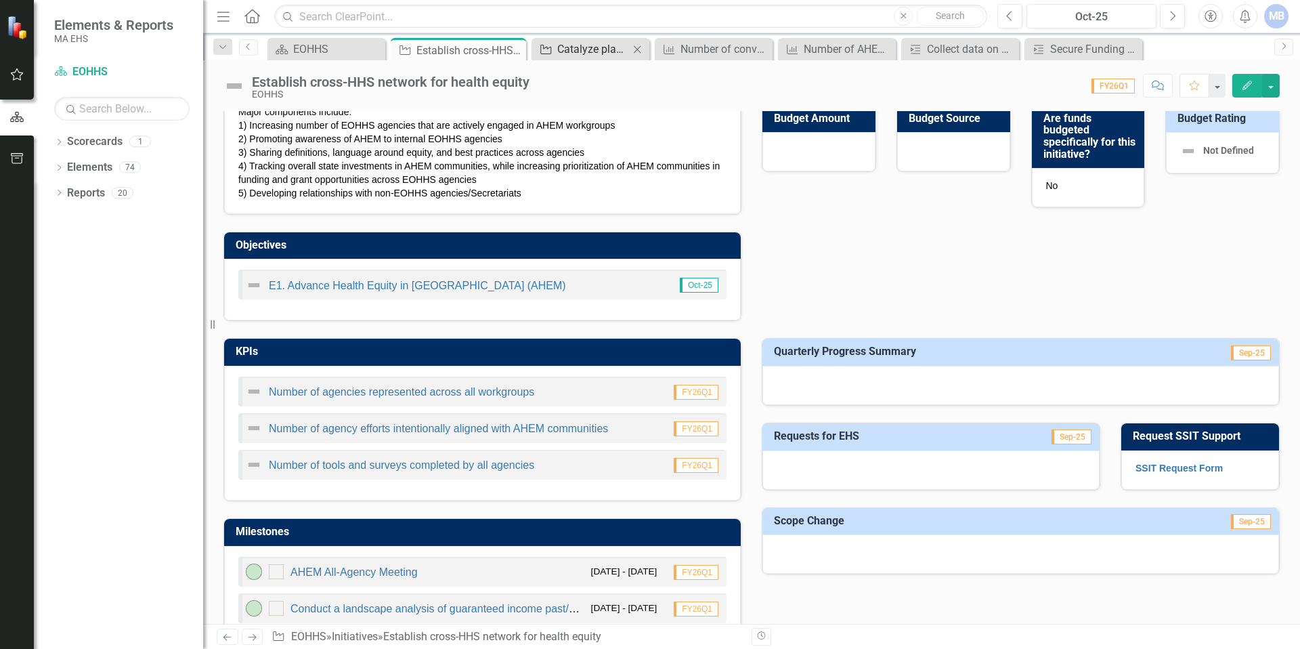
click at [592, 45] on div "Catalyze place-based health equity strategy" at bounding box center [593, 49] width 72 height 17
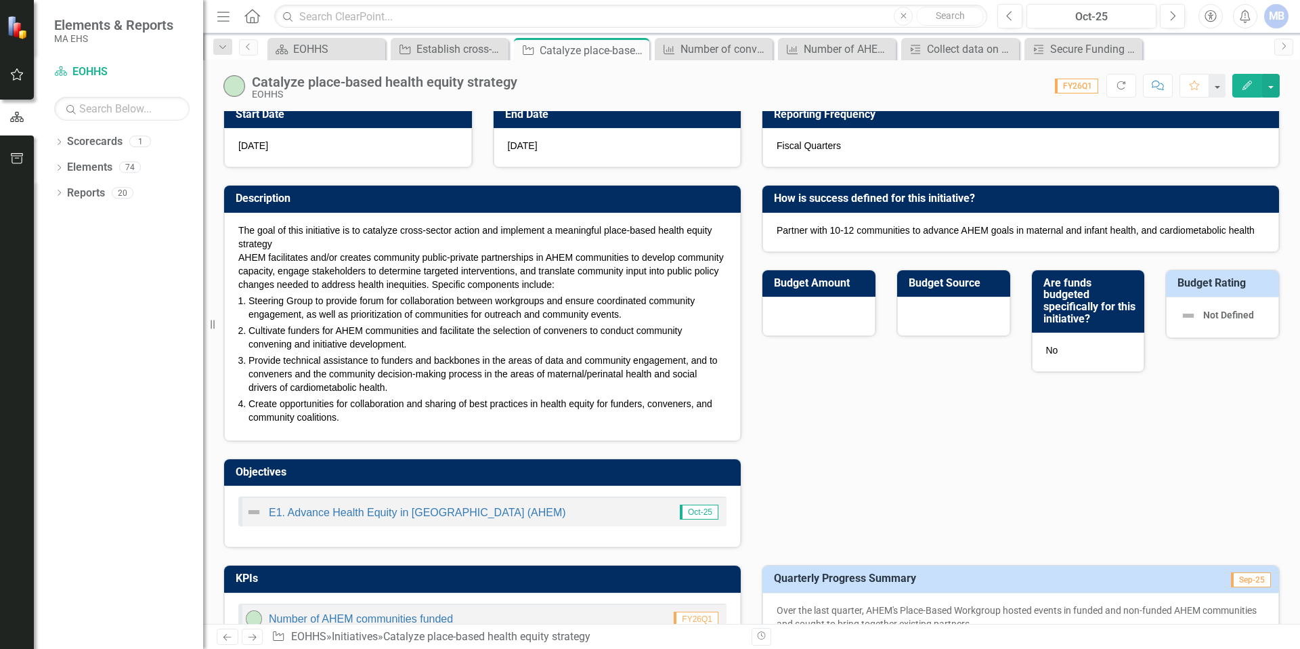
scroll to position [77, 0]
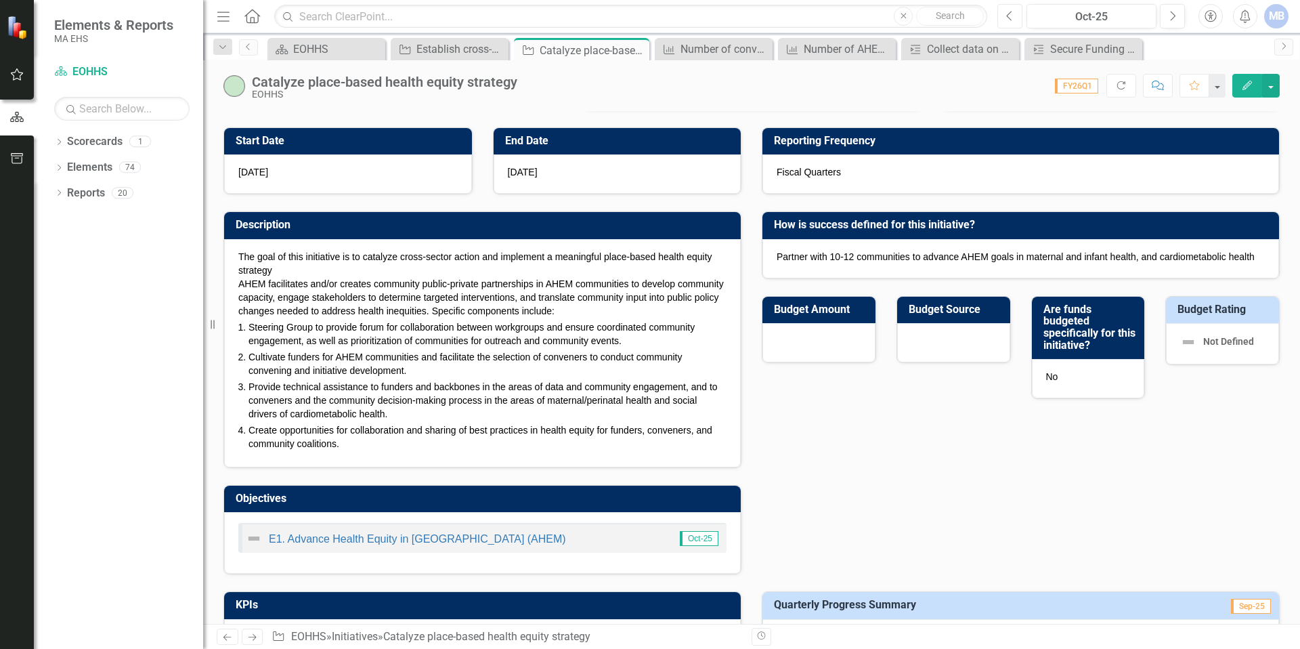
click at [1007, 17] on icon "Previous" at bounding box center [1009, 16] width 7 height 12
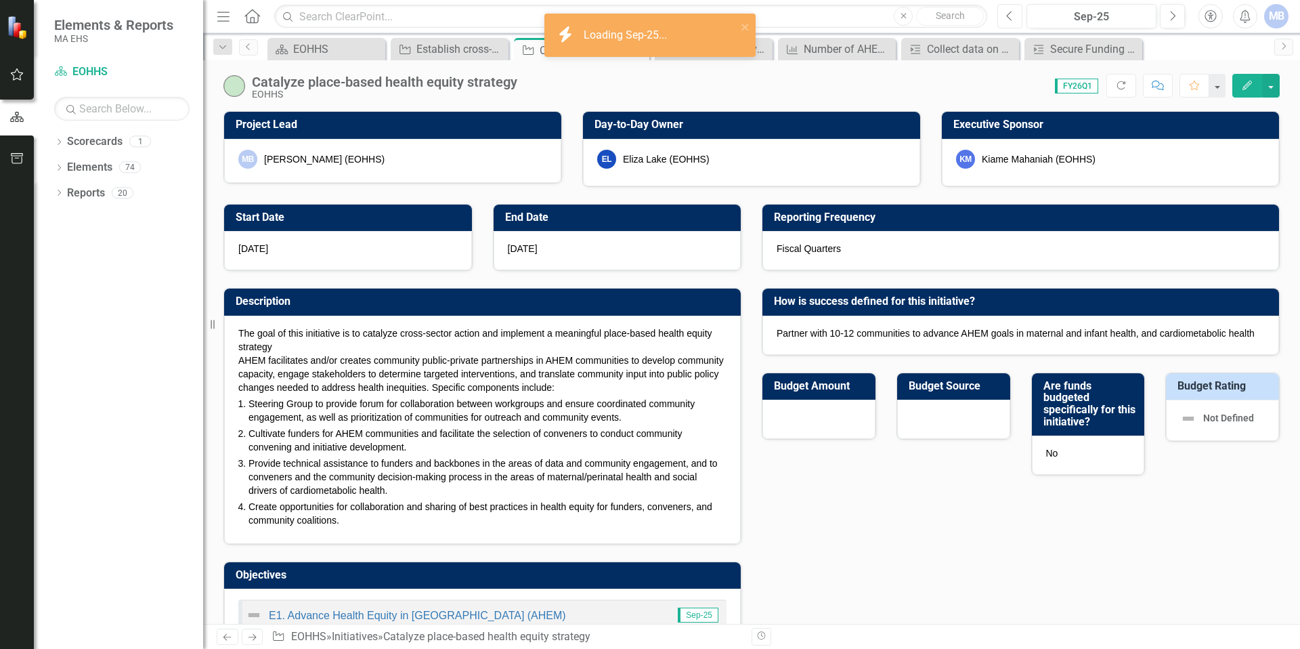
checkbox input "true"
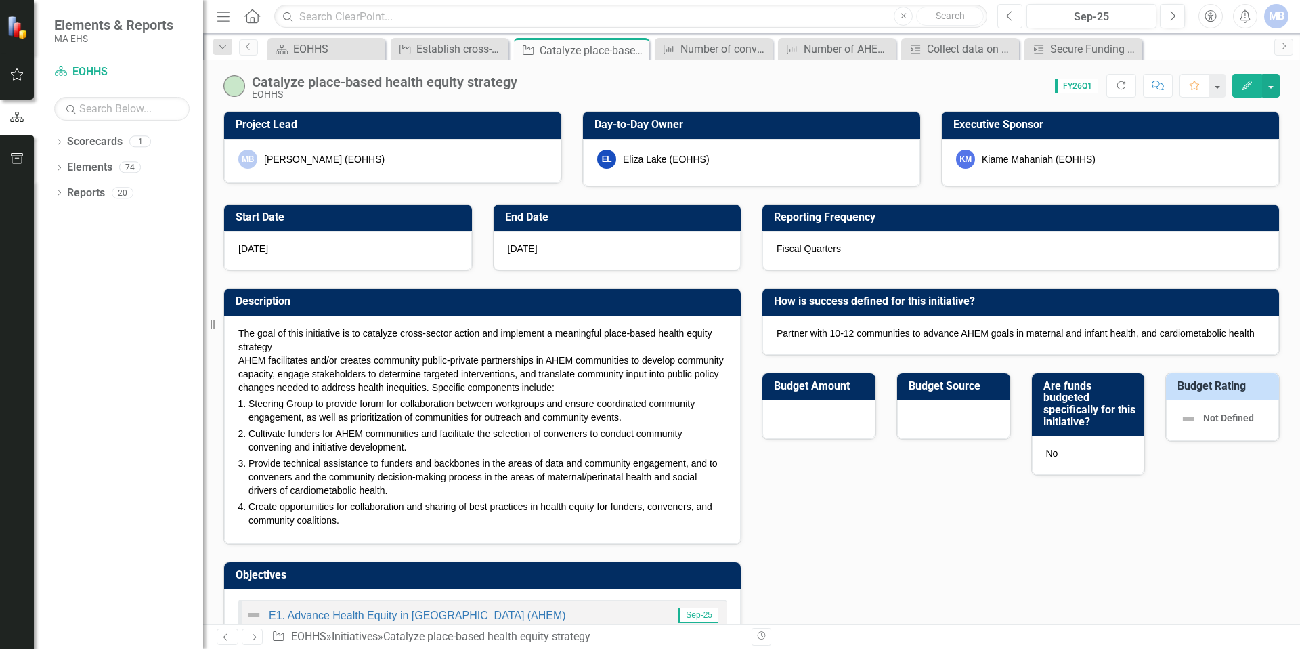
click at [1007, 11] on icon "Previous" at bounding box center [1009, 16] width 7 height 12
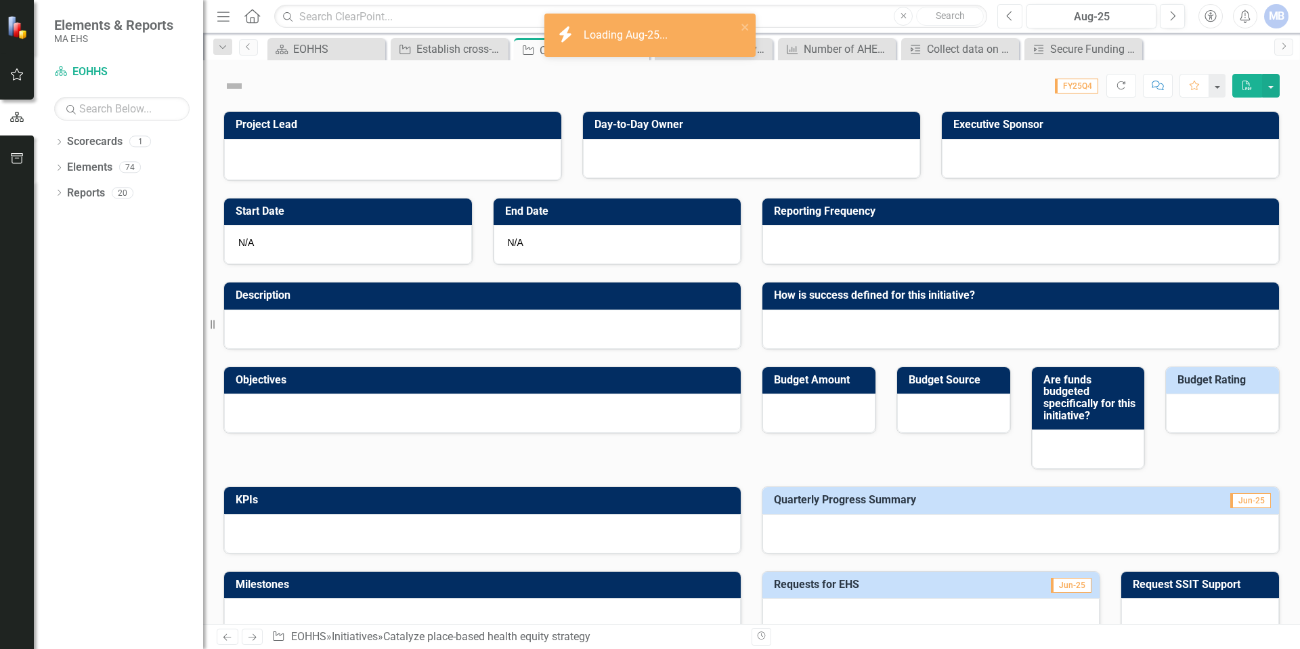
click at [1007, 11] on icon "Previous" at bounding box center [1009, 16] width 7 height 12
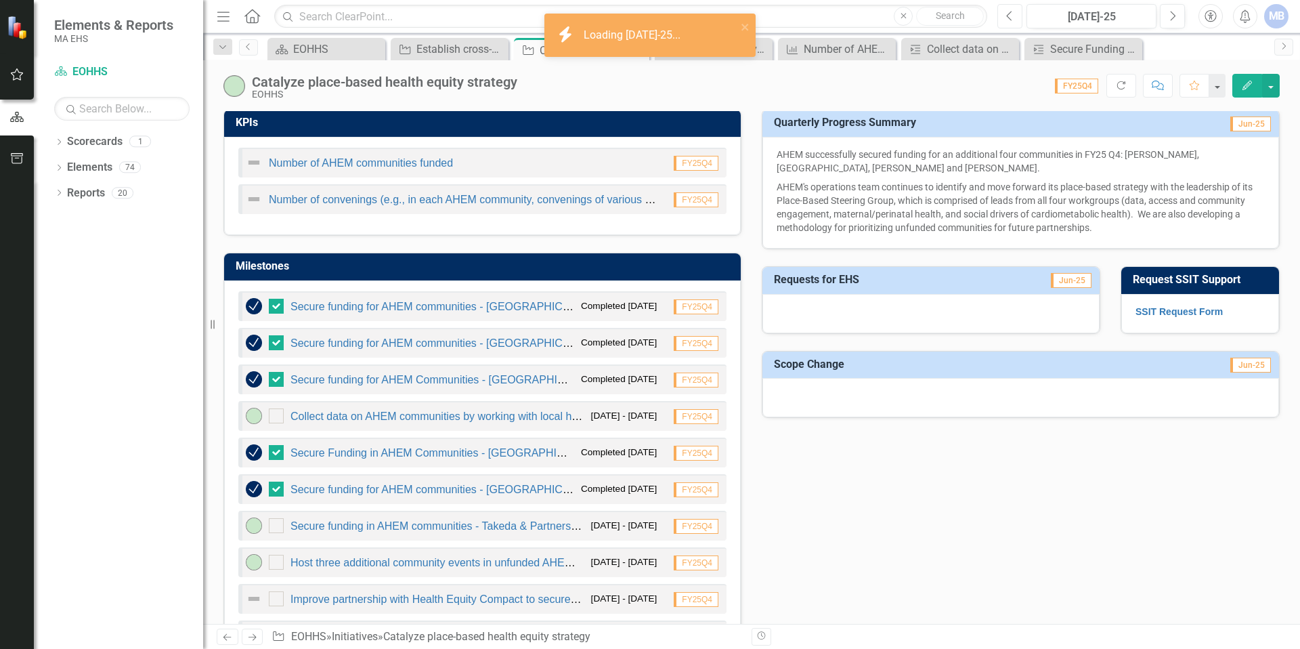
scroll to position [560, 0]
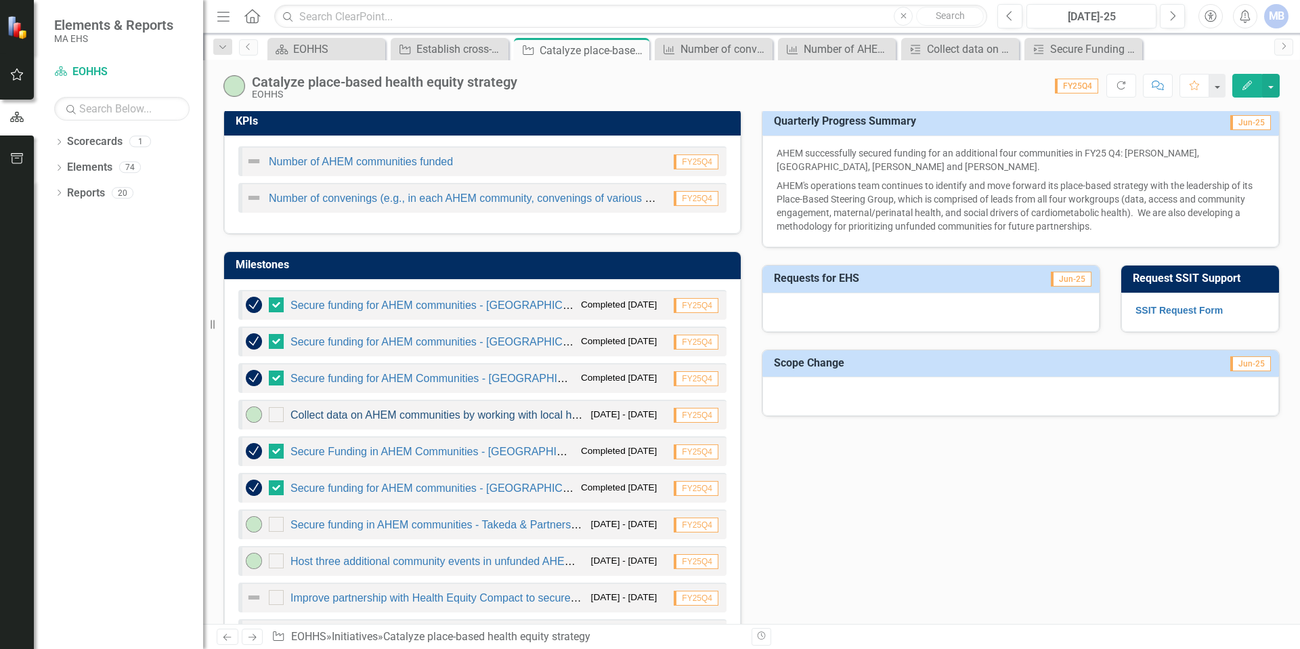
click at [446, 416] on link "Collect data on AHEM communities by working with local health experts" at bounding box center [461, 415] width 343 height 12
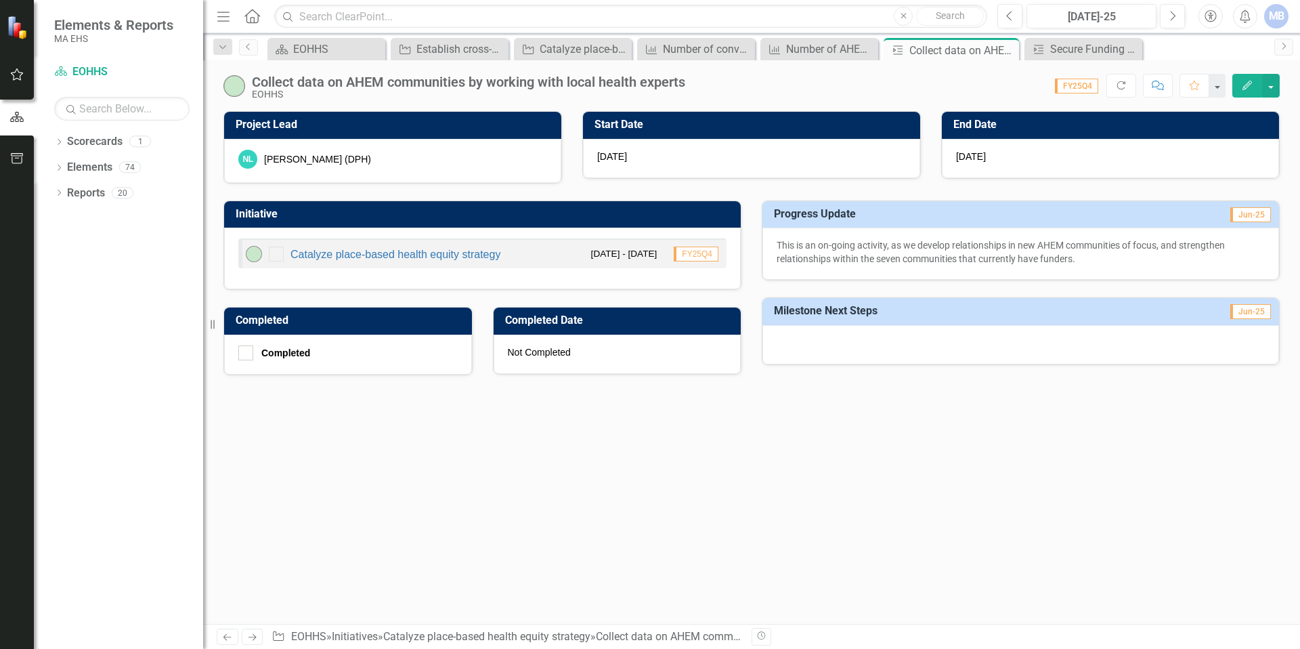
drag, startPoint x: 1088, startPoint y: 259, endPoint x: 870, endPoint y: 239, distance: 219.0
click at [870, 239] on p "This is an on-going activity, as we develop relationships in new AHEM communiti…" at bounding box center [1021, 251] width 488 height 27
drag, startPoint x: 884, startPoint y: 248, endPoint x: 1108, endPoint y: 269, distance: 225.1
click at [1110, 271] on div "This is an on-going activity, as we develop relationships in new AHEM communiti…" at bounding box center [1020, 253] width 517 height 52
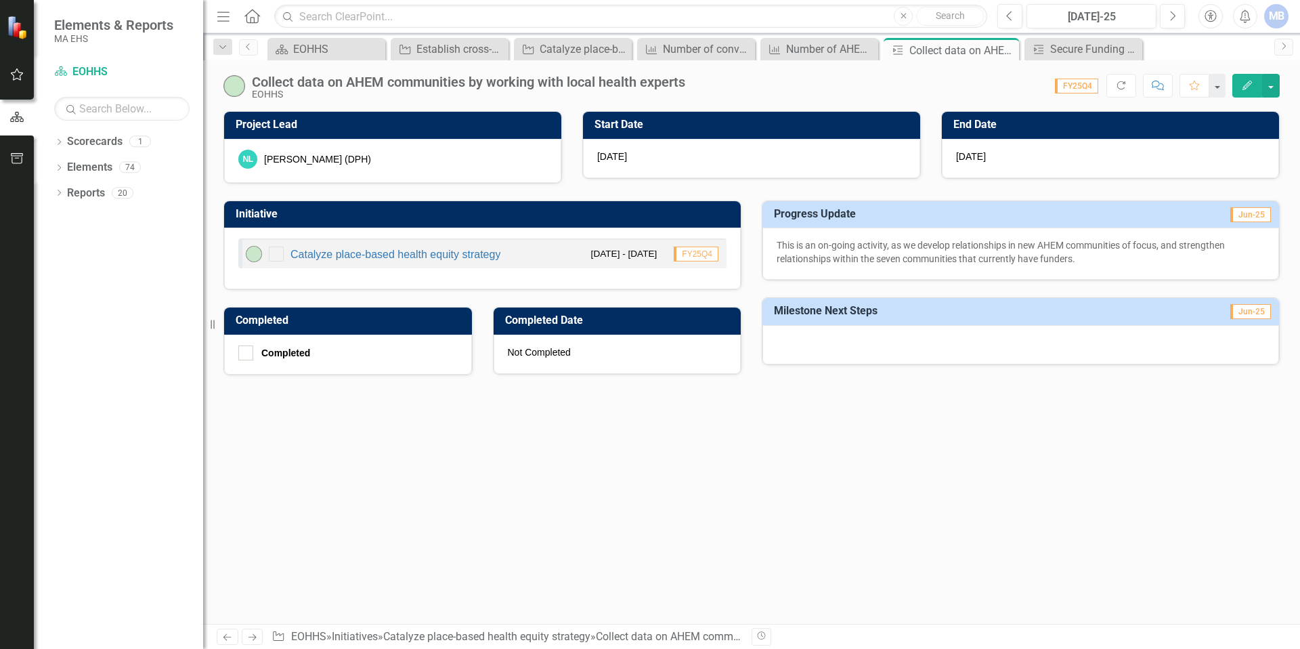
click at [1104, 264] on p "This is an on-going activity, as we develop relationships in new AHEM communiti…" at bounding box center [1021, 251] width 488 height 27
drag, startPoint x: 1085, startPoint y: 256, endPoint x: 806, endPoint y: 247, distance: 279.1
click at [827, 249] on p "This is an on-going activity, as we develop relationships in new AHEM communiti…" at bounding box center [1021, 251] width 488 height 27
drag, startPoint x: 773, startPoint y: 242, endPoint x: 738, endPoint y: 237, distance: 35.0
click at [817, 246] on div "This is an on-going activity, as we develop relationships in new AHEM communiti…" at bounding box center [1020, 253] width 517 height 52
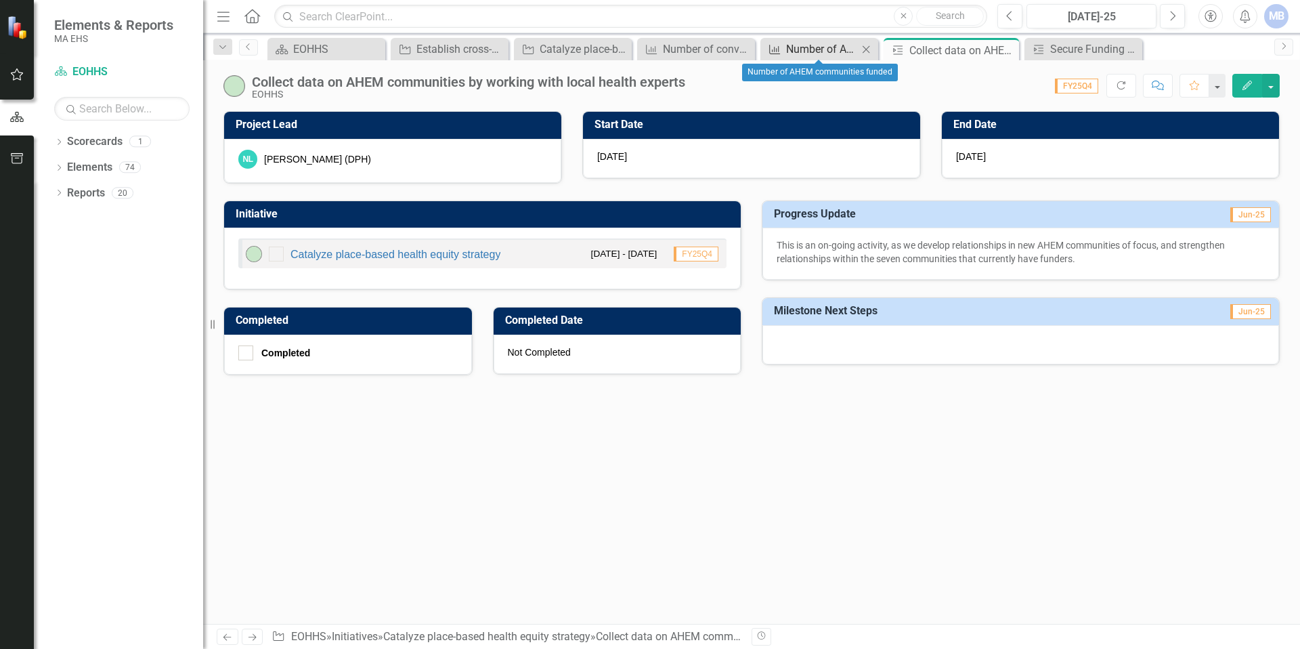
click at [791, 47] on div "Number of AHEM communities funded" at bounding box center [822, 49] width 72 height 17
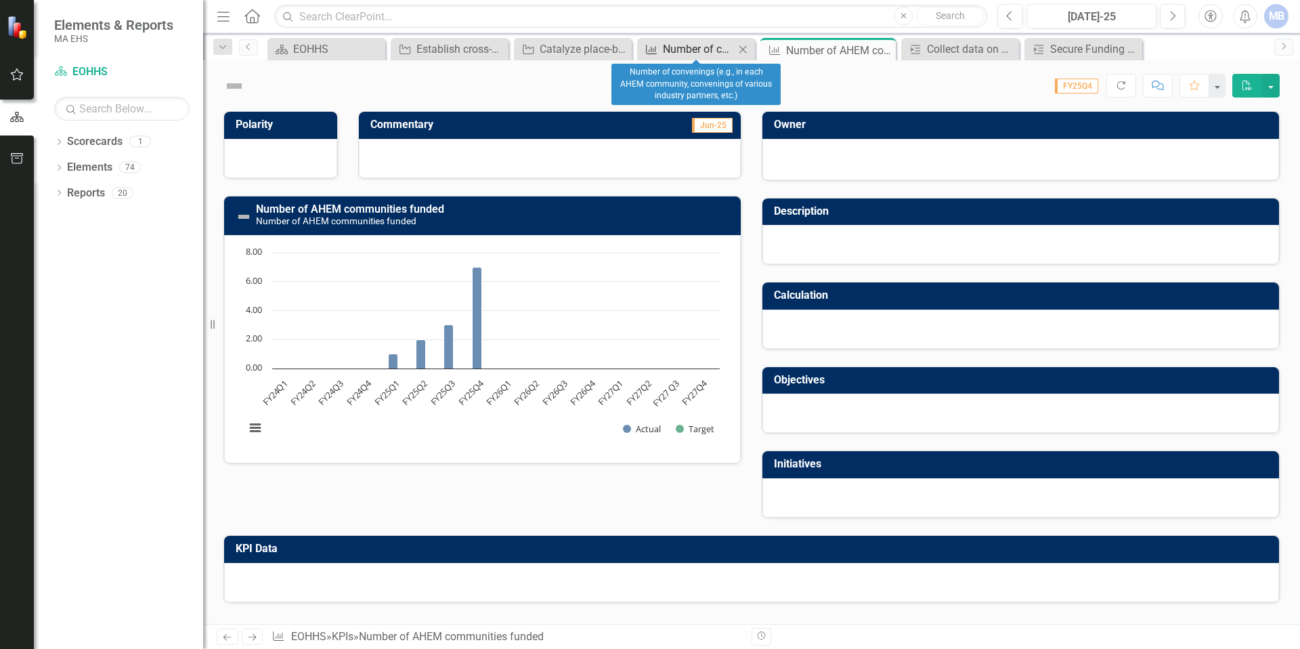
click at [687, 52] on div "Number of convenings (e.g., in each AHEM community, convenings of various indus…" at bounding box center [699, 49] width 72 height 17
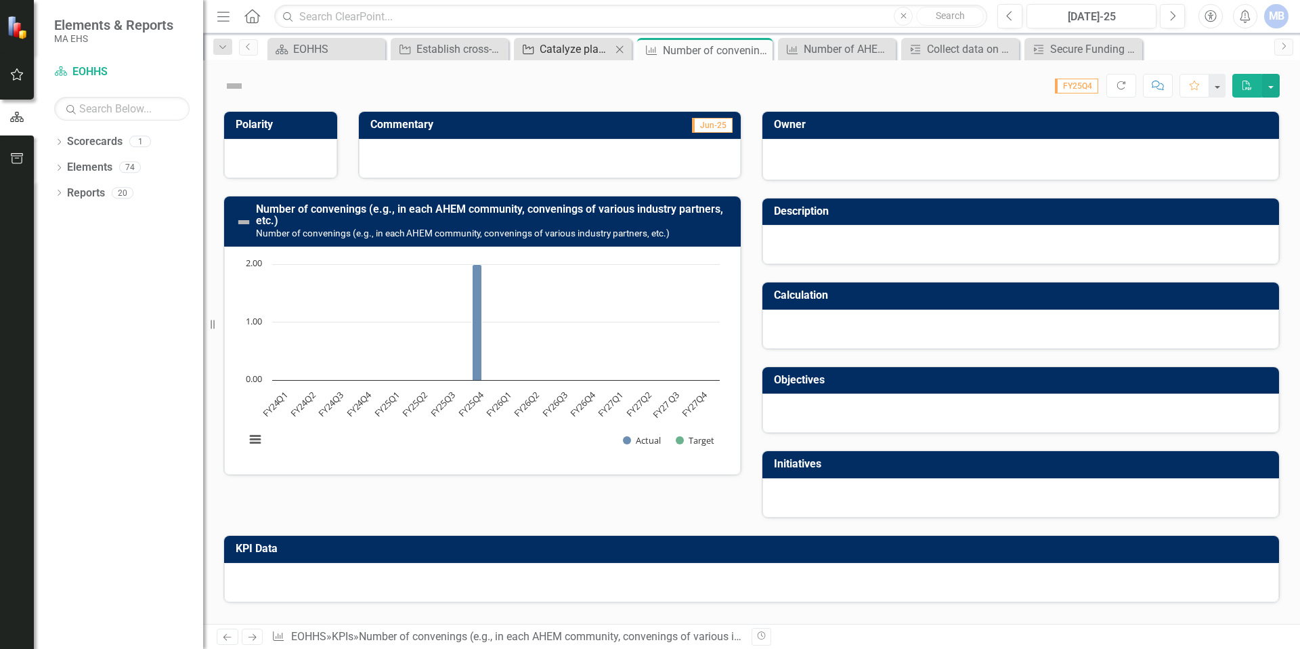
click at [582, 49] on div "Catalyze place-based health equity strategy" at bounding box center [576, 49] width 72 height 17
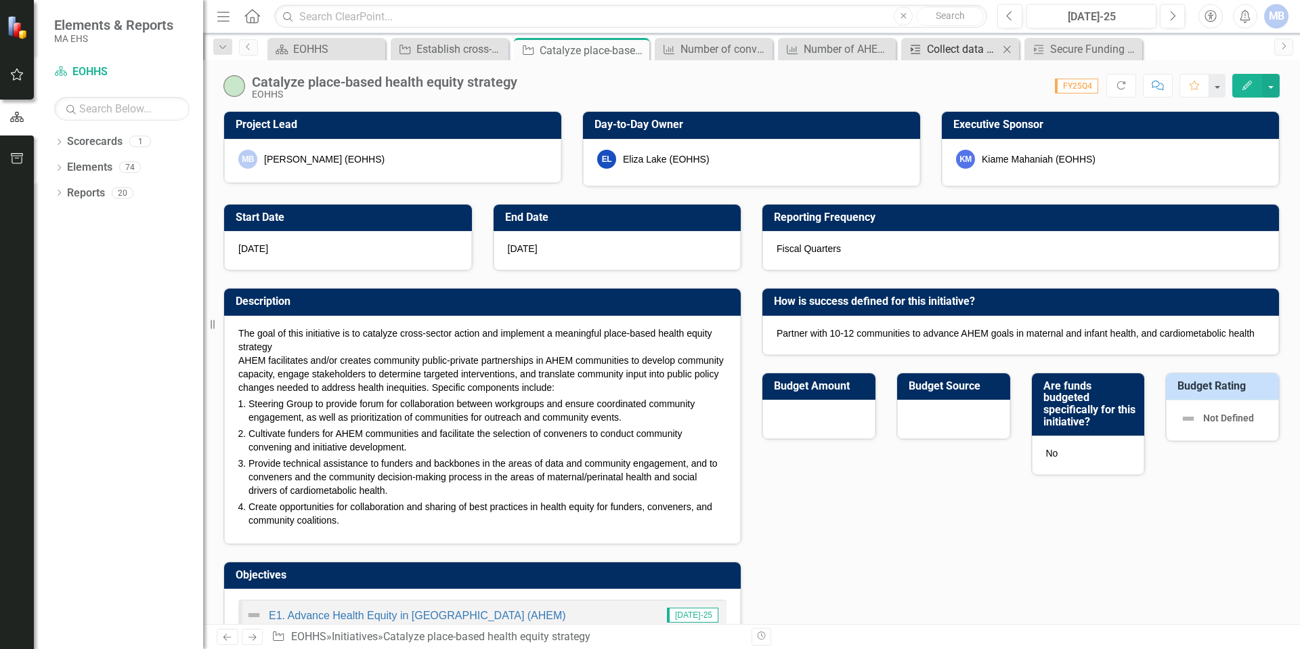
click at [932, 53] on div "Collect data on AHEM communities by working with local health experts" at bounding box center [963, 49] width 72 height 17
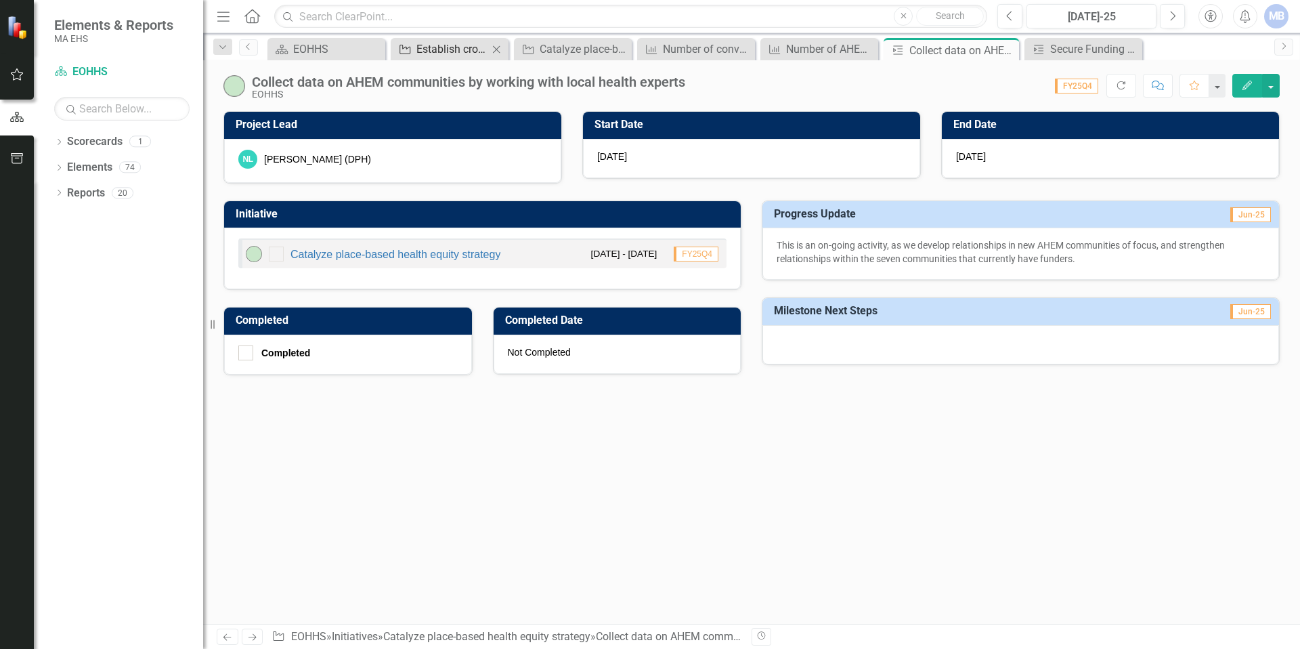
click at [449, 47] on div "Establish cross-HHS network for health equity" at bounding box center [452, 49] width 72 height 17
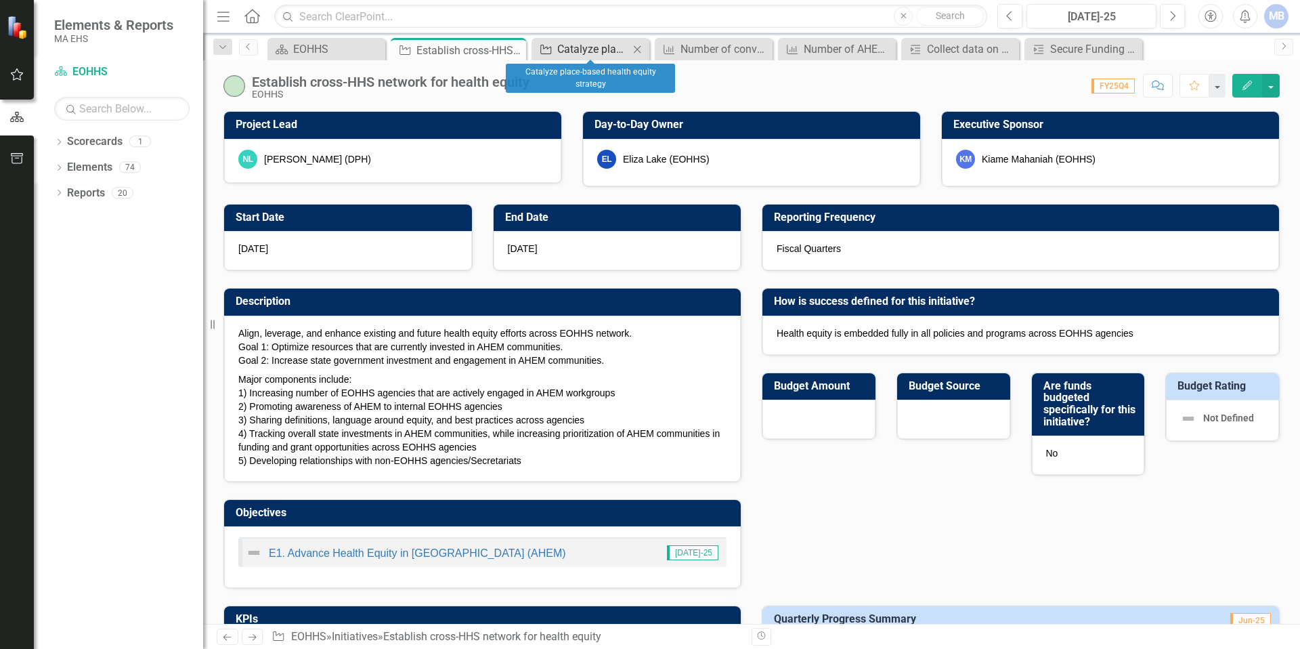
click at [590, 47] on div "Catalyze place-based health equity strategy" at bounding box center [593, 49] width 72 height 17
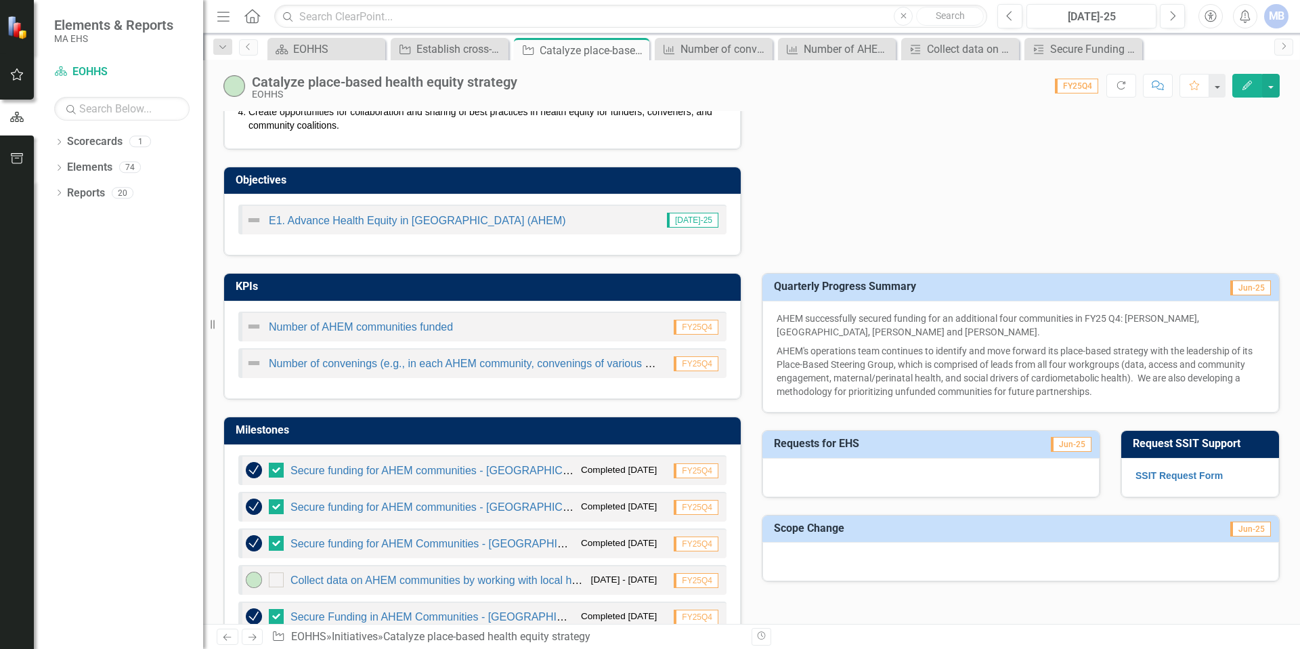
scroll to position [375, 0]
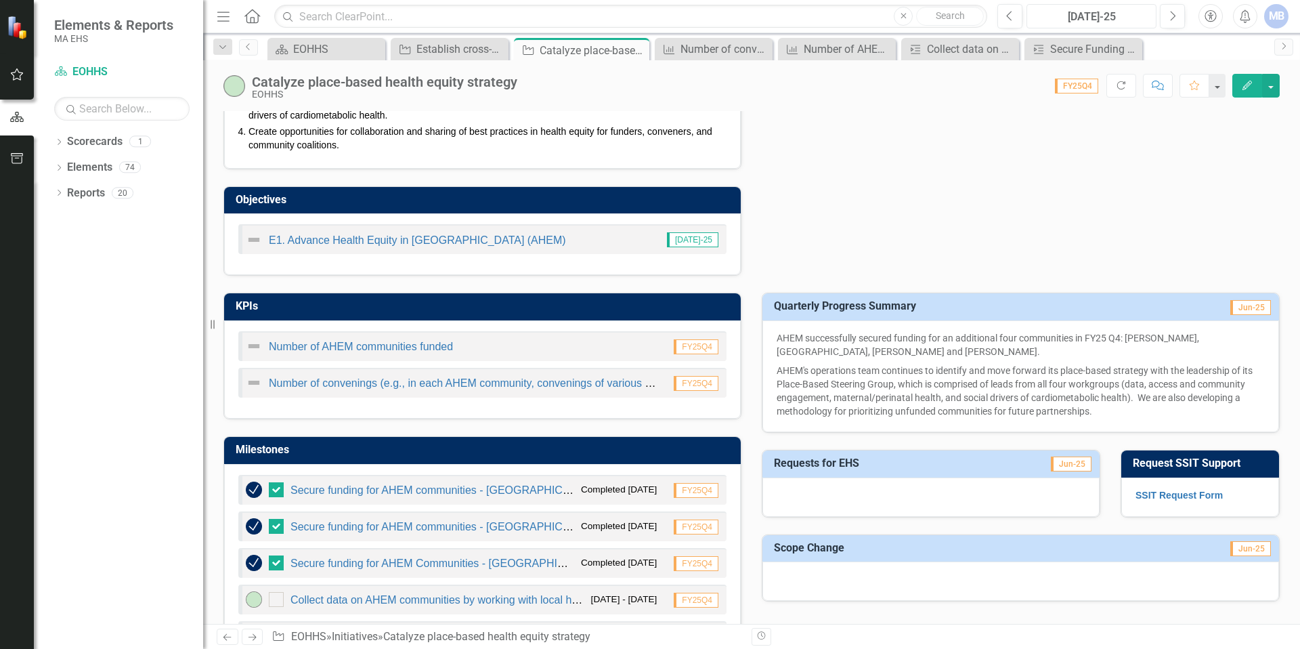
click at [1084, 18] on div "[DATE]-25" at bounding box center [1091, 17] width 121 height 16
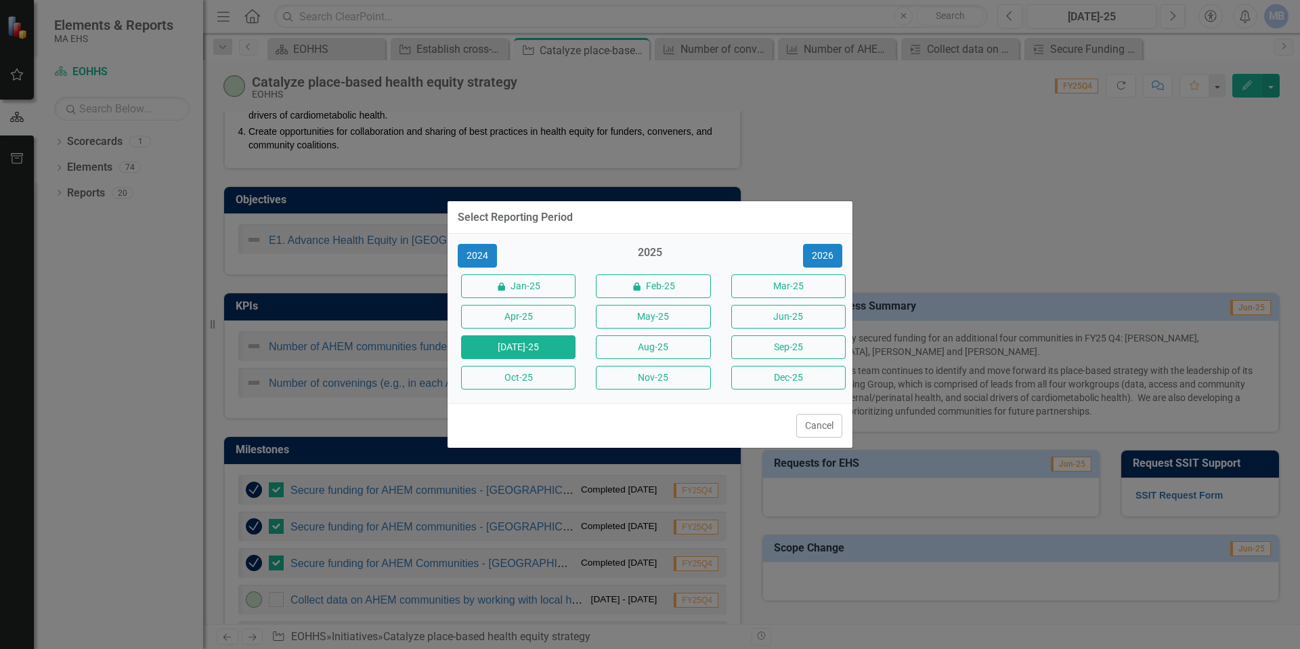
click at [914, 101] on div "Select Reporting Period 2024 2025 2026 icon.lock Jan-25 icon.lock Feb-25 Mar-25…" at bounding box center [650, 324] width 1300 height 649
click at [436, 50] on div "Select Reporting Period 2024 2025 2026 icon.lock Jan-25 icon.lock Feb-25 Mar-25…" at bounding box center [650, 324] width 1300 height 649
click at [828, 217] on div "Select Reporting Period" at bounding box center [650, 217] width 405 height 33
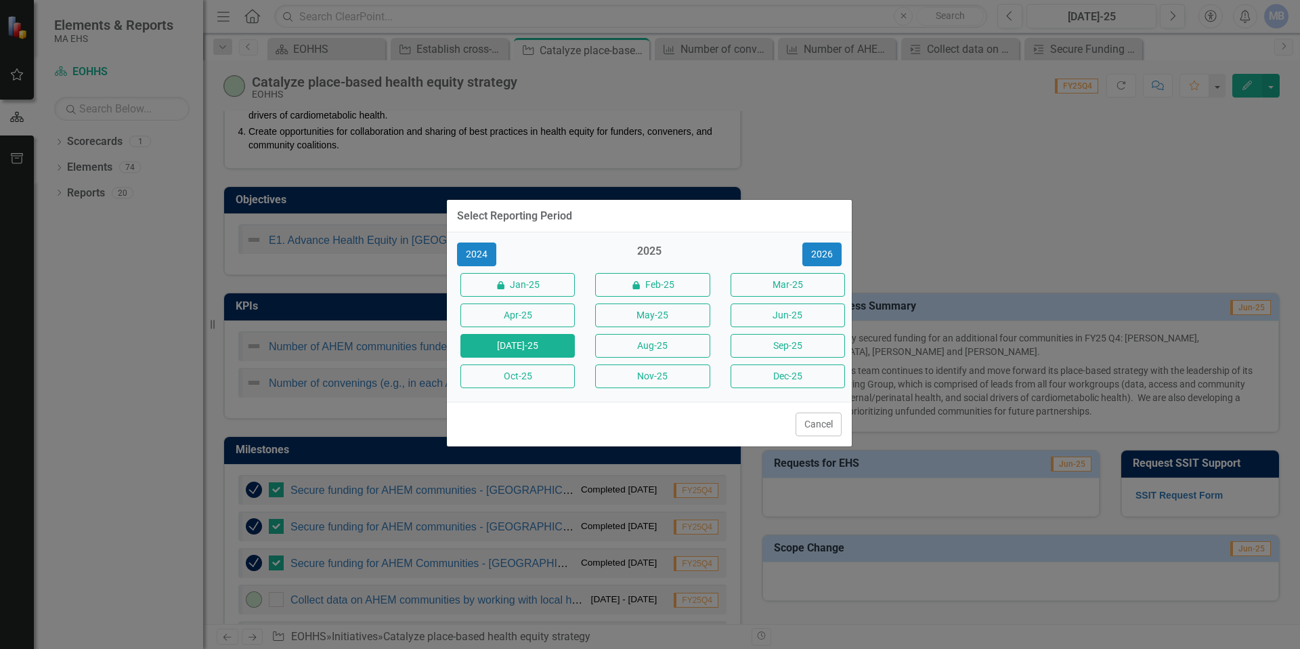
drag, startPoint x: 1012, startPoint y: 81, endPoint x: 723, endPoint y: 51, distance: 290.6
click at [1000, 76] on div "Select Reporting Period 2024 2025 2026 icon.lock Jan-25 icon.lock Feb-25 Mar-25…" at bounding box center [650, 324] width 1300 height 649
click at [823, 422] on button "Cancel" at bounding box center [819, 424] width 46 height 24
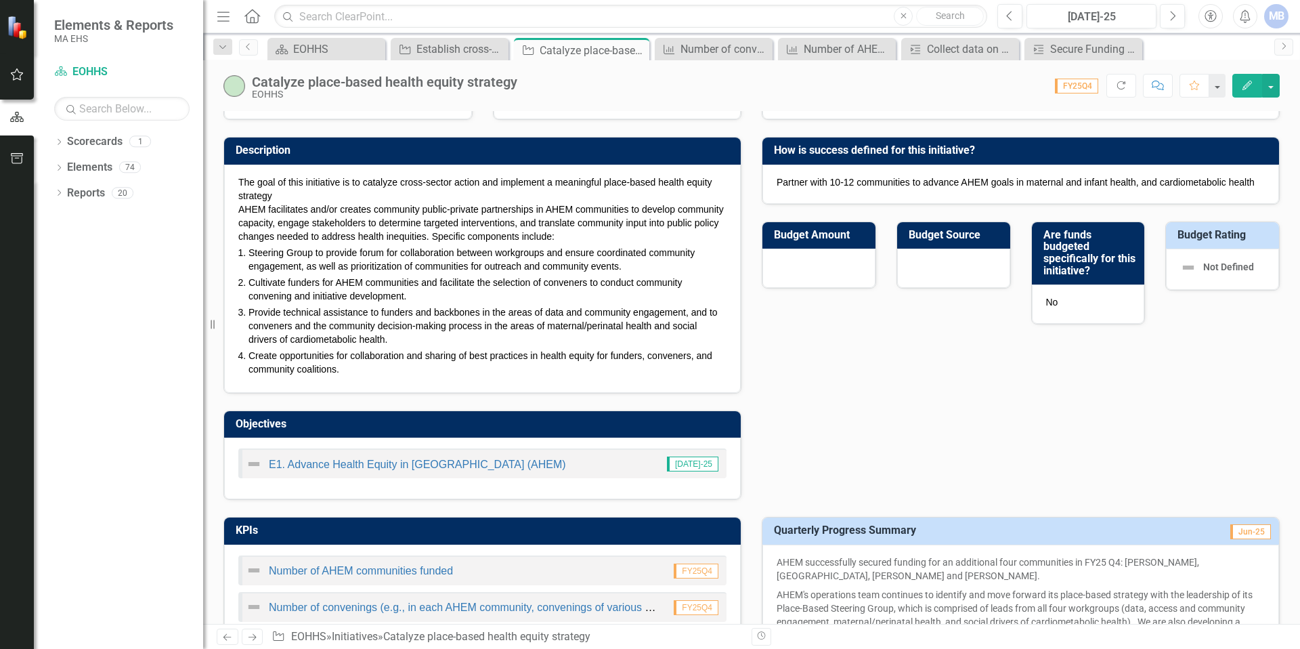
scroll to position [0, 0]
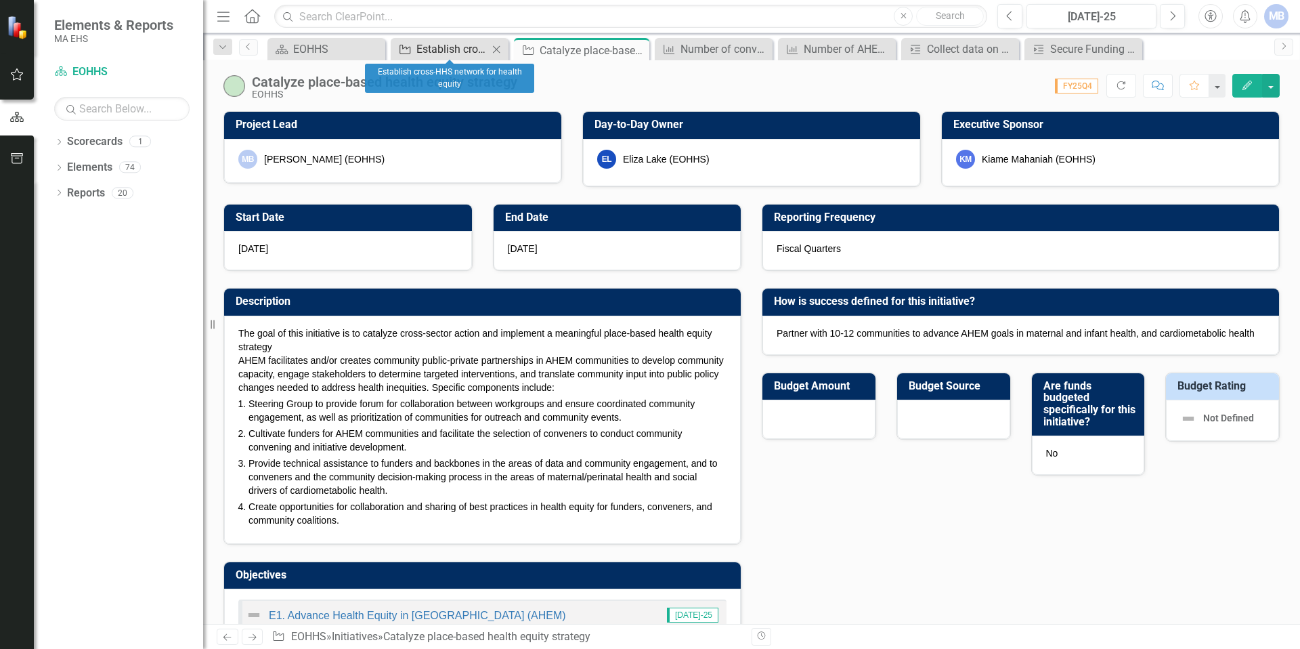
click at [431, 53] on div "Establish cross-HHS network for health equity" at bounding box center [452, 49] width 72 height 17
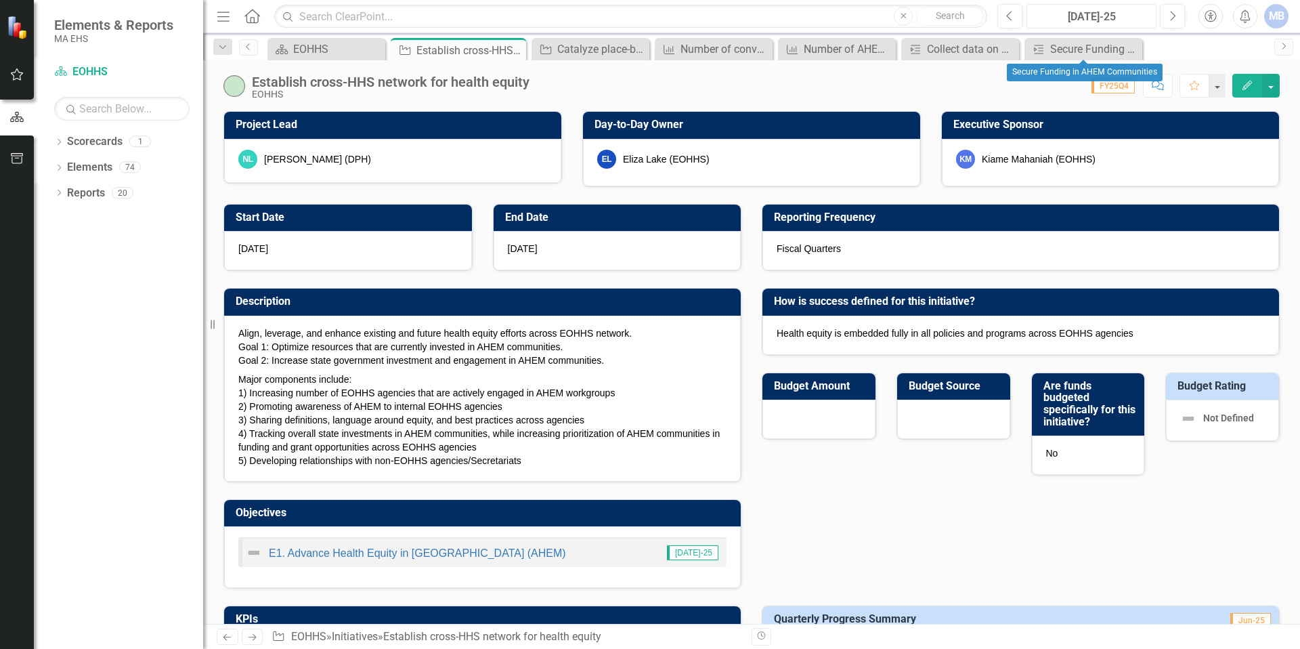
click at [1099, 18] on div "[DATE]-25" at bounding box center [1091, 17] width 121 height 16
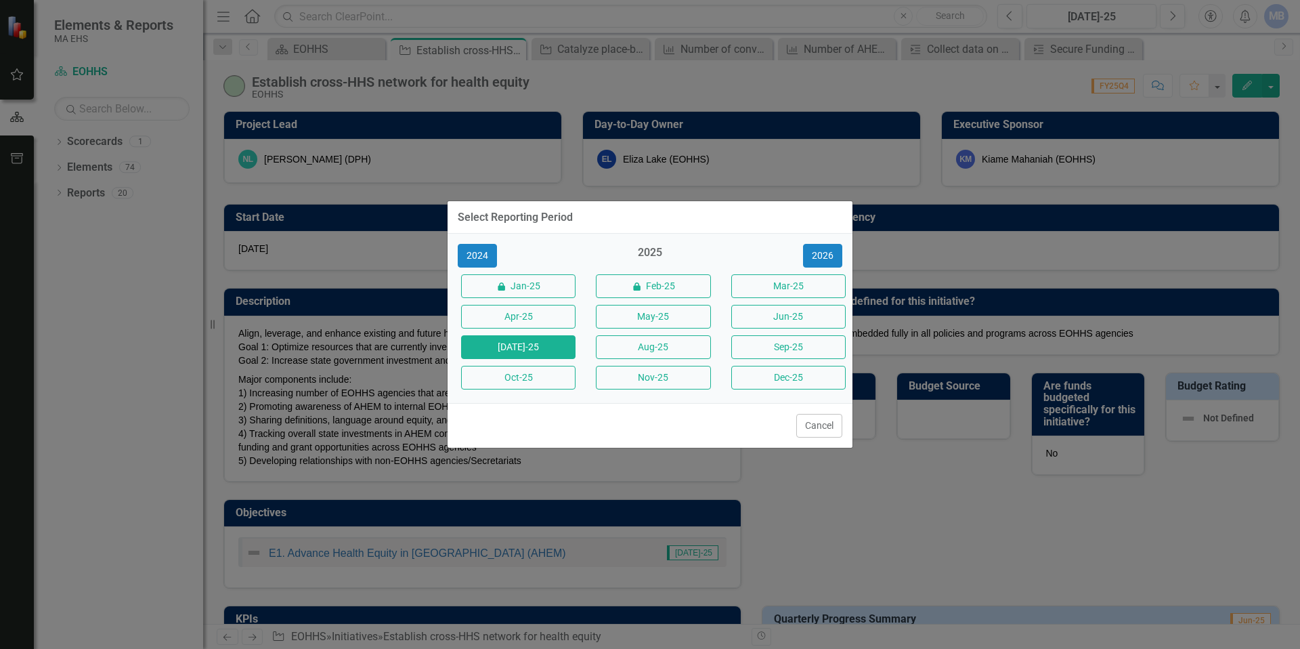
drag, startPoint x: 529, startPoint y: 377, endPoint x: 779, endPoint y: 436, distance: 256.7
click at [529, 377] on button "Oct-25" at bounding box center [518, 378] width 114 height 24
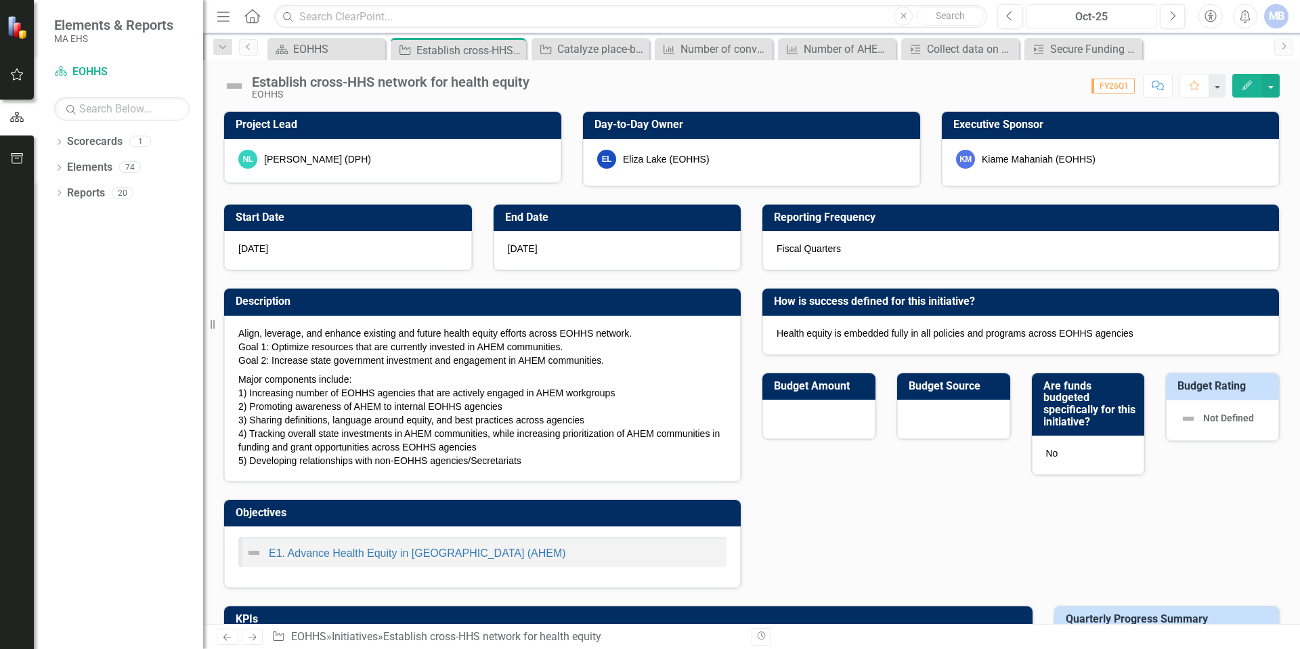
checkbox input "true"
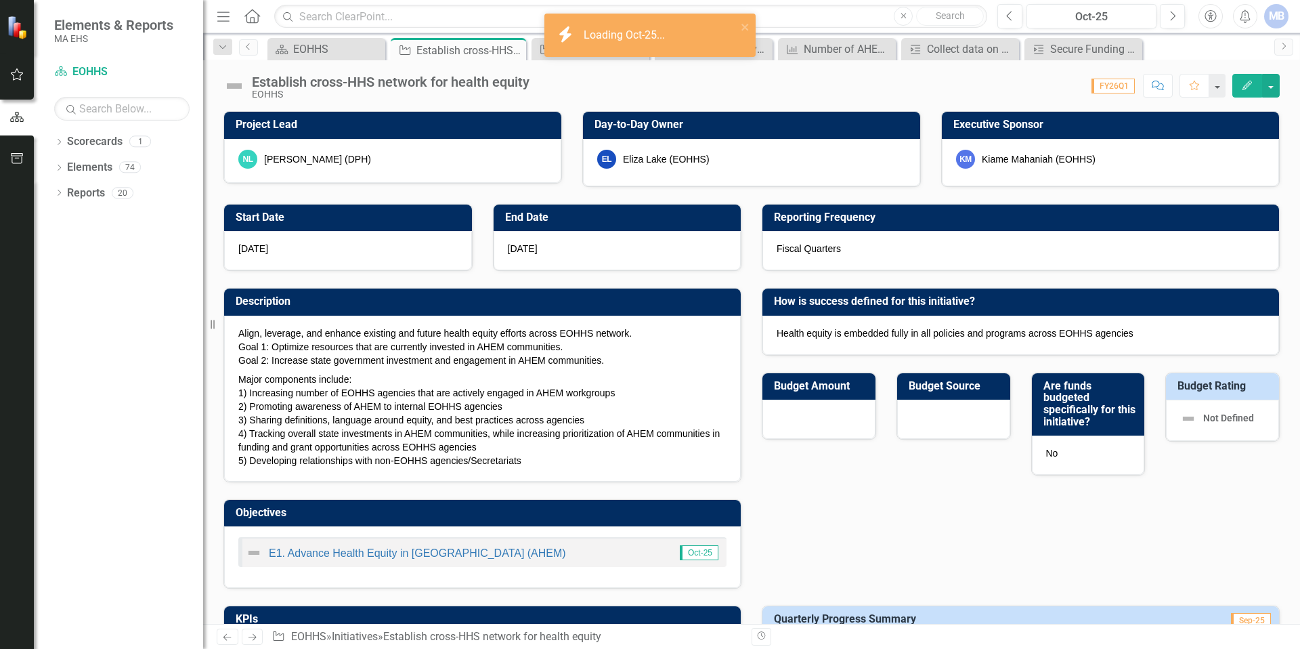
click at [249, 93] on div "Establish cross-HHS network for health equity EOHHS" at bounding box center [379, 87] width 313 height 26
drag, startPoint x: 242, startPoint y: 88, endPoint x: 1181, endPoint y: 106, distance: 939.9
click at [242, 88] on img at bounding box center [234, 86] width 22 height 22
click at [1257, 96] on button "Edit" at bounding box center [1247, 86] width 30 height 24
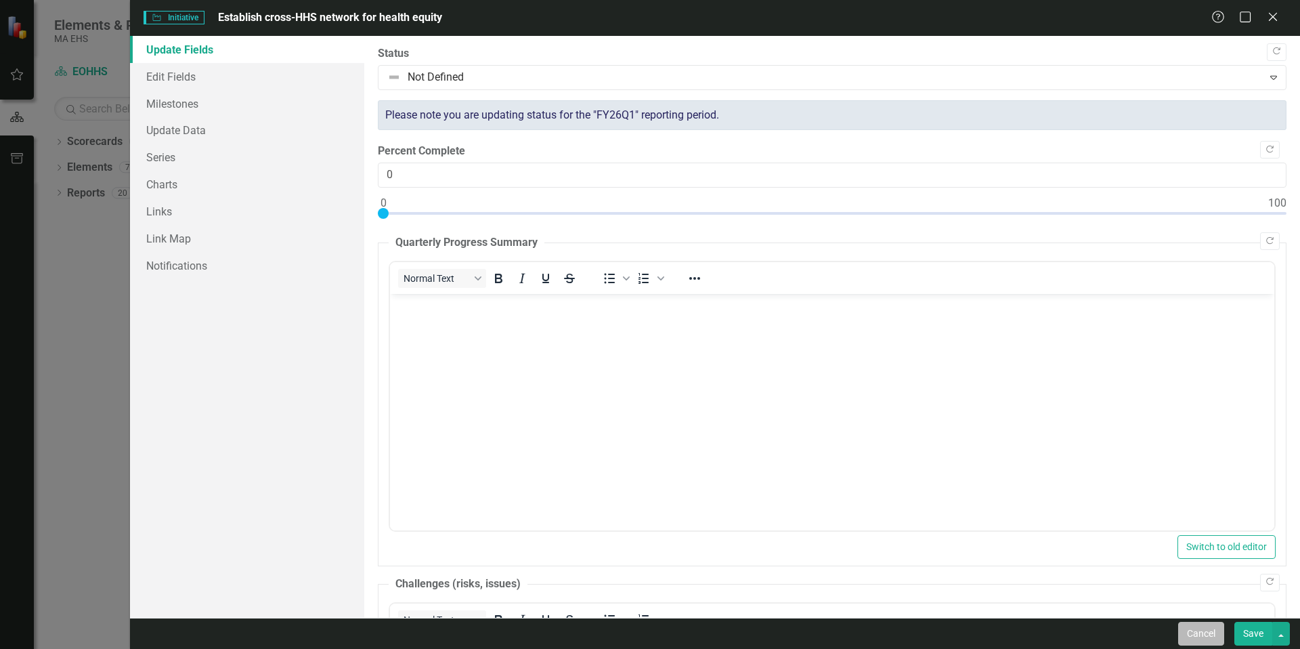
click at [1195, 632] on button "Cancel" at bounding box center [1201, 634] width 46 height 24
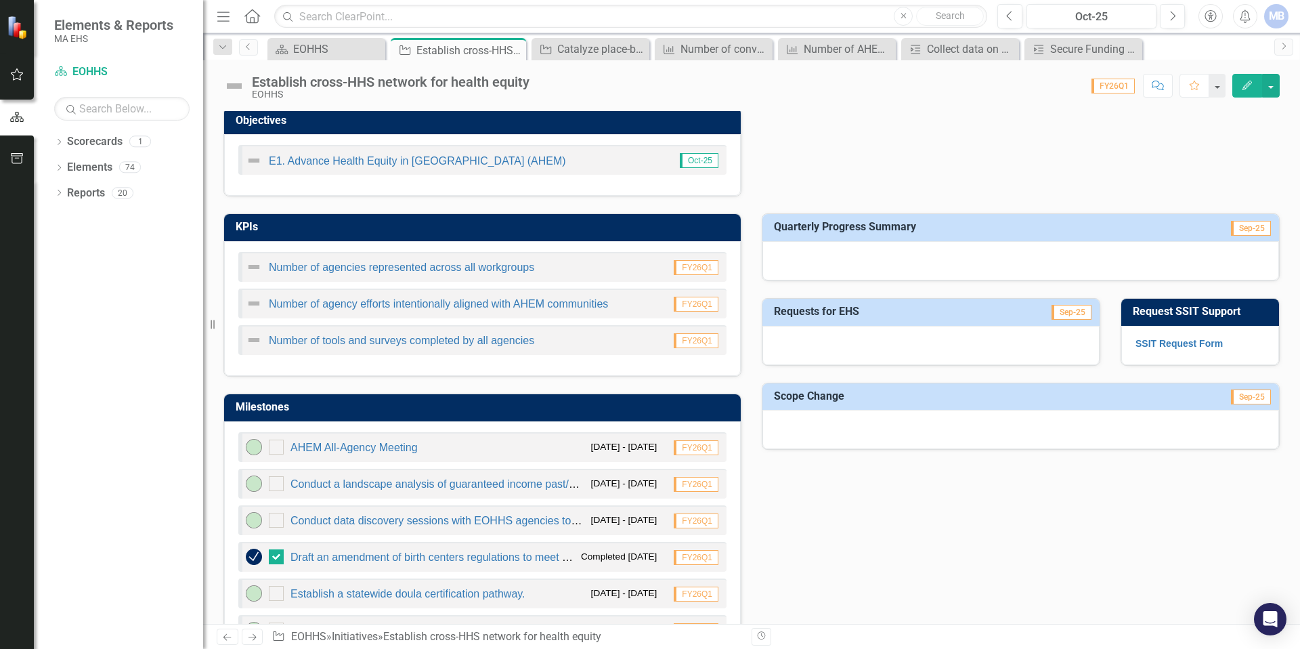
scroll to position [391, 0]
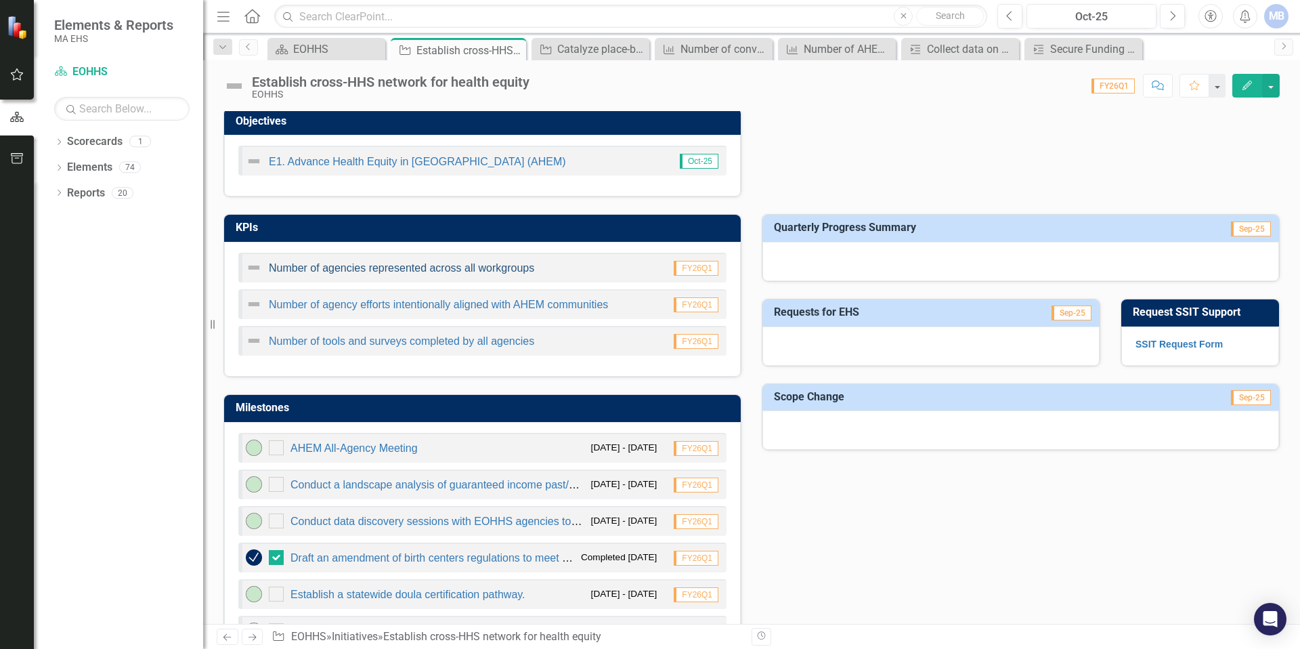
click at [400, 262] on link "Number of agencies represented across all workgroups" at bounding box center [401, 268] width 265 height 12
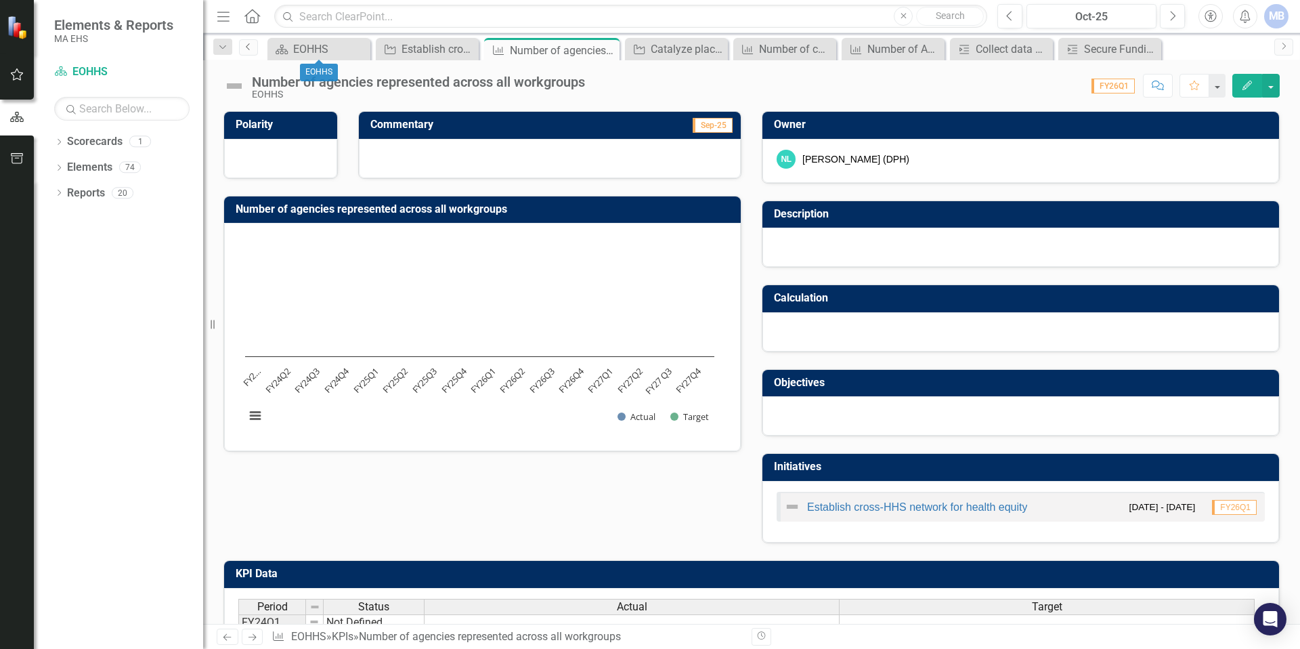
click at [248, 44] on icon at bounding box center [247, 46] width 3 height 7
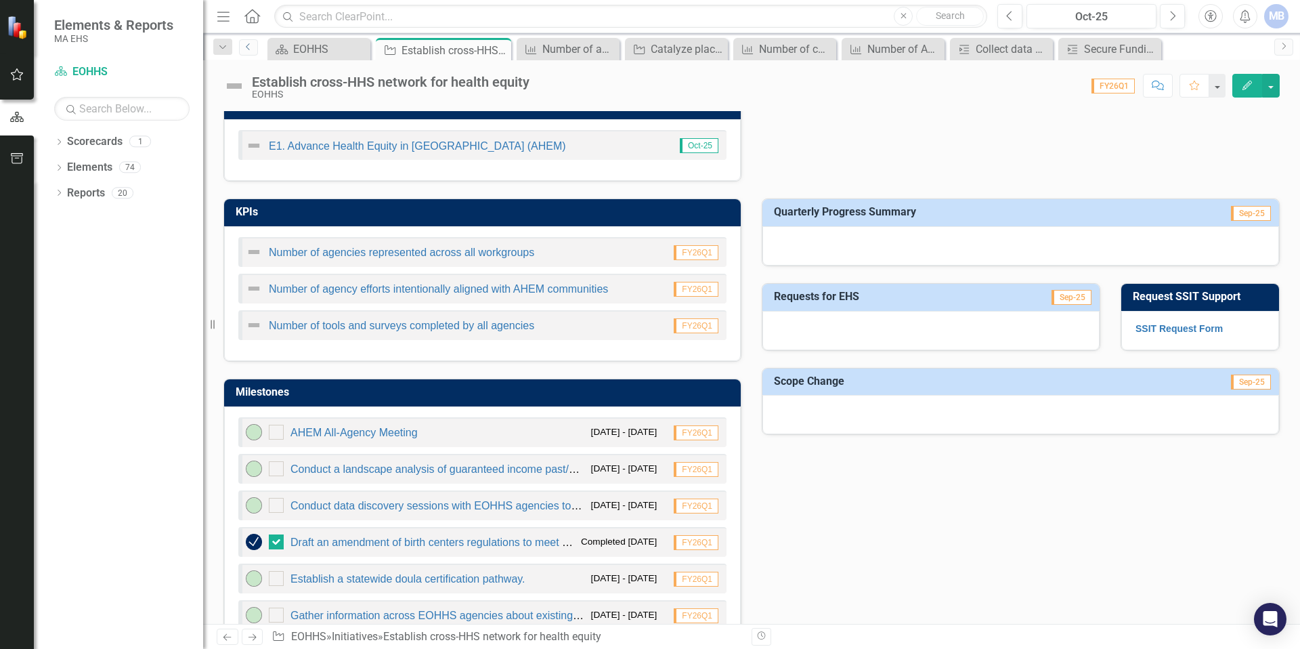
scroll to position [429, 0]
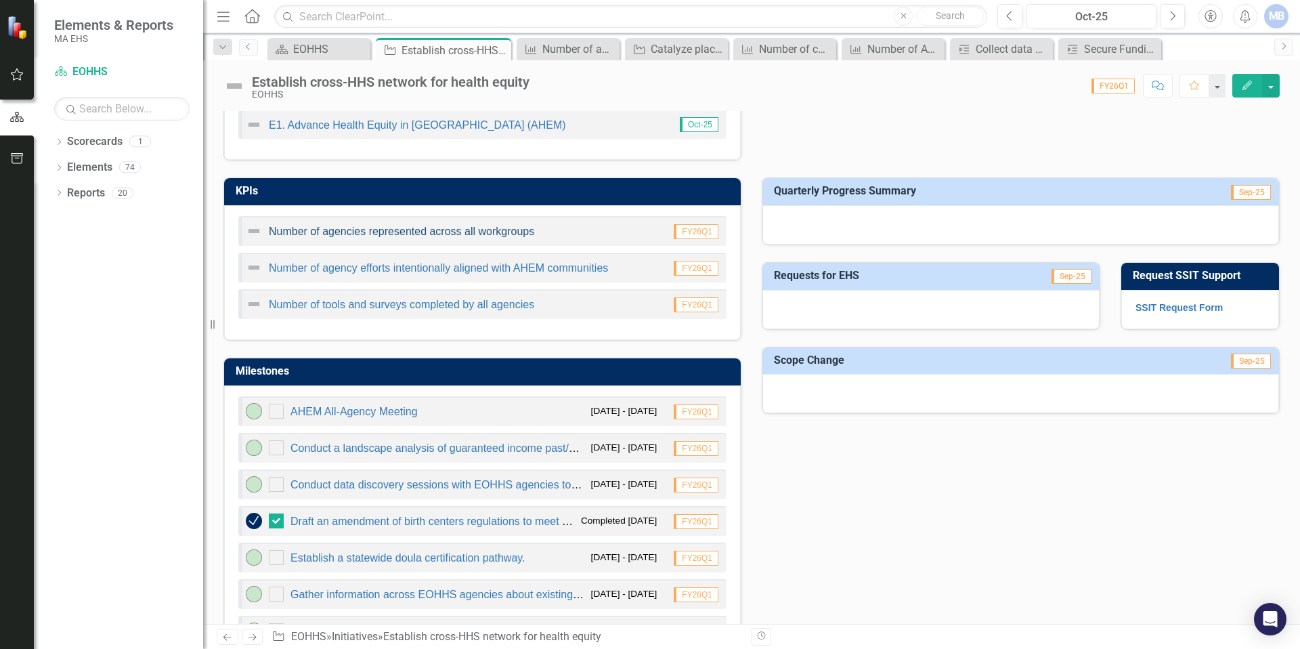
drag, startPoint x: 598, startPoint y: 231, endPoint x: 286, endPoint y: 234, distance: 312.1
click at [286, 234] on div "Number of agencies represented across all workgroups FY26Q1" at bounding box center [482, 231] width 488 height 30
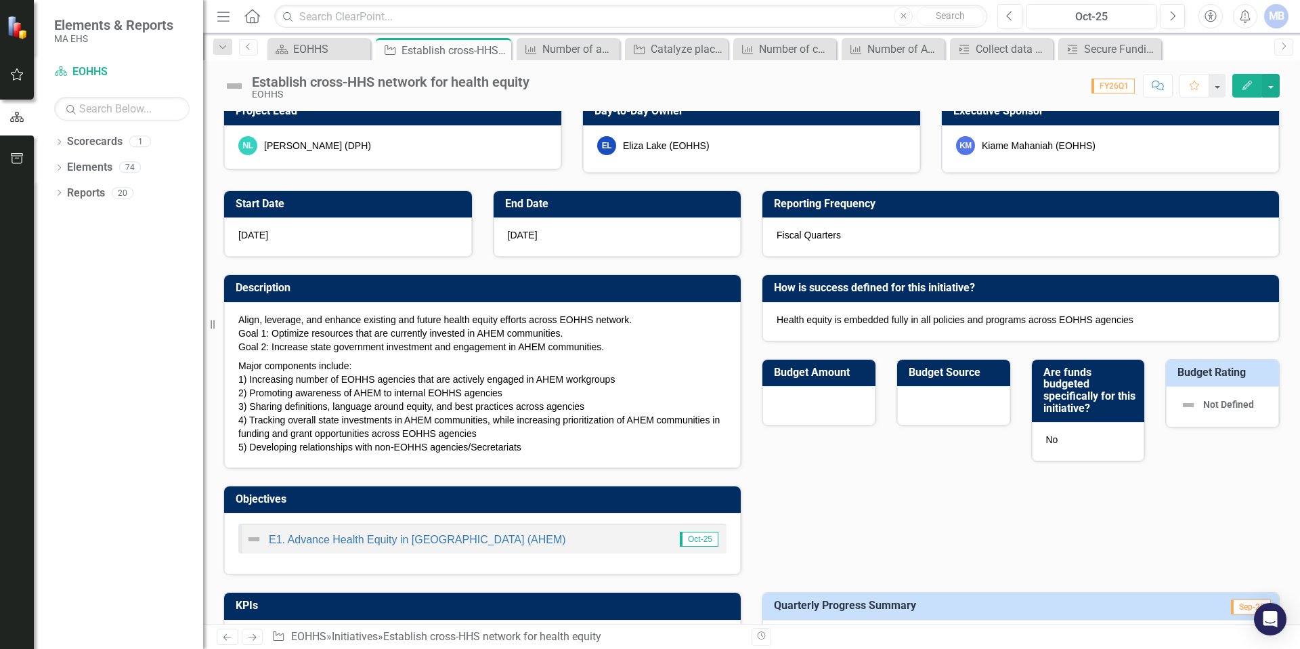
scroll to position [0, 0]
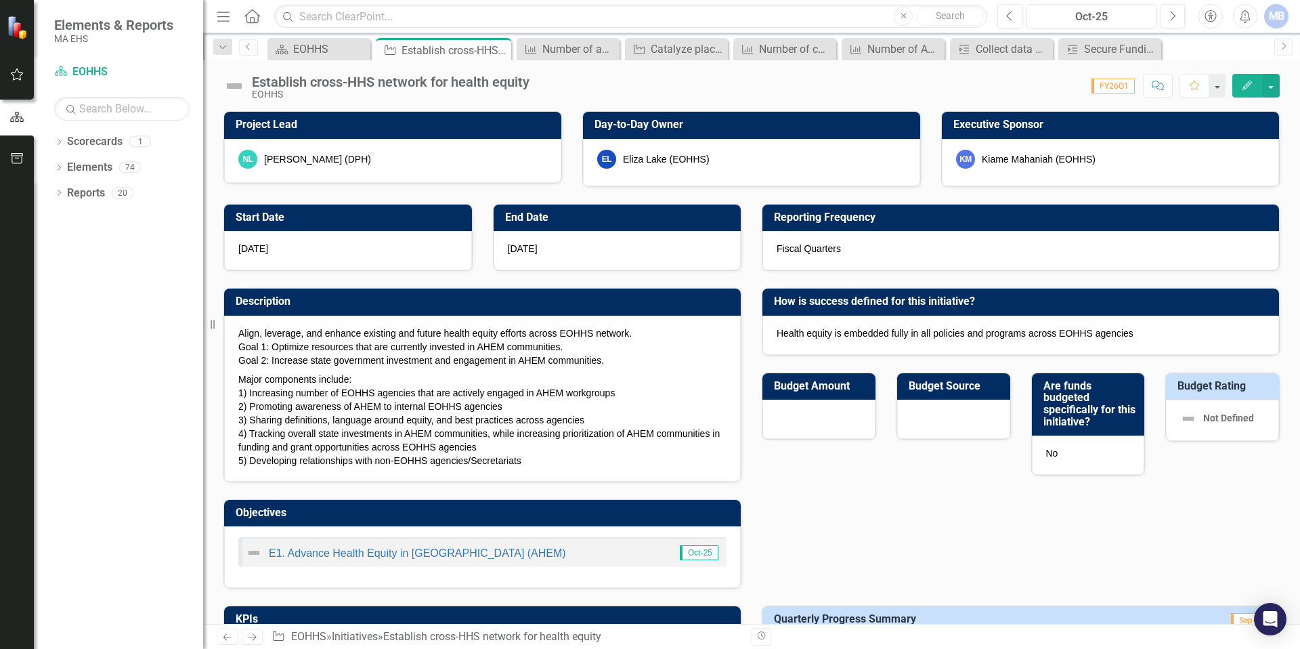
click at [307, 36] on div "Dropdown Search Scorecard EOHHS Close Initiative Establish cross-HHS network fo…" at bounding box center [751, 46] width 1097 height 27
click at [305, 47] on div "EOHHS" at bounding box center [321, 49] width 57 height 17
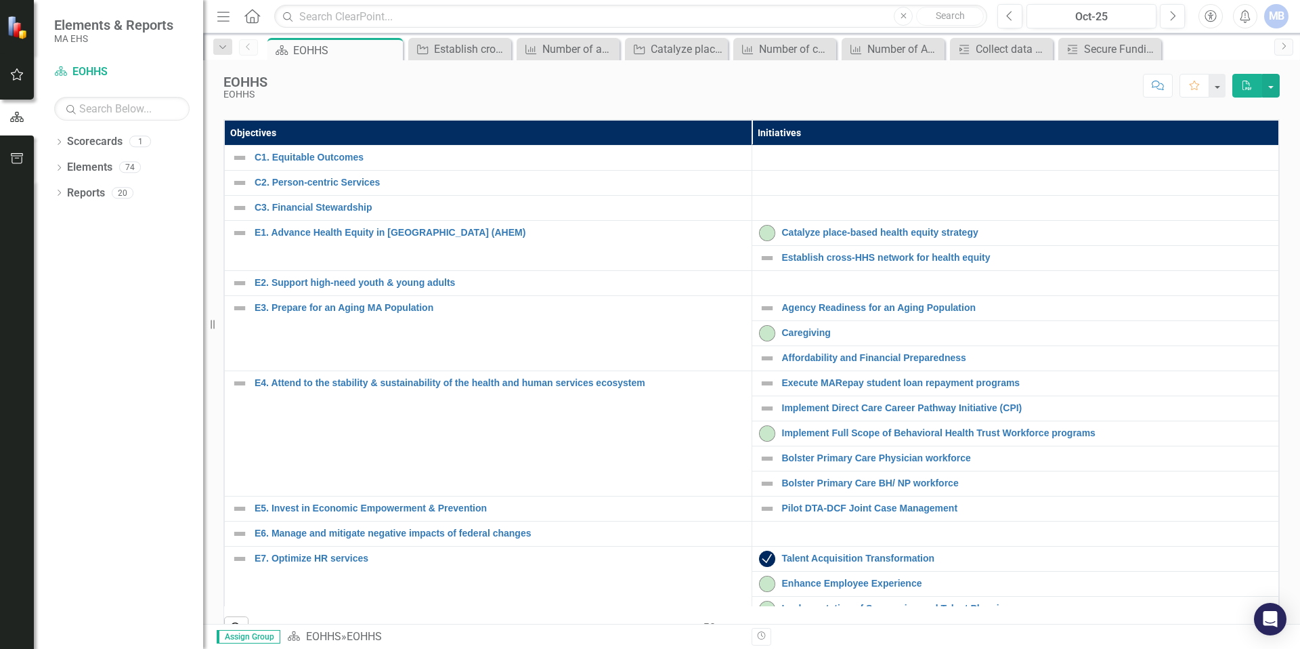
scroll to position [287, 0]
